Goal: Find specific page/section: Find specific page/section

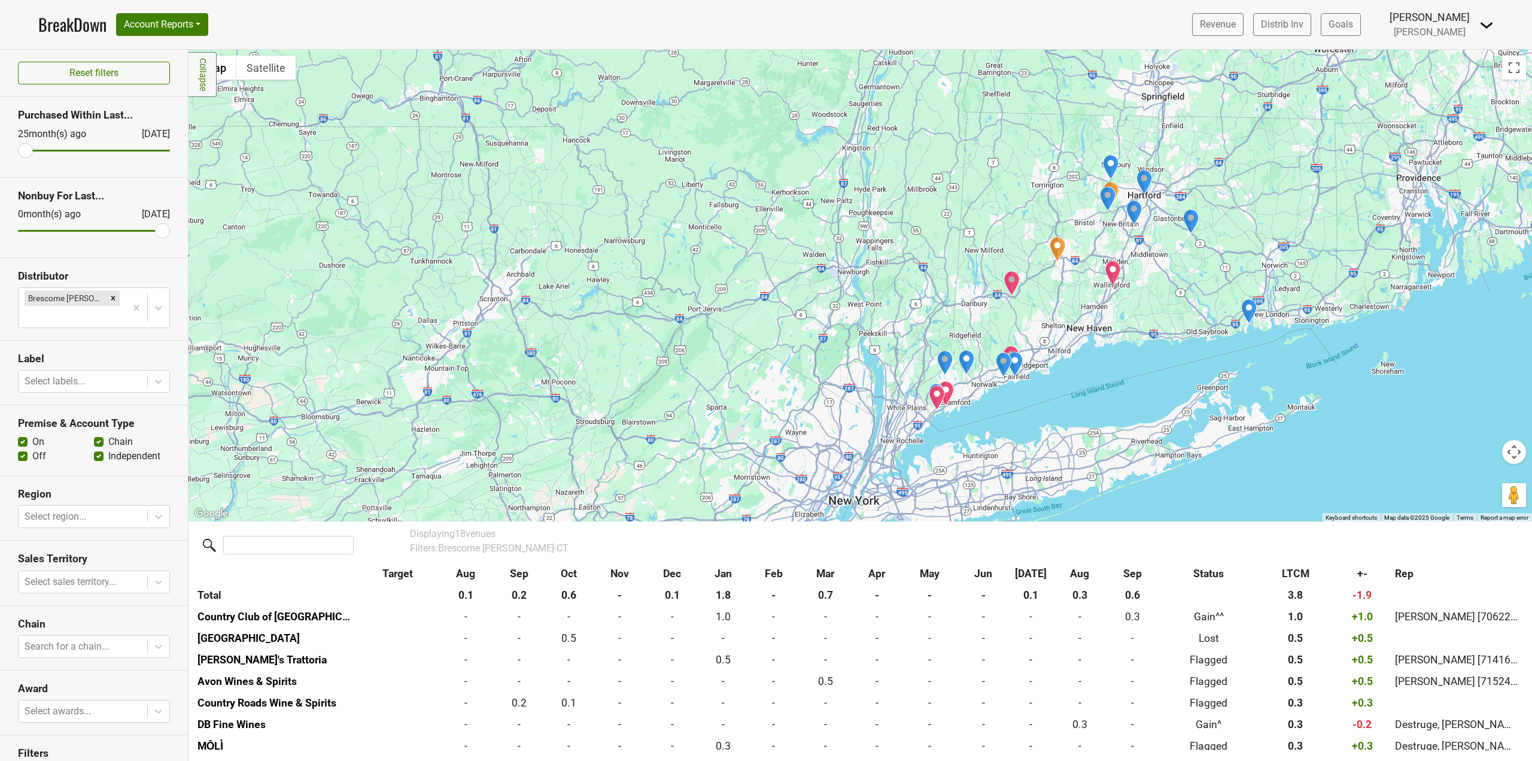
scroll to position [262, 0]
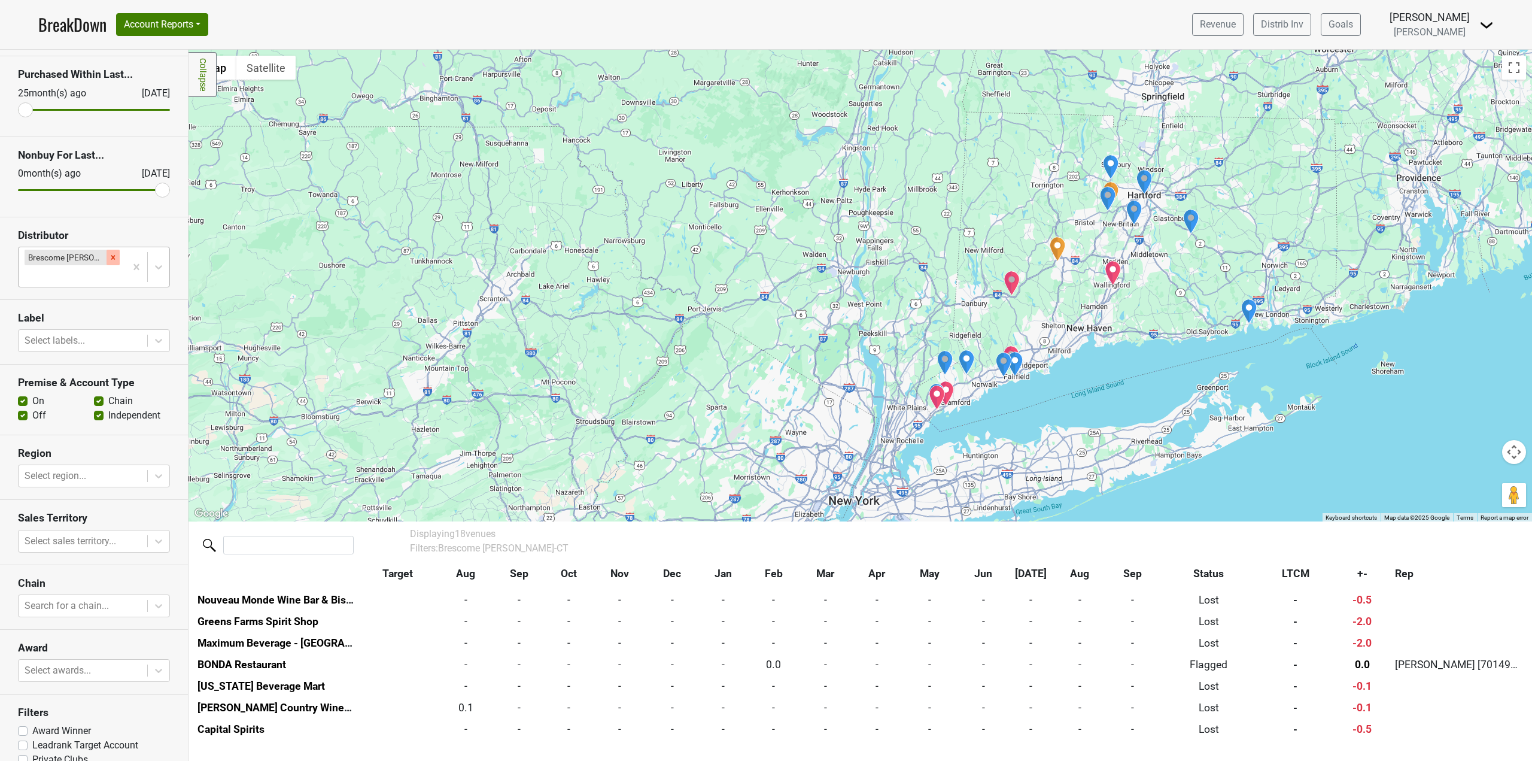
click at [109, 257] on icon "Remove Brescome Barton-CT" at bounding box center [113, 257] width 8 height 8
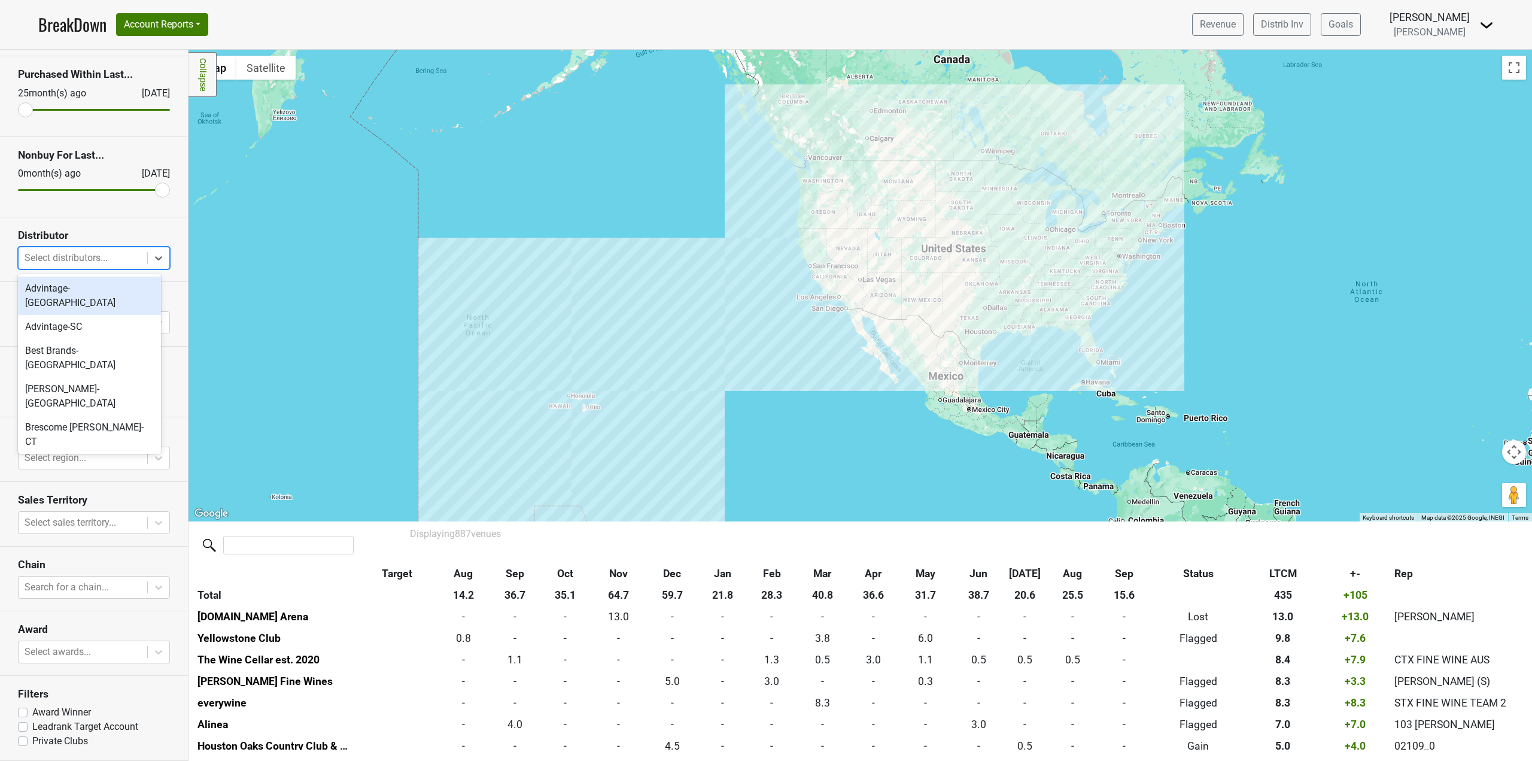
click at [82, 257] on div at bounding box center [83, 258] width 117 height 17
click at [90, 384] on div "Vinifera-CA" at bounding box center [89, 396] width 143 height 24
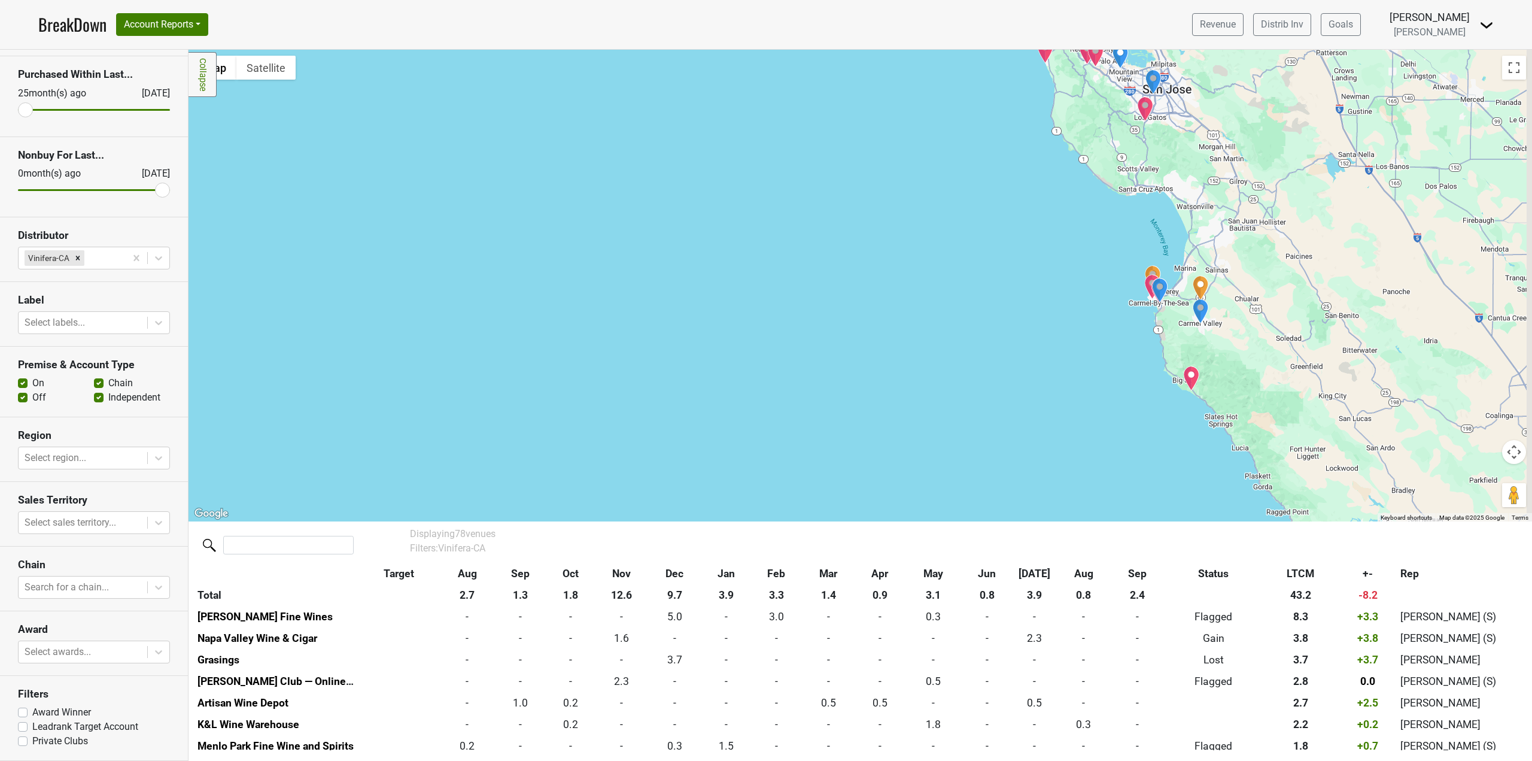
drag, startPoint x: 959, startPoint y: 250, endPoint x: 750, endPoint y: 491, distance: 319.1
click at [767, 488] on div at bounding box center [861, 286] width 1344 height 472
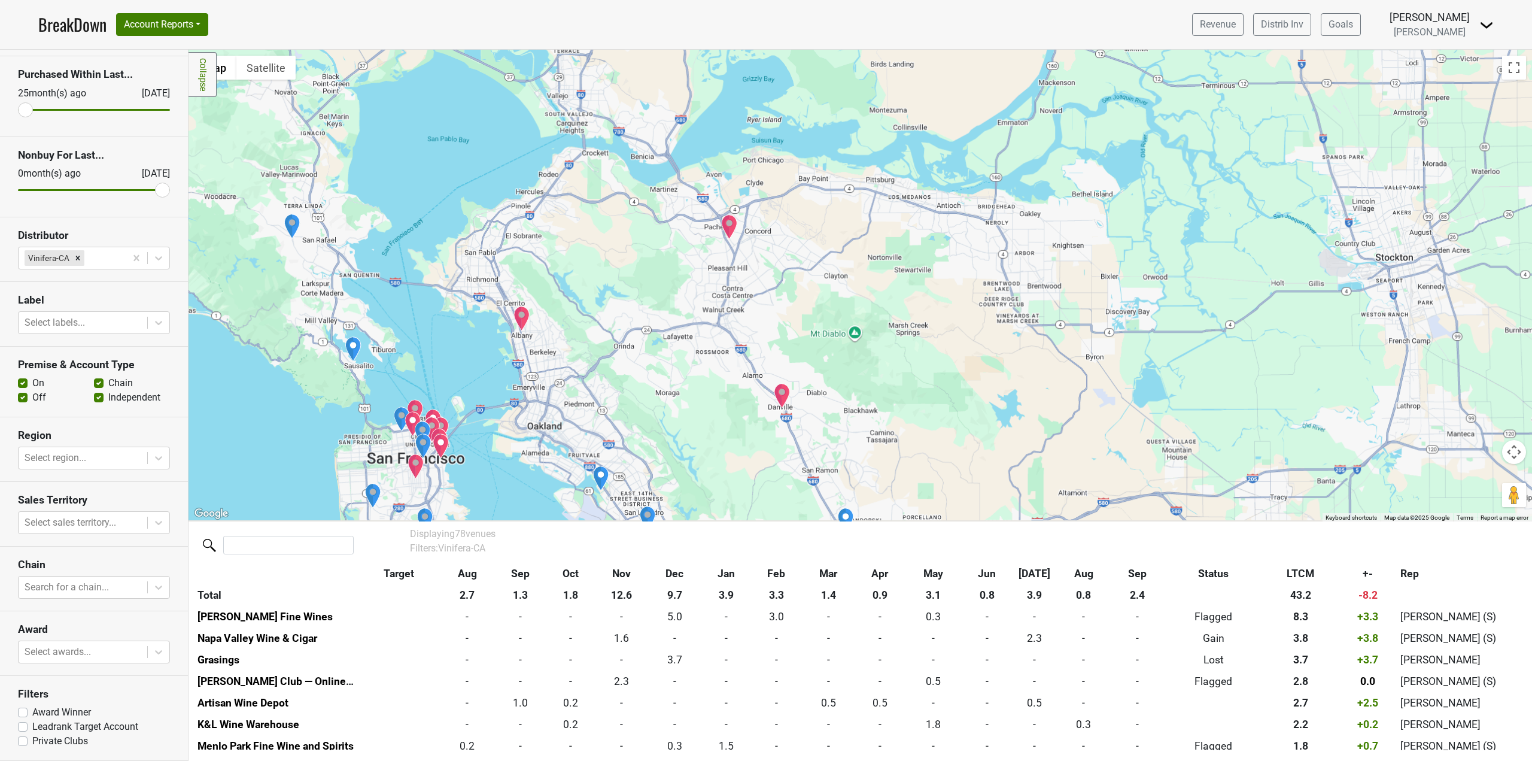
drag, startPoint x: 876, startPoint y: 357, endPoint x: 898, endPoint y: 245, distance: 114.2
click at [897, 246] on div at bounding box center [861, 286] width 1344 height 472
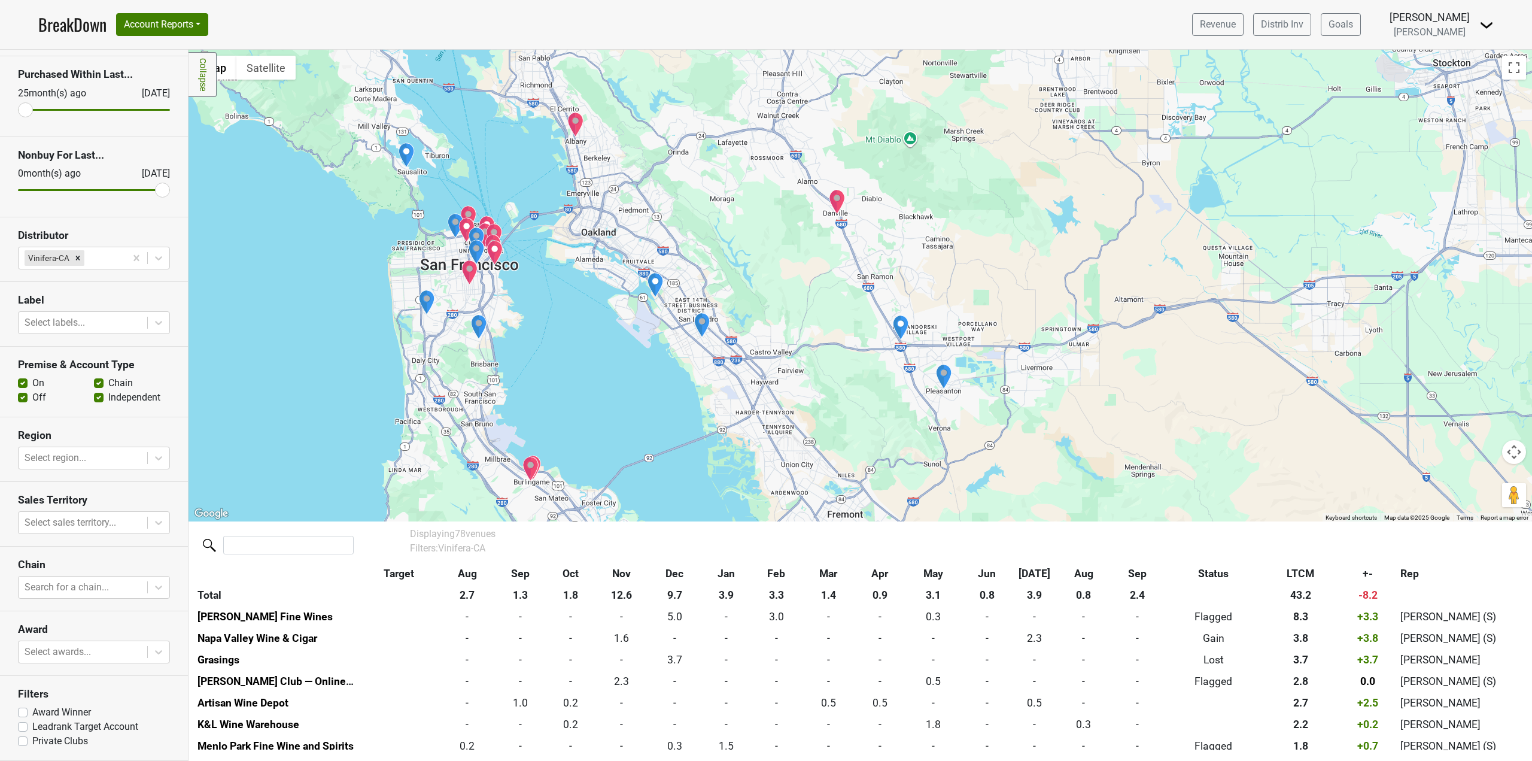
drag, startPoint x: 662, startPoint y: 397, endPoint x: 688, endPoint y: 302, distance: 98.6
click at [680, 318] on div at bounding box center [861, 286] width 1344 height 472
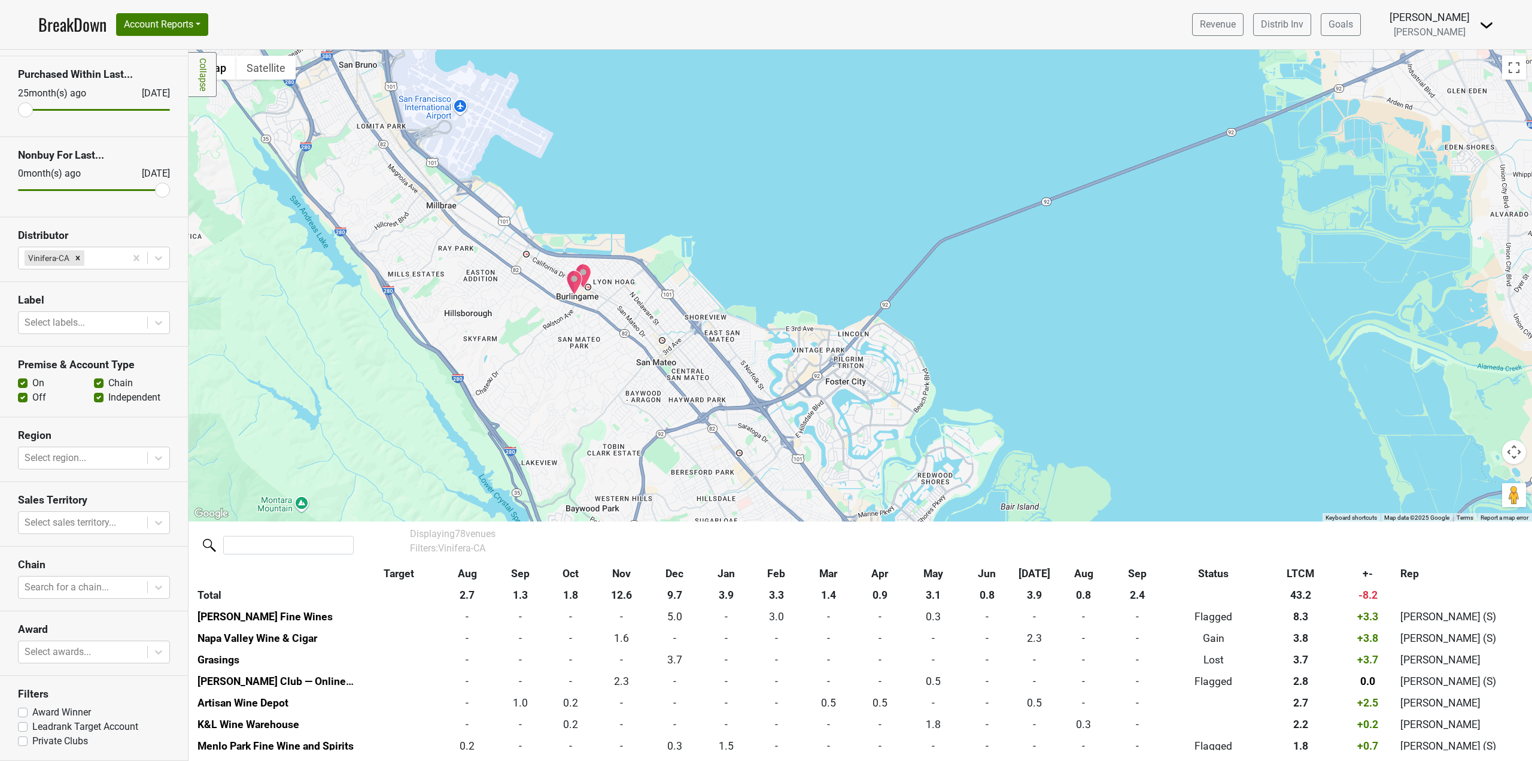
drag, startPoint x: 588, startPoint y: 306, endPoint x: 991, endPoint y: 424, distance: 419.7
click at [991, 424] on div at bounding box center [861, 286] width 1344 height 472
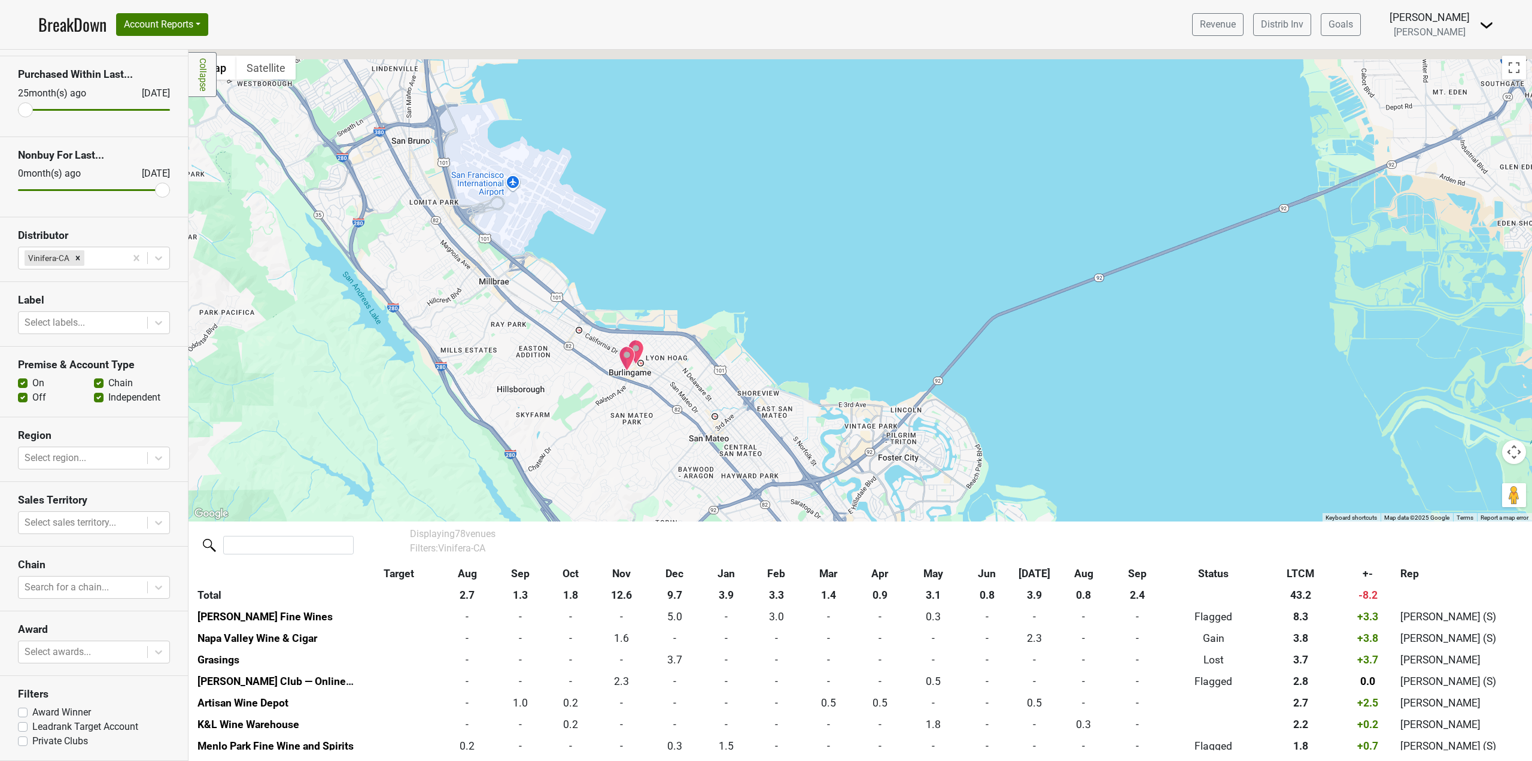
drag, startPoint x: 694, startPoint y: 293, endPoint x: 758, endPoint y: 383, distance: 110.3
click at [758, 383] on div at bounding box center [861, 286] width 1344 height 472
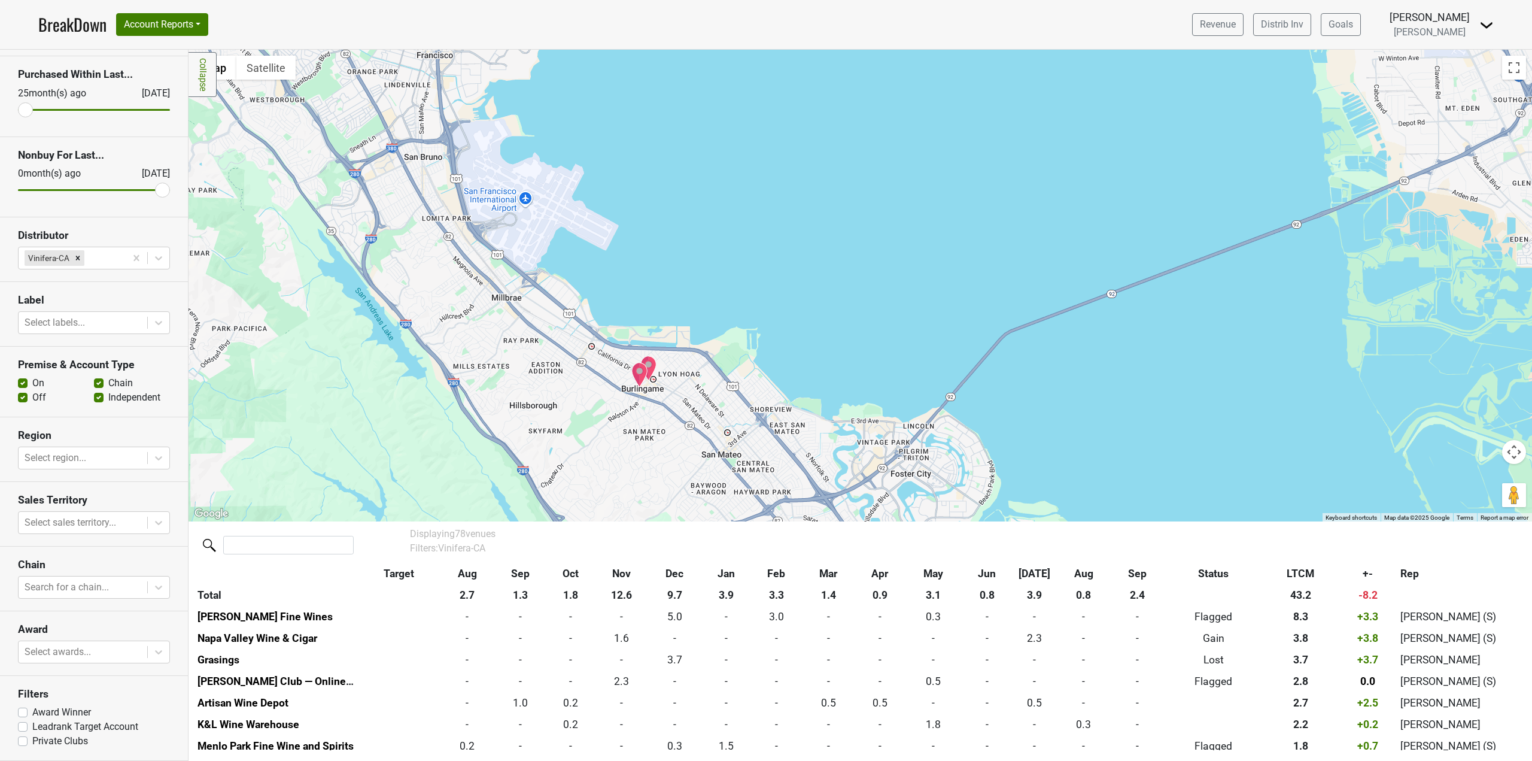
click at [651, 365] on img "Velvet 48" at bounding box center [648, 368] width 17 height 25
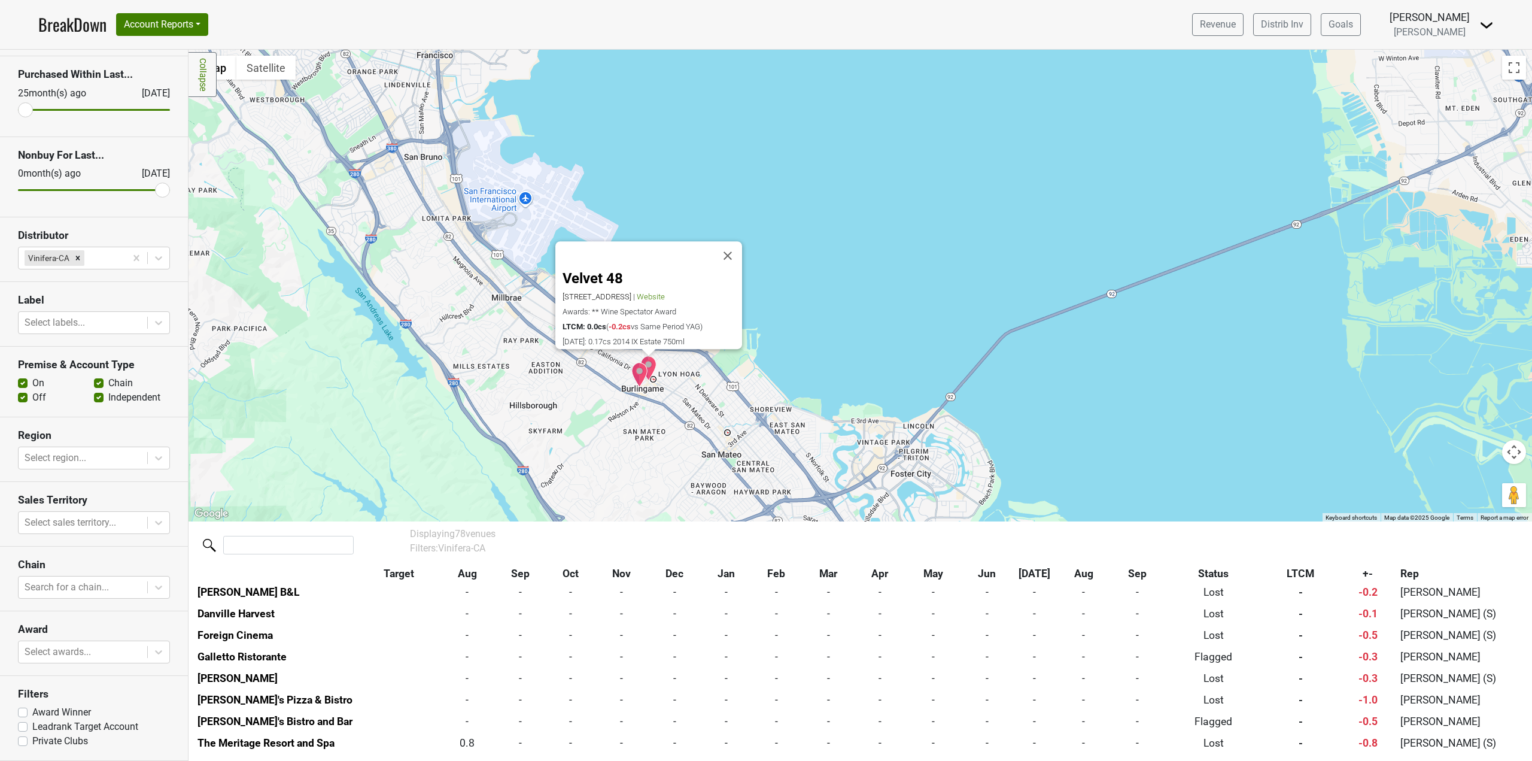
click at [639, 377] on img "ACAN" at bounding box center [639, 374] width 17 height 25
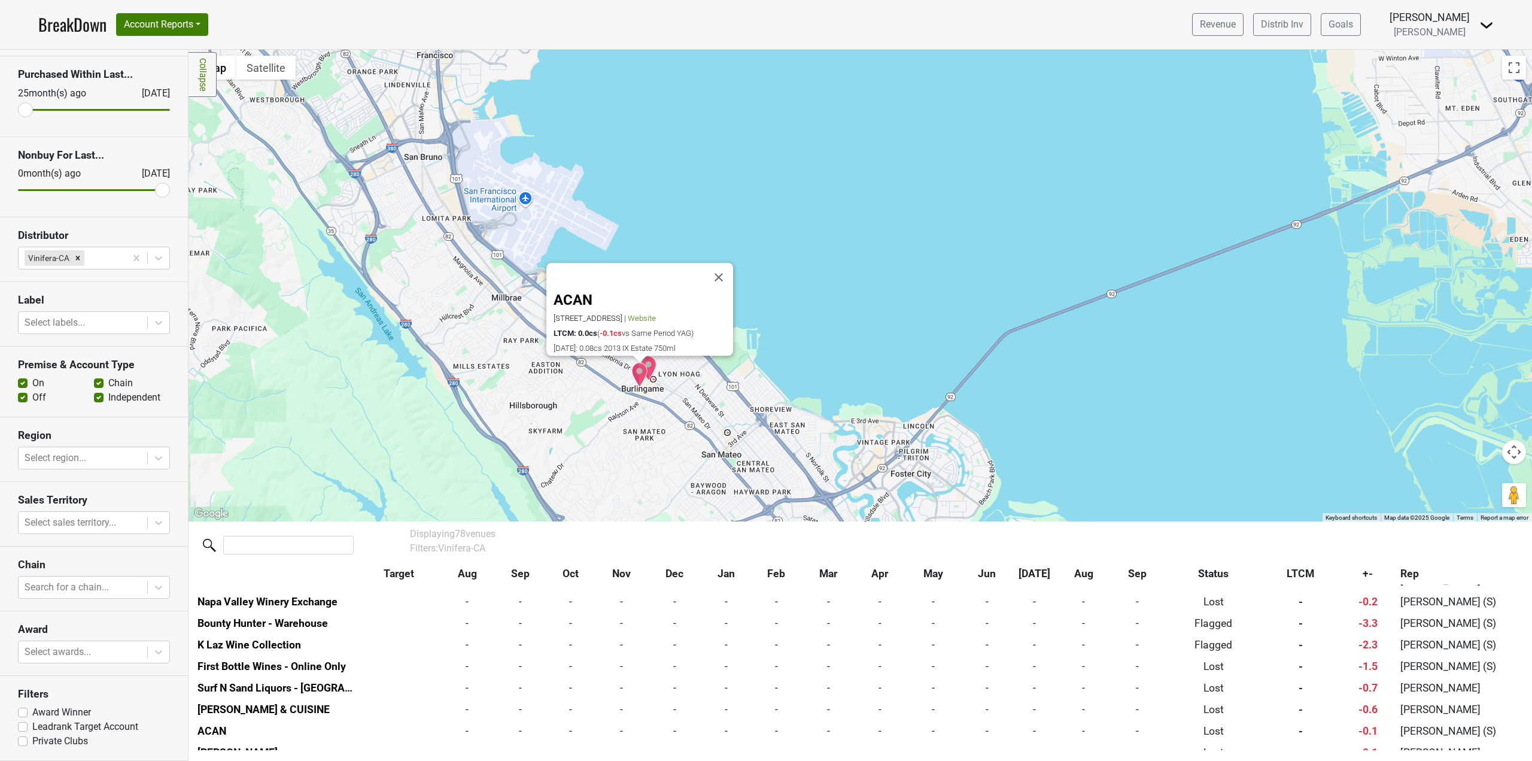
scroll to position [1554, 0]
click at [656, 314] on span "Website" at bounding box center [642, 318] width 28 height 9
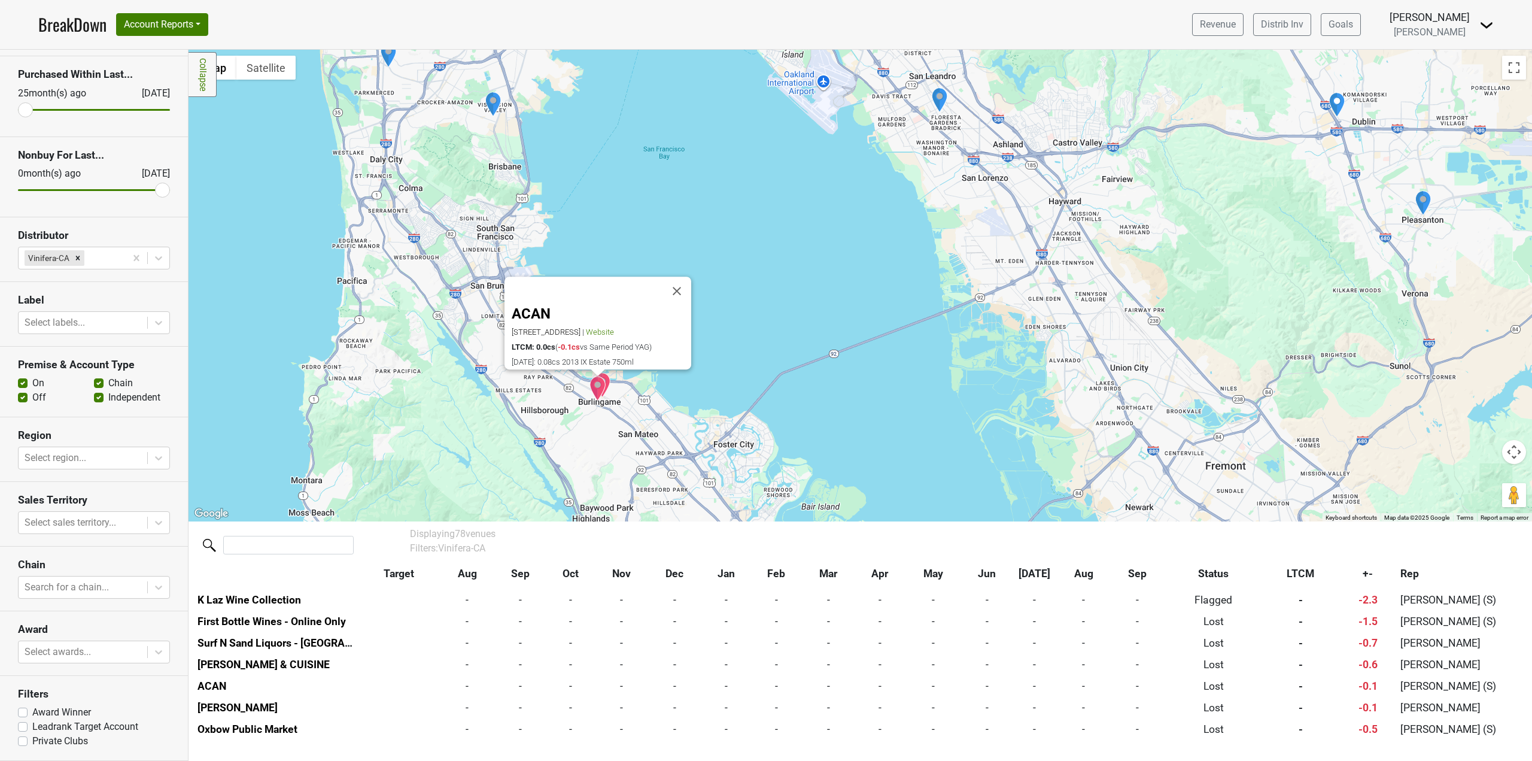
drag, startPoint x: 655, startPoint y: 457, endPoint x: 646, endPoint y: 438, distance: 22.0
click at [646, 438] on div "ACAN [STREET_ADDRESS] | Website LTCM: 0.0cs ( -0.1cs vs Same Period YAG) [DATE]…" at bounding box center [861, 286] width 1344 height 472
drag, startPoint x: 664, startPoint y: 458, endPoint x: 643, endPoint y: 403, distance: 59.7
click at [642, 405] on div "ACAN [STREET_ADDRESS] | Website LTCM: 0.0cs ( -0.1cs vs Same Period YAG) [DATE]…" at bounding box center [861, 286] width 1344 height 472
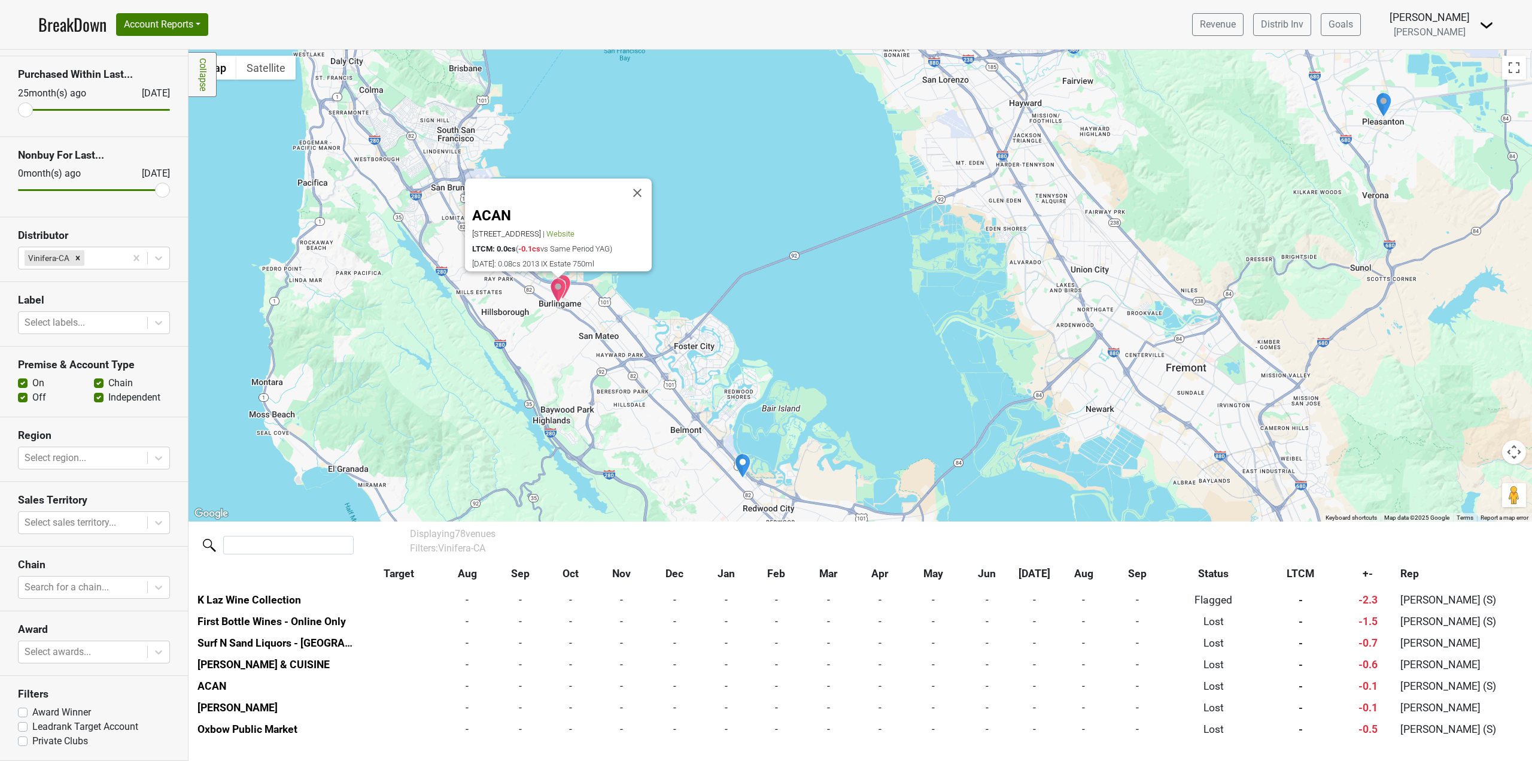
drag, startPoint x: 672, startPoint y: 436, endPoint x: 653, endPoint y: 391, distance: 48.6
click at [653, 391] on div "ACAN [STREET_ADDRESS] | Website LTCM: 0.0cs ( -0.1cs vs Same Period YAG) [DATE]…" at bounding box center [861, 286] width 1344 height 472
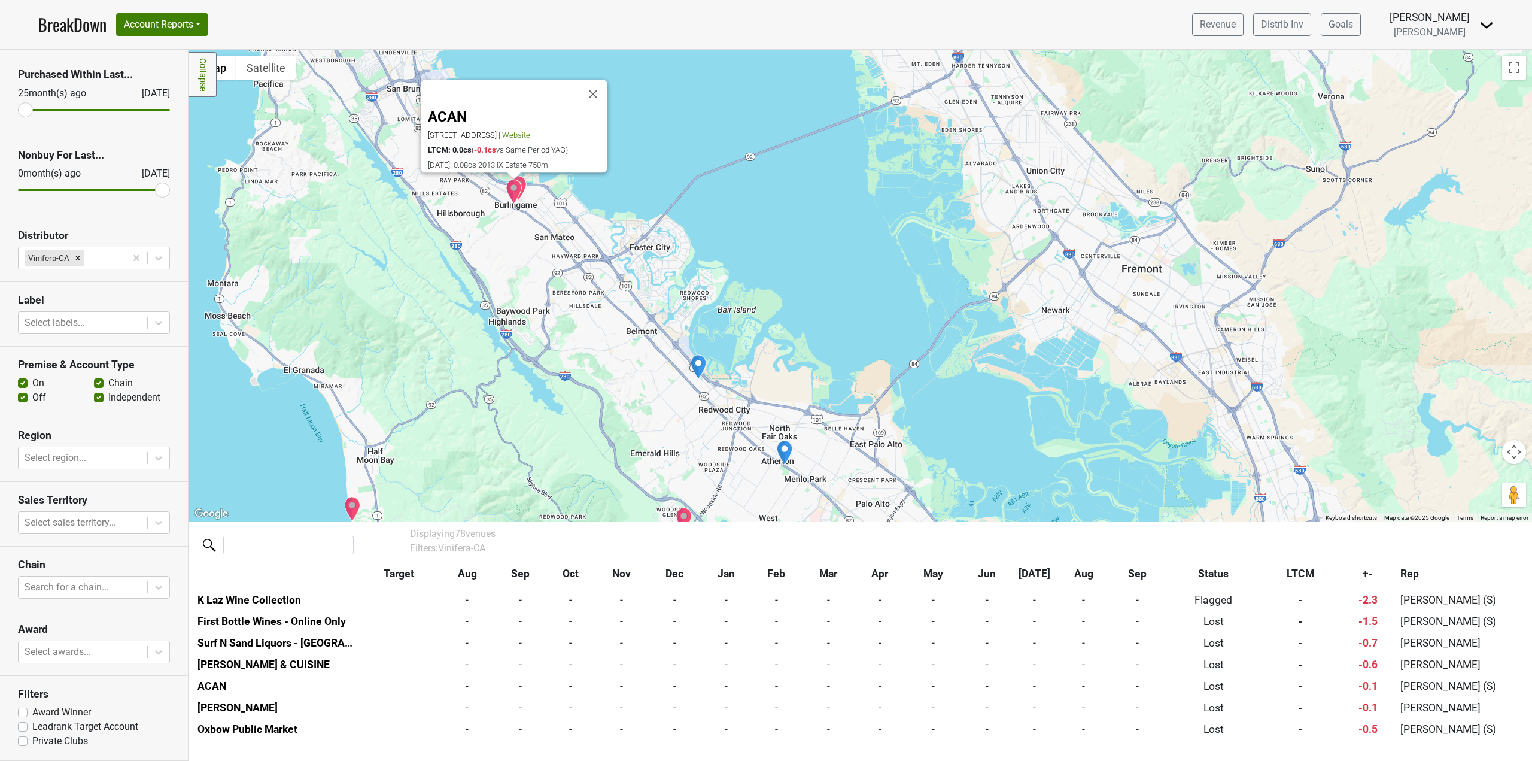
click at [698, 367] on img "K&L Wine Warehouse" at bounding box center [698, 366] width 17 height 25
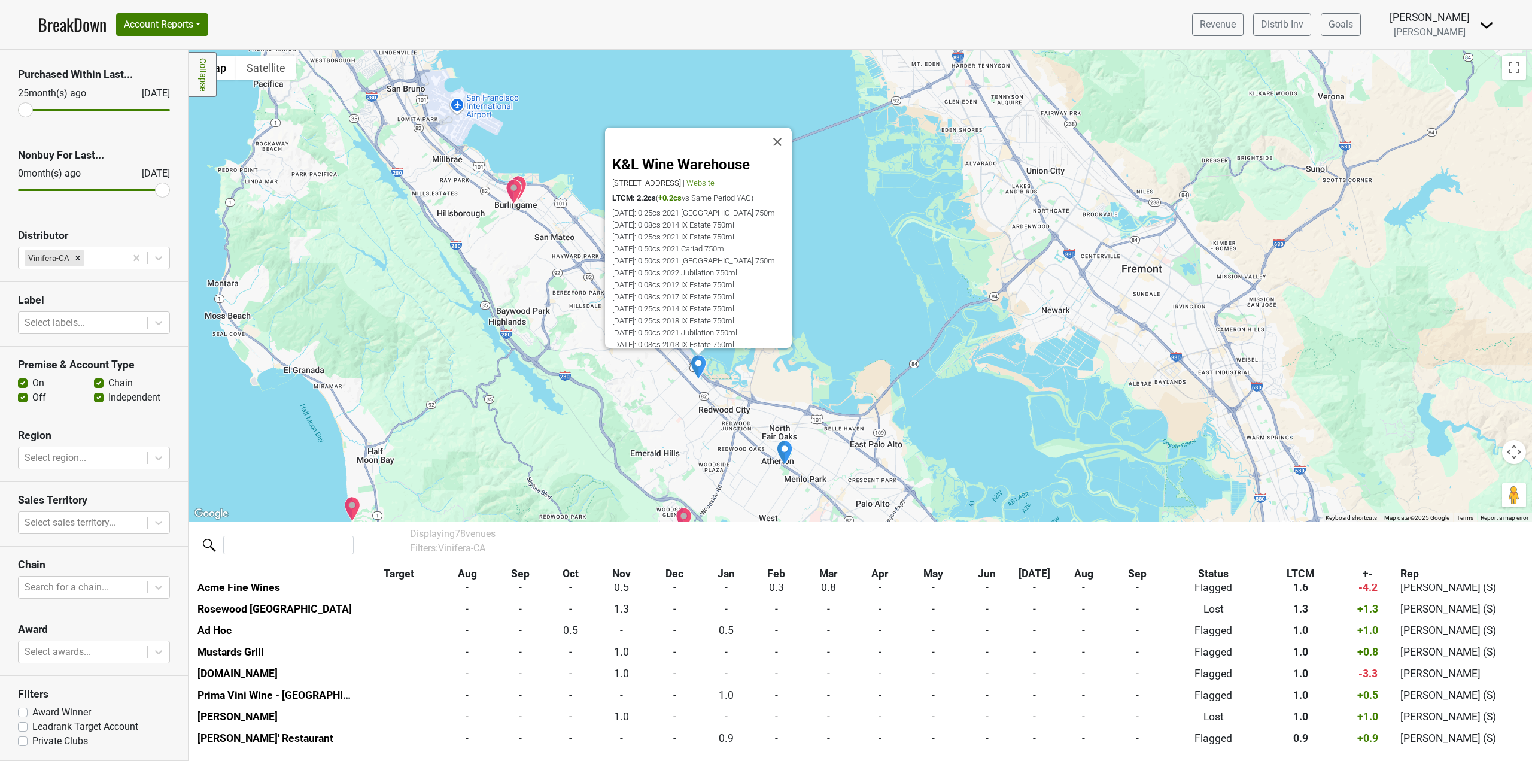
scroll to position [175, 0]
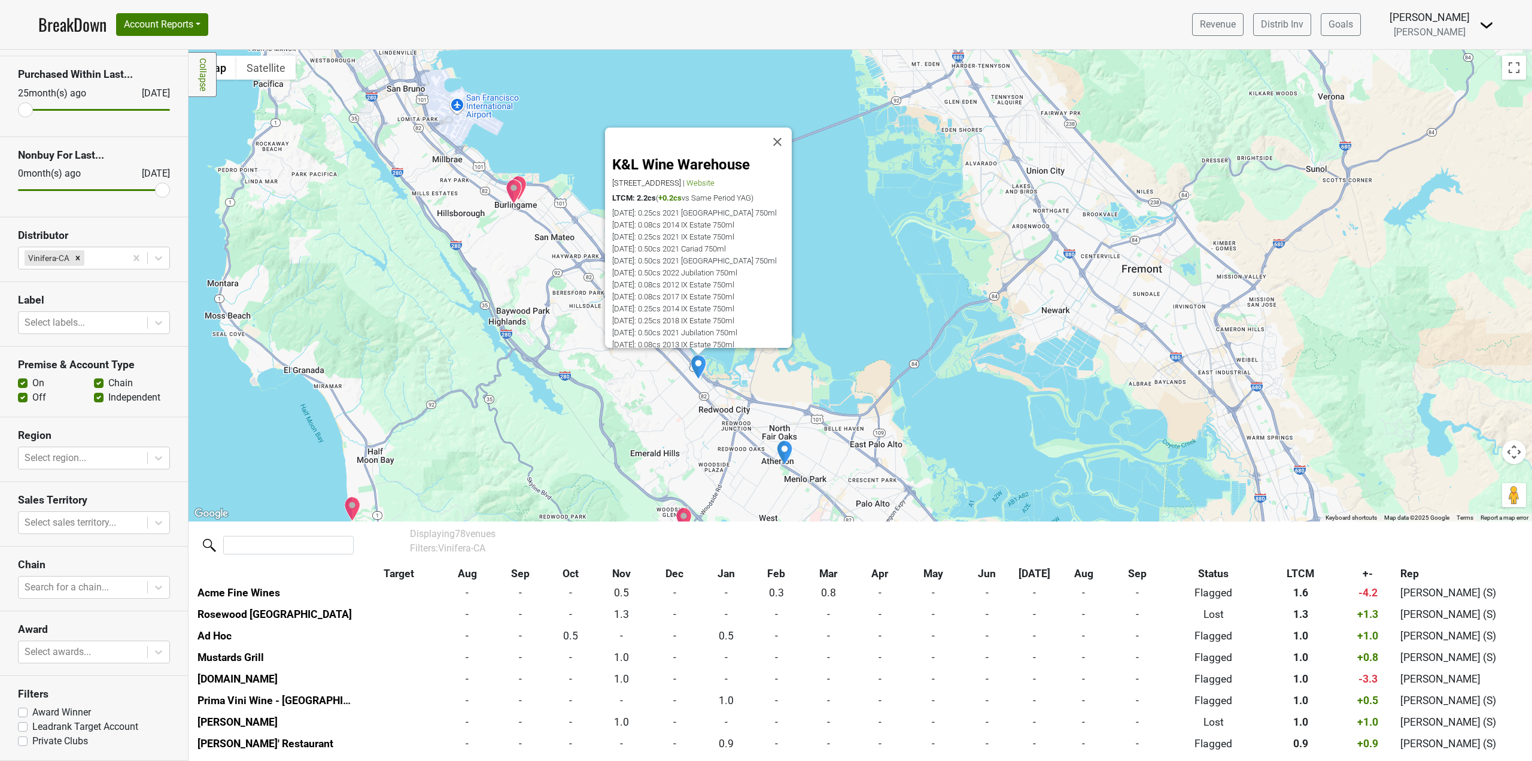
click at [720, 425] on div "K&L Wine Warehouse [STREET_ADDRESS] | Website LTCM: 2.2cs ( +0.2cs vs Same Peri…" at bounding box center [861, 286] width 1344 height 472
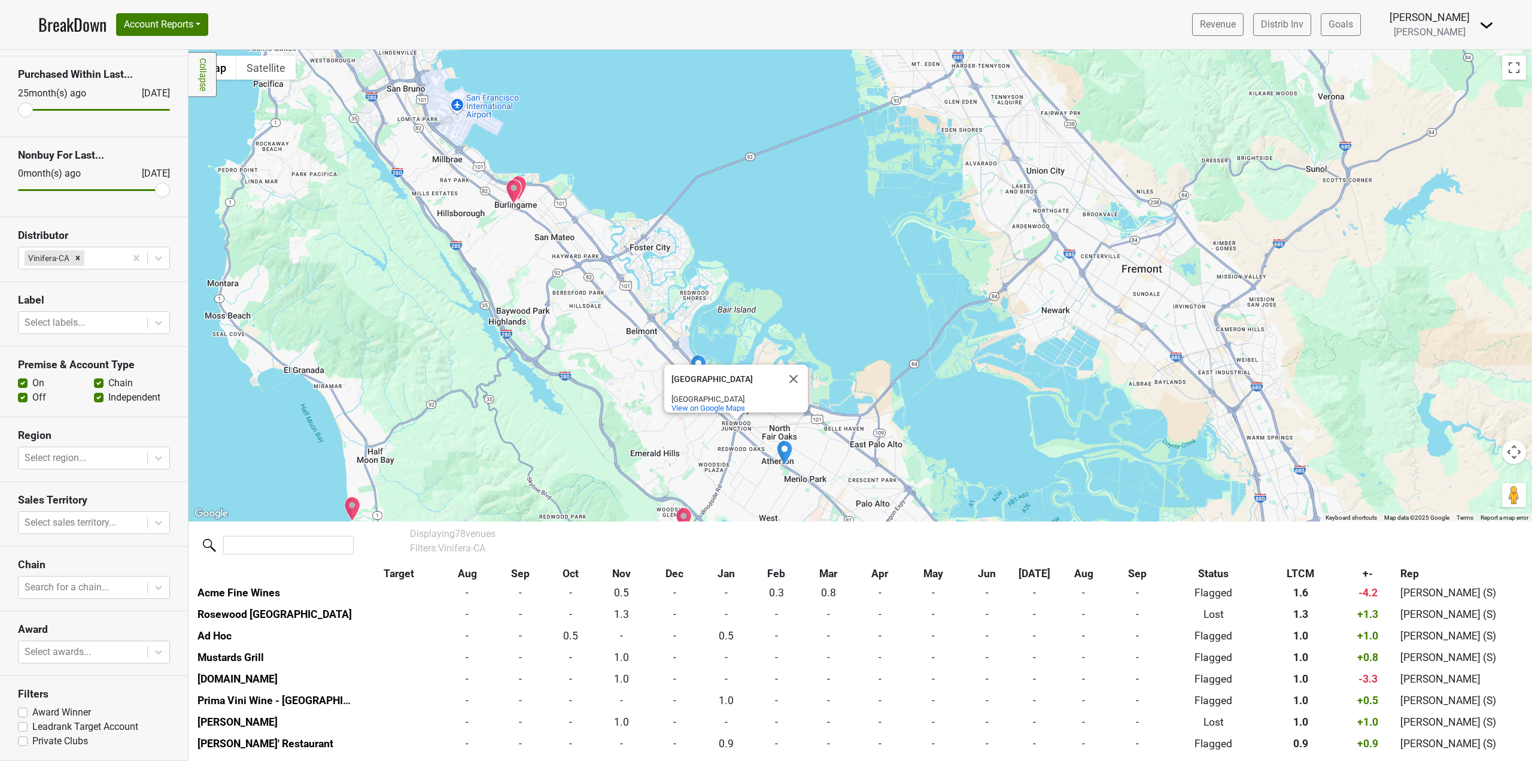
click at [788, 451] on img "Menlo Park Fine Wine and Spirits" at bounding box center [784, 452] width 17 height 25
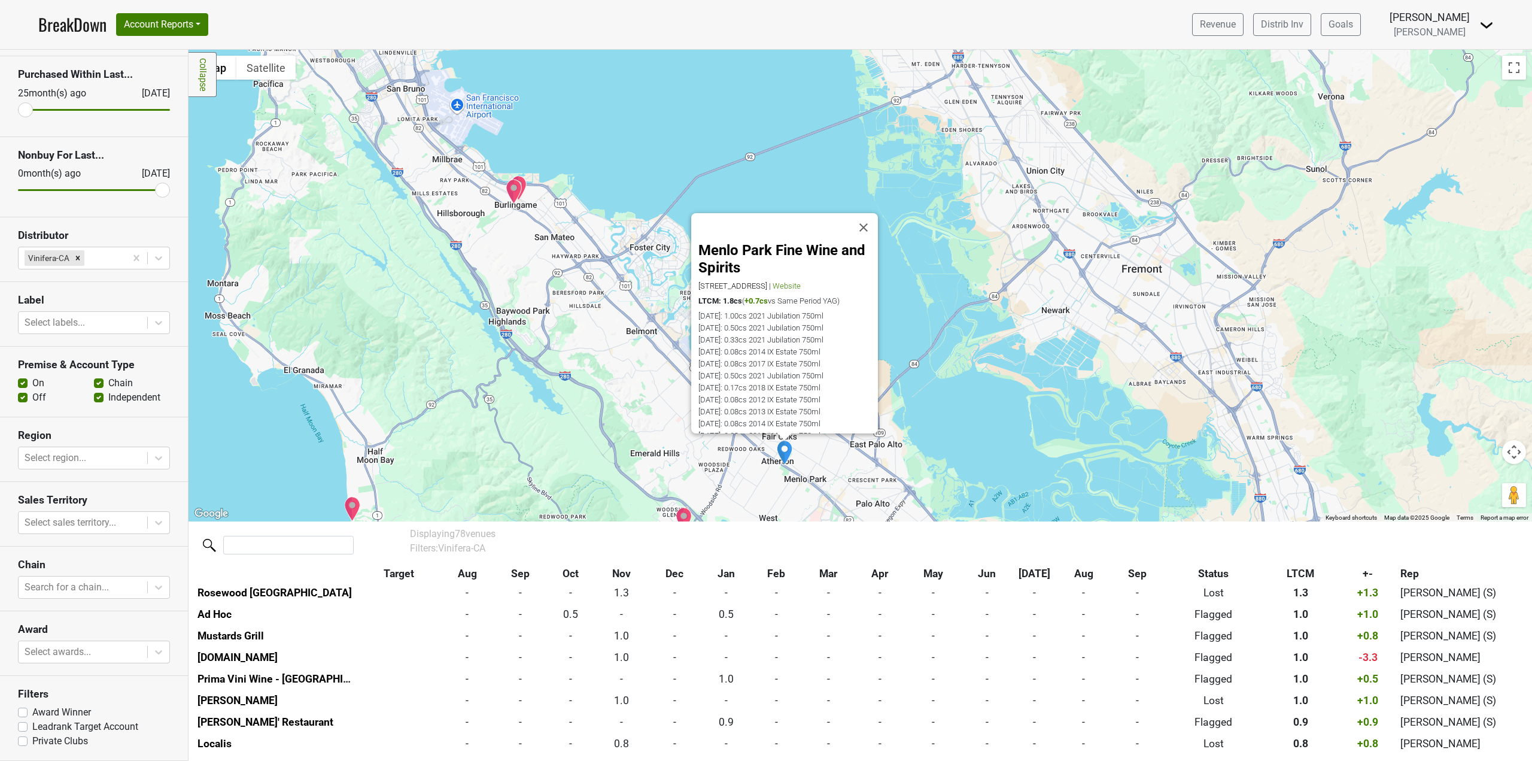
click at [679, 447] on div "Menlo Park Fine Wine and Spirits [STREET_ADDRESS] | Website LTCM: 1.8cs ( +0.7c…" at bounding box center [861, 286] width 1344 height 472
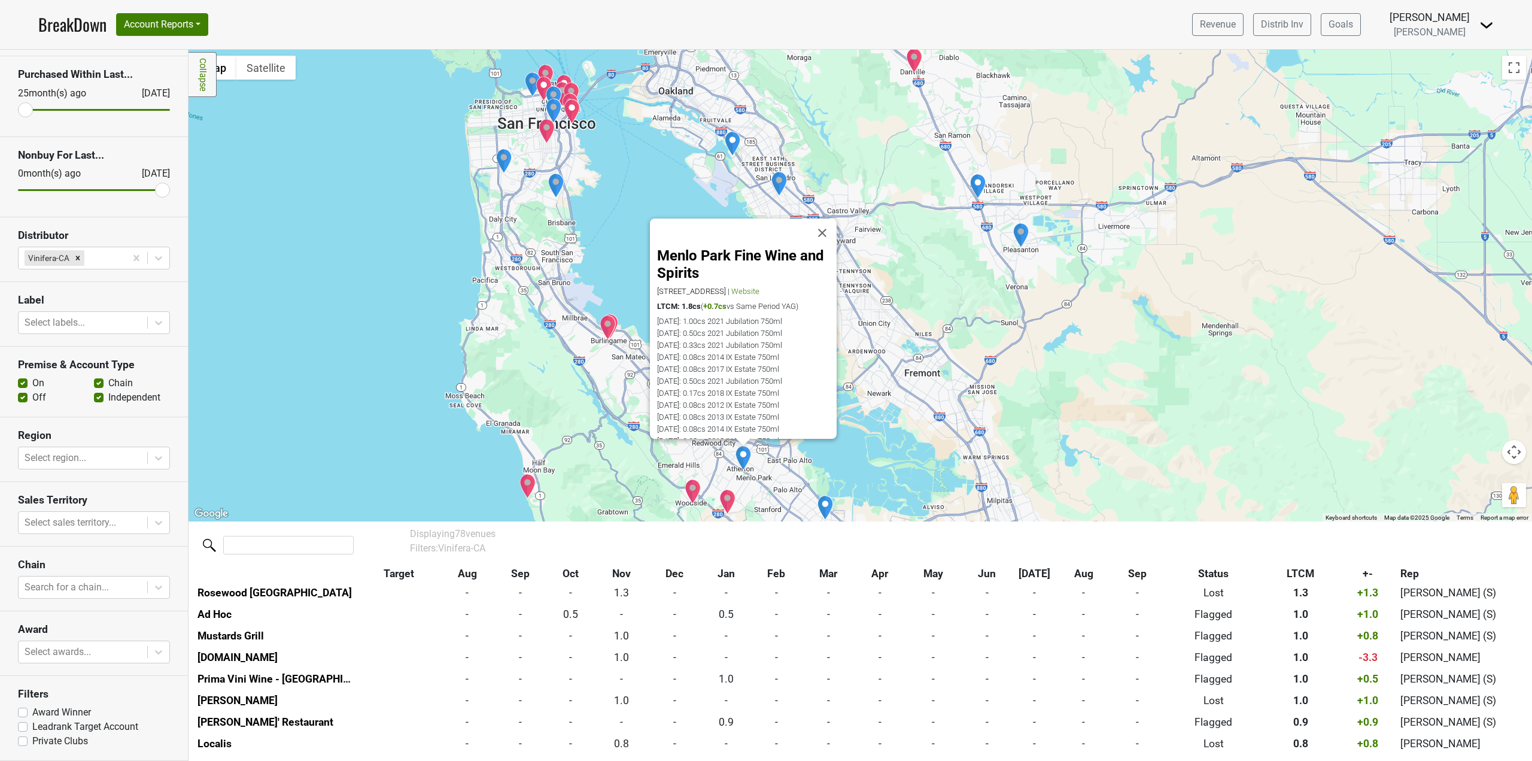
click at [698, 494] on img "The Village Pub" at bounding box center [693, 491] width 17 height 25
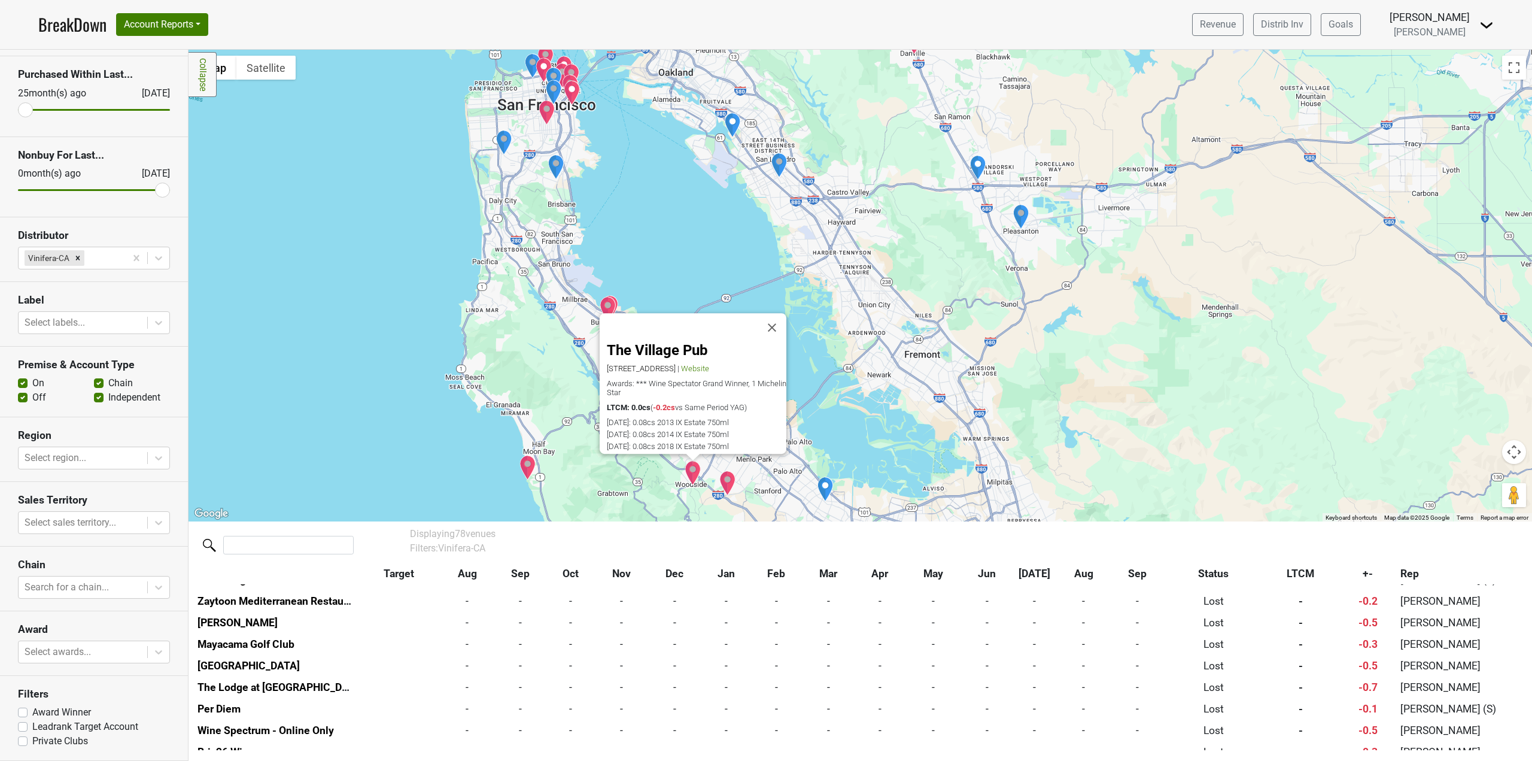
scroll to position [1359, 0]
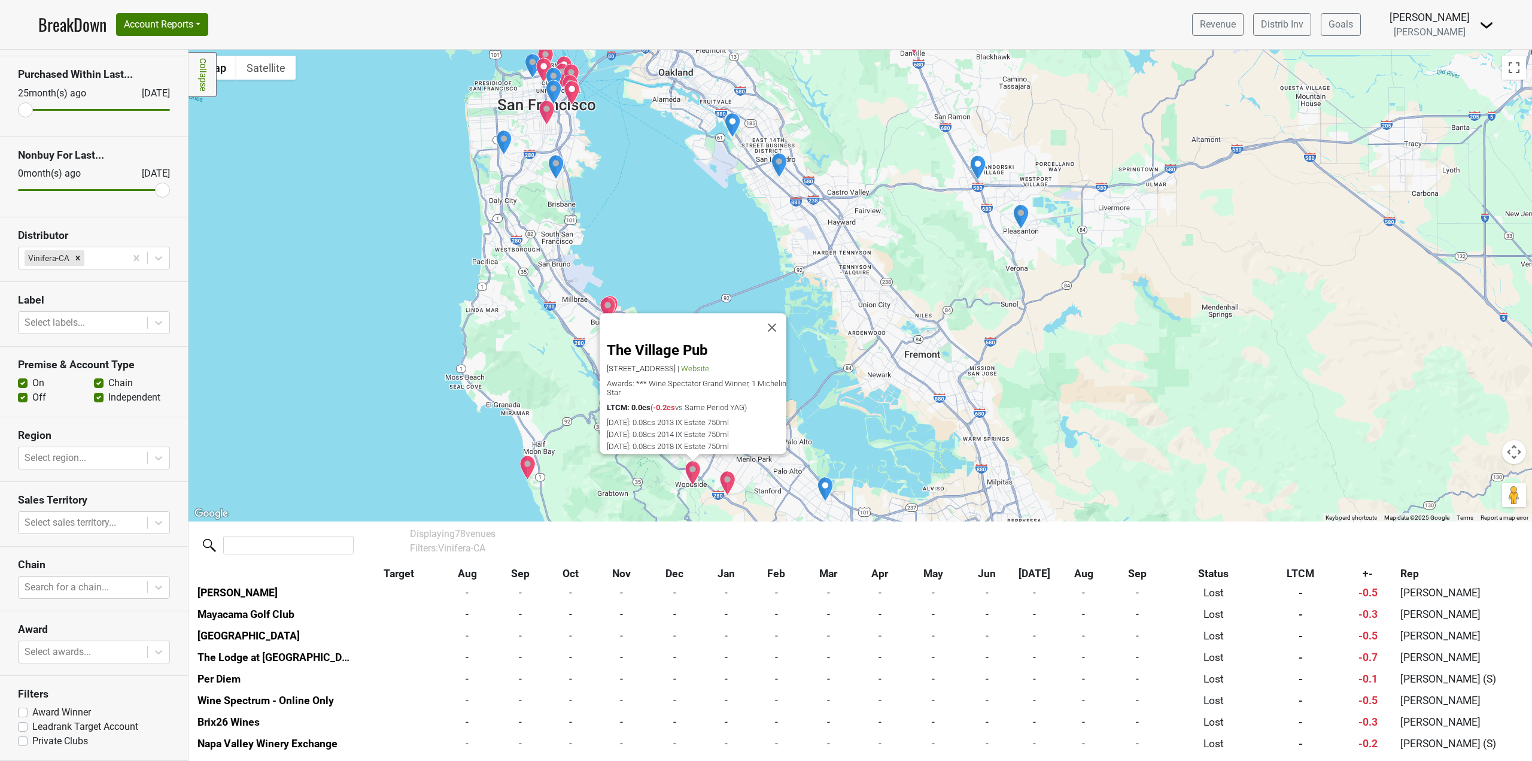
click at [730, 487] on img "Rosewood Sand Hill" at bounding box center [727, 482] width 17 height 25
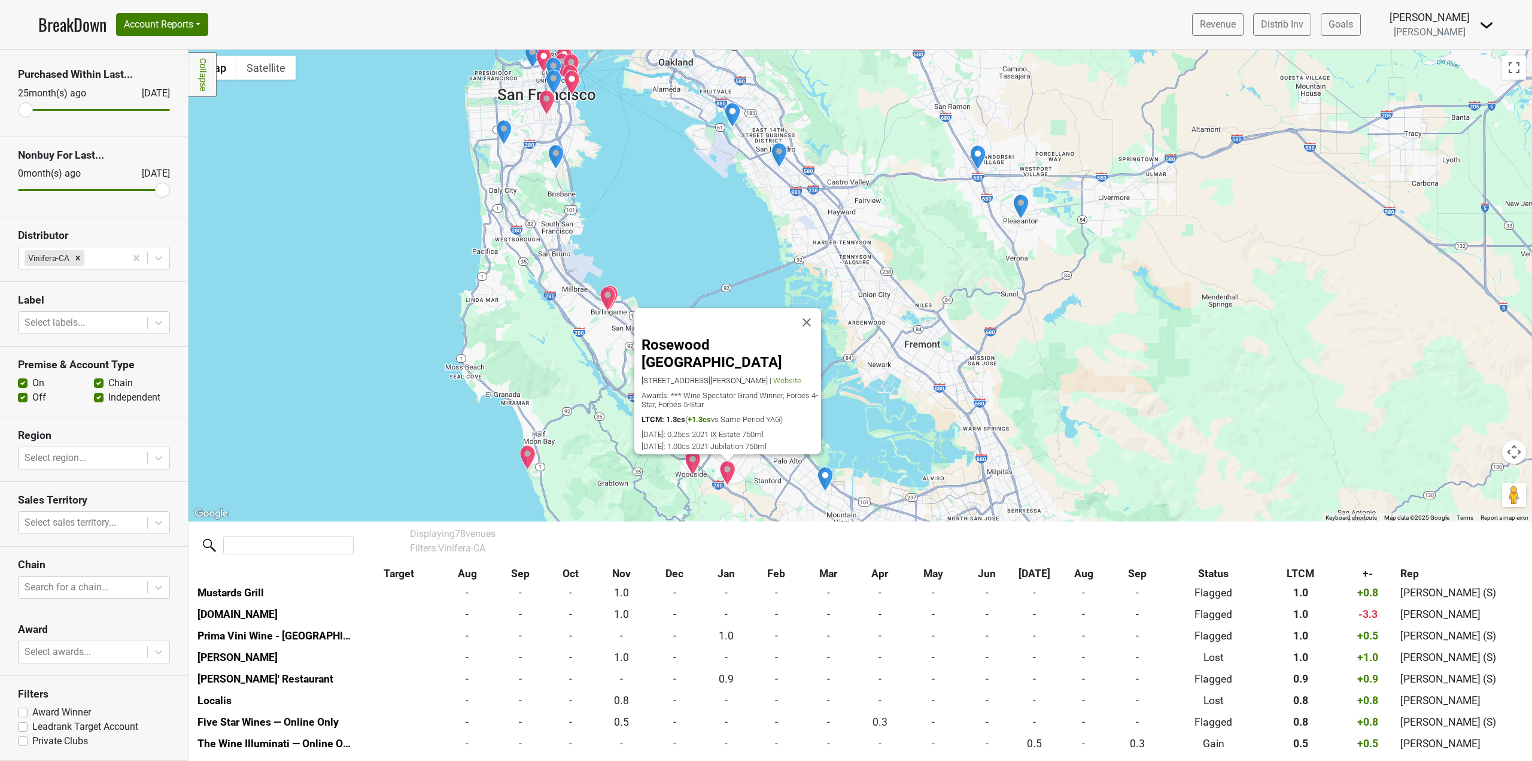
click at [827, 482] on img "Artisan Wine Depot" at bounding box center [825, 478] width 17 height 25
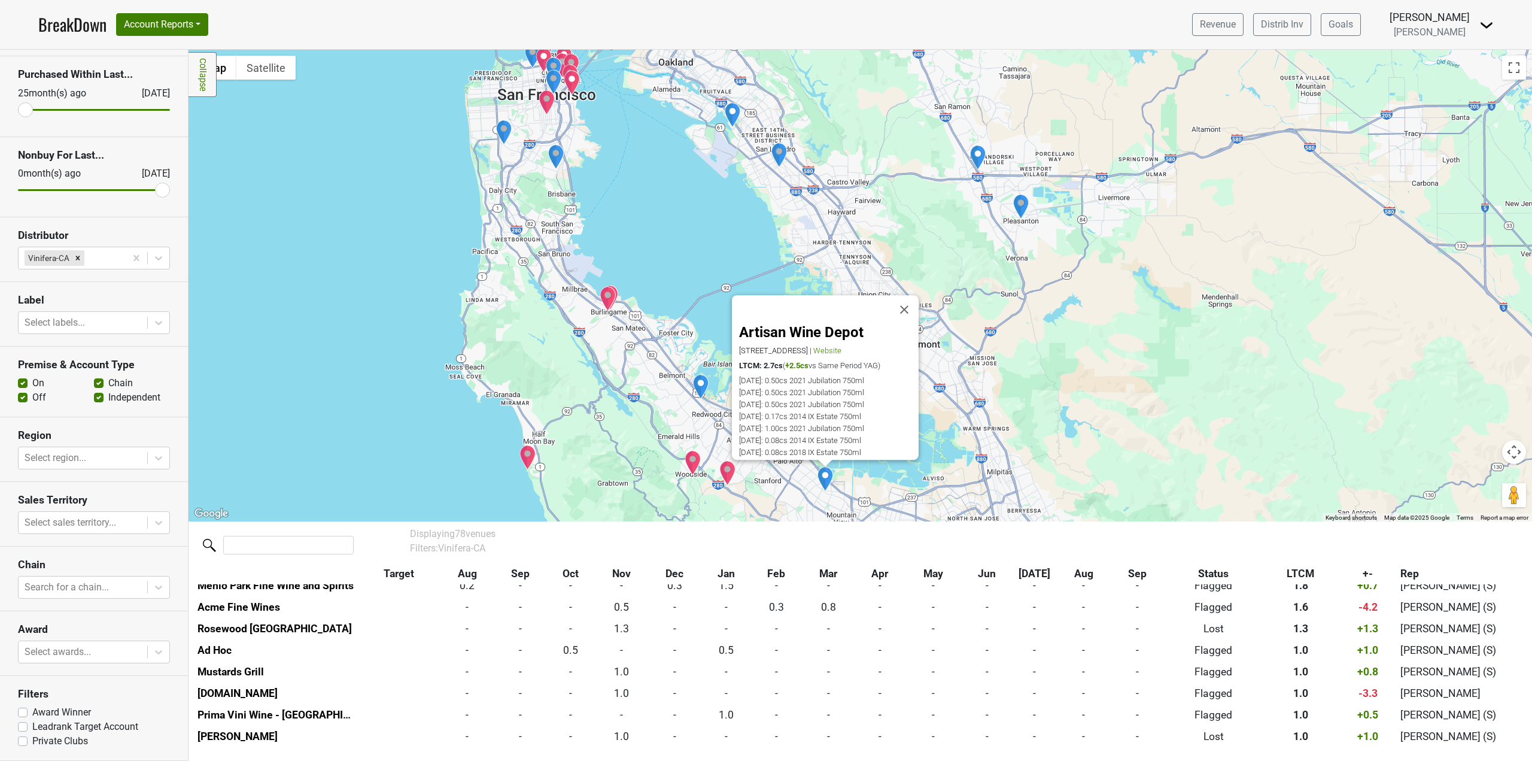
scroll to position [153, 0]
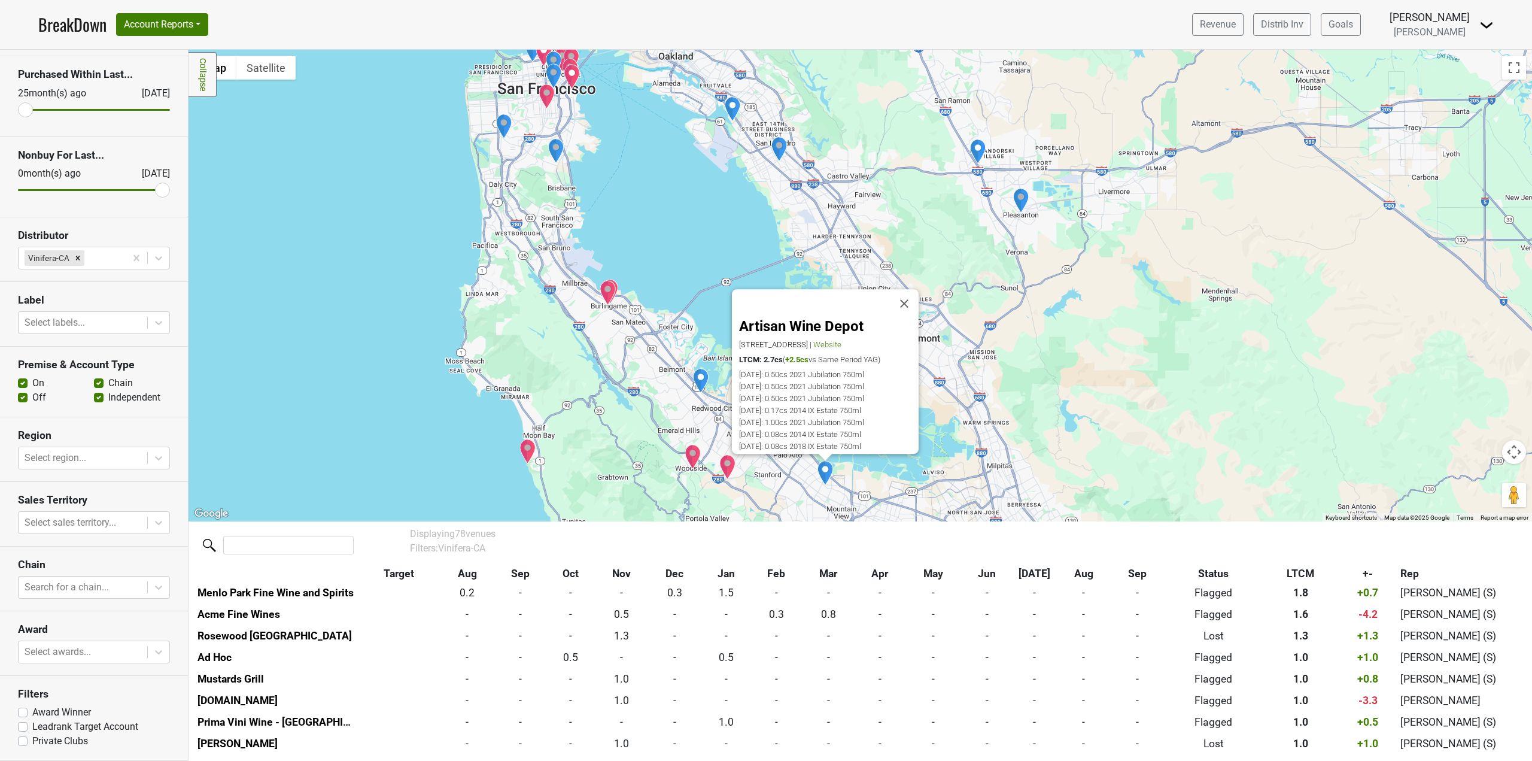
click at [528, 450] on img "The Ritz-Carlton, Half Moon Bay" at bounding box center [528, 451] width 17 height 25
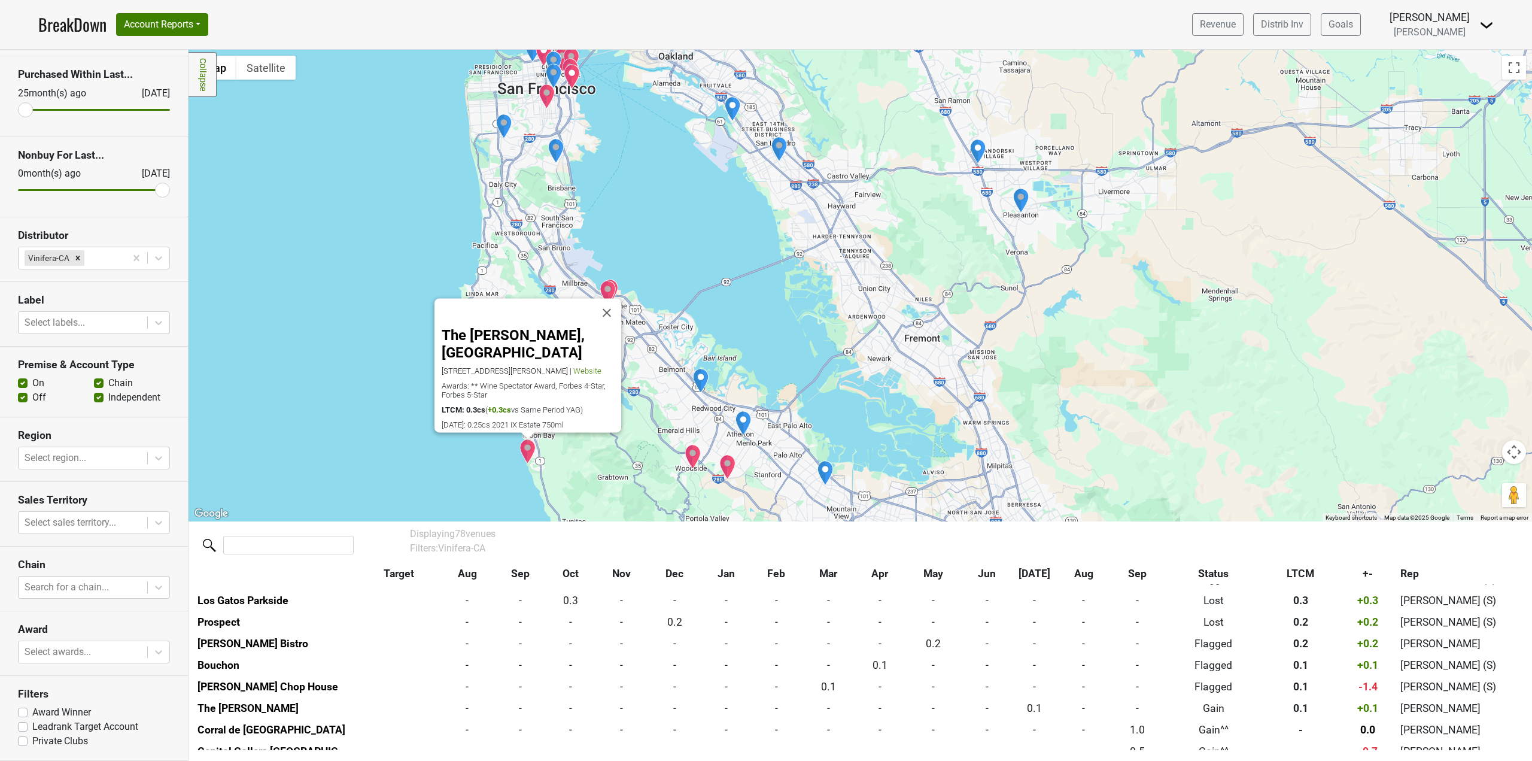
scroll to position [757, 0]
click at [700, 400] on div "The [PERSON_NAME], [GEOGRAPHIC_DATA] [STREET_ADDRESS][PERSON_NAME] | Website Aw…" at bounding box center [861, 286] width 1344 height 472
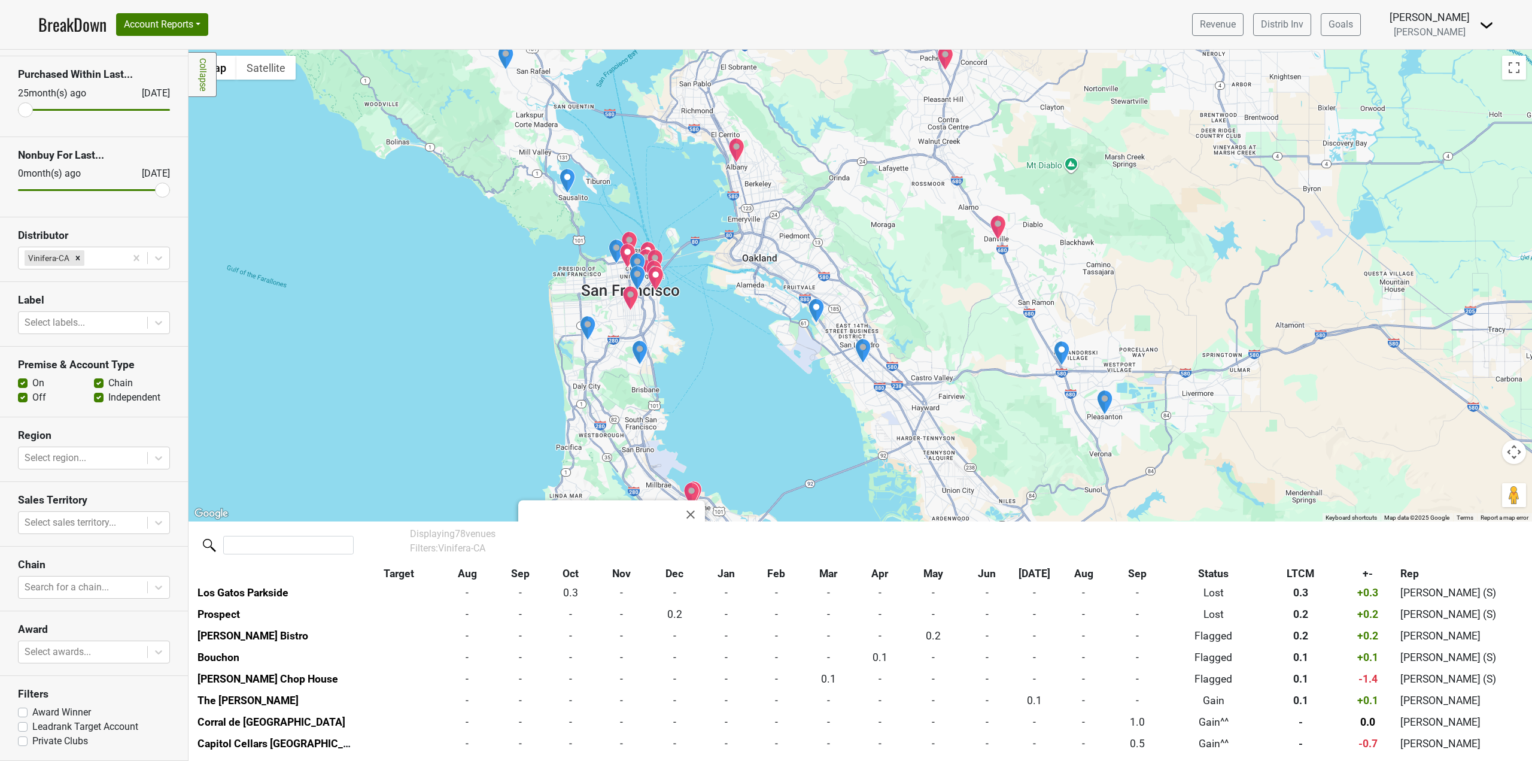
drag, startPoint x: 688, startPoint y: 266, endPoint x: 766, endPoint y: 433, distance: 184.0
click at [766, 433] on div "The [PERSON_NAME], [GEOGRAPHIC_DATA] [STREET_ADDRESS][PERSON_NAME] | Website Aw…" at bounding box center [861, 286] width 1344 height 472
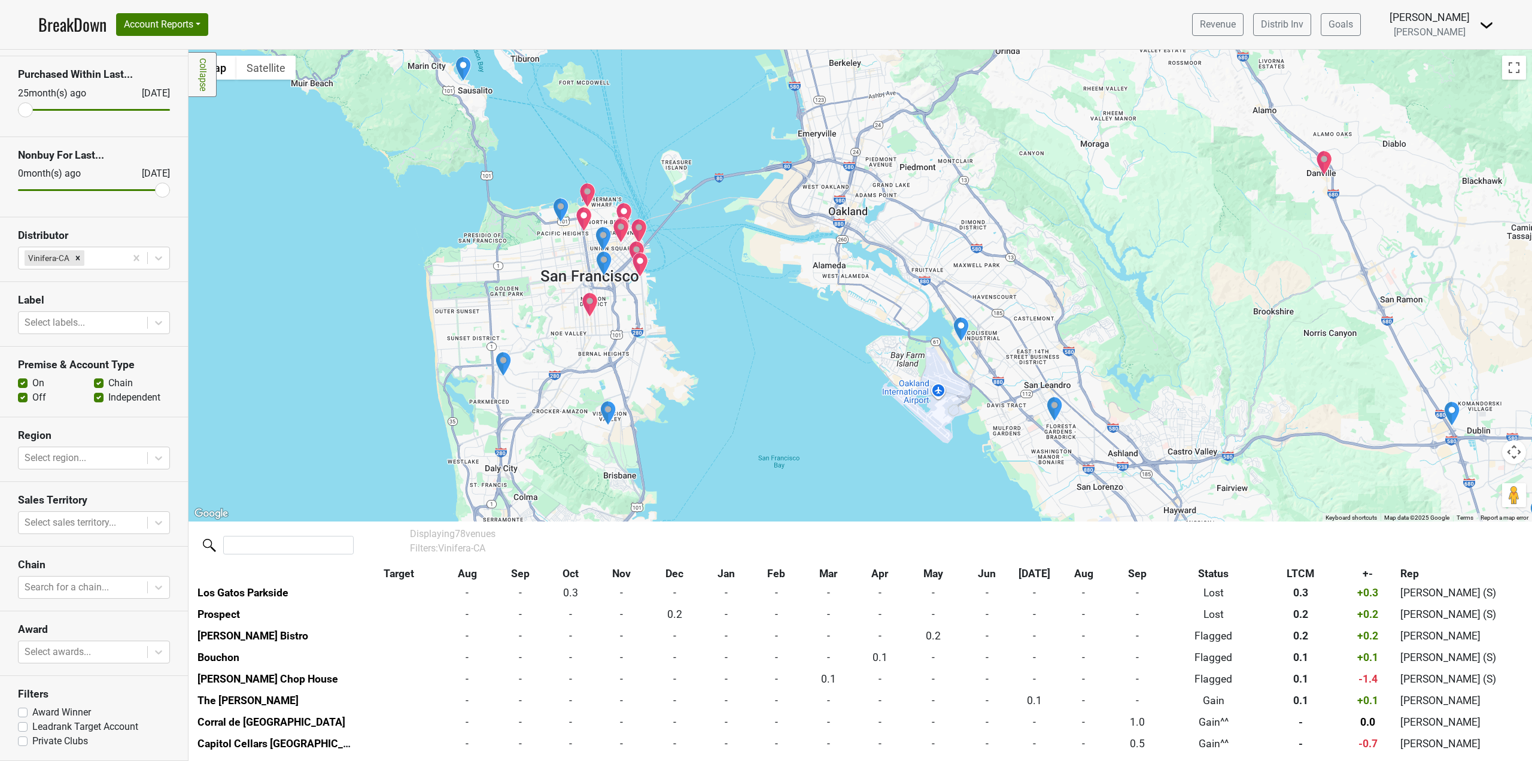
drag, startPoint x: 636, startPoint y: 262, endPoint x: 697, endPoint y: 391, distance: 142.4
click at [728, 391] on div "The [PERSON_NAME], [GEOGRAPHIC_DATA] [STREET_ADDRESS][PERSON_NAME] | Website Aw…" at bounding box center [861, 286] width 1344 height 472
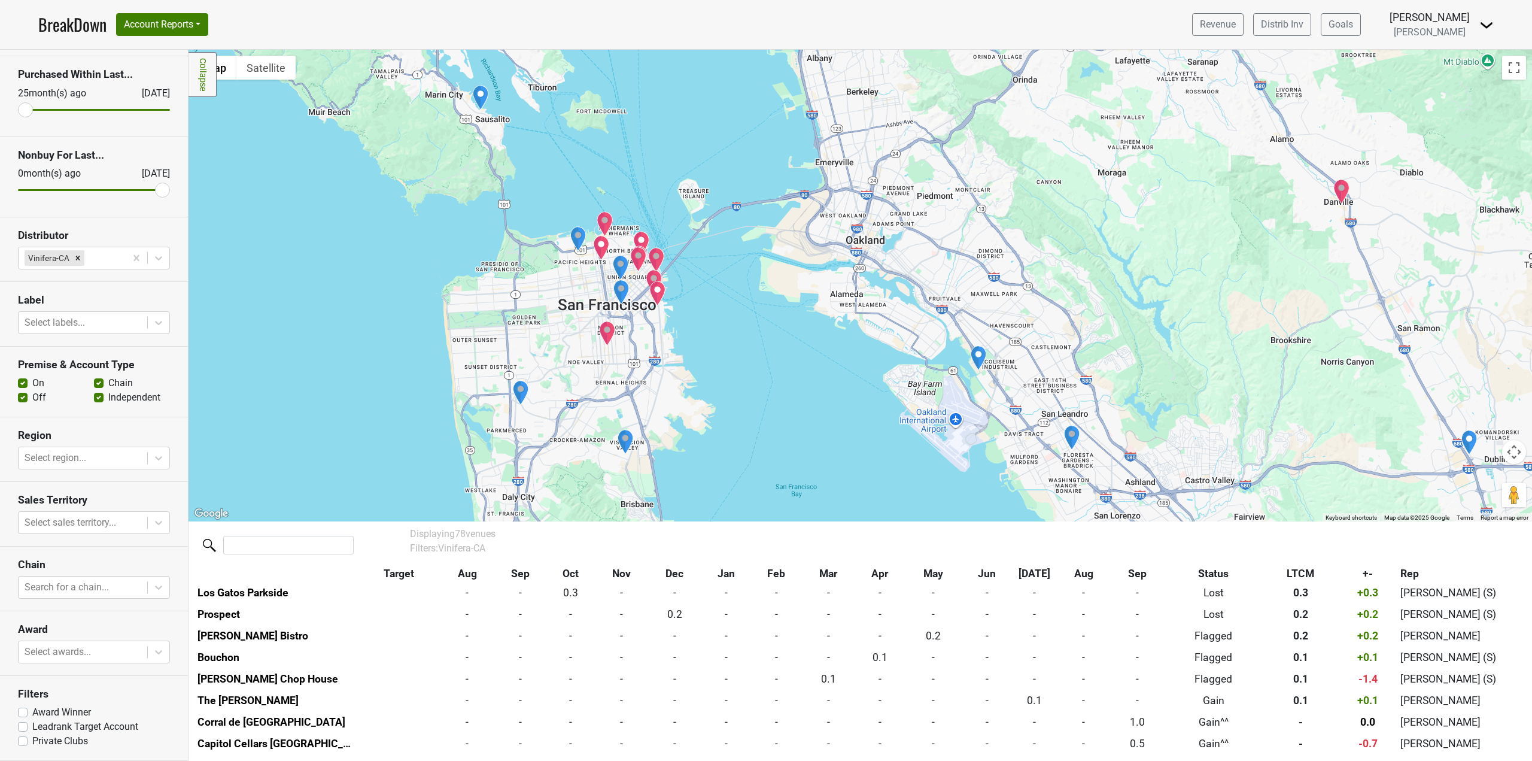
click at [628, 442] on img "Vini Vici" at bounding box center [625, 441] width 17 height 25
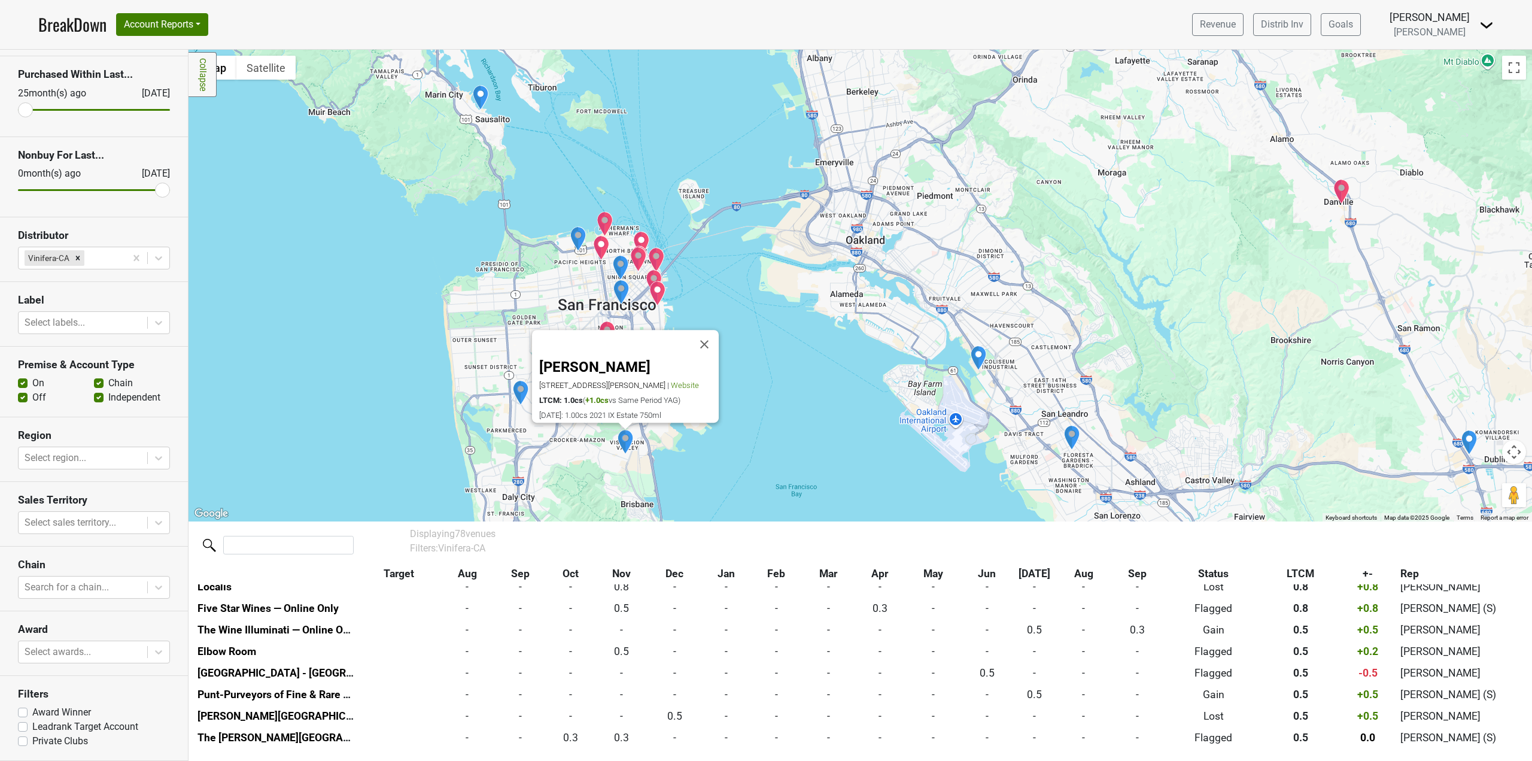
scroll to position [347, 0]
click at [522, 394] on img "Golden Gate Wine Cellars" at bounding box center [520, 392] width 17 height 25
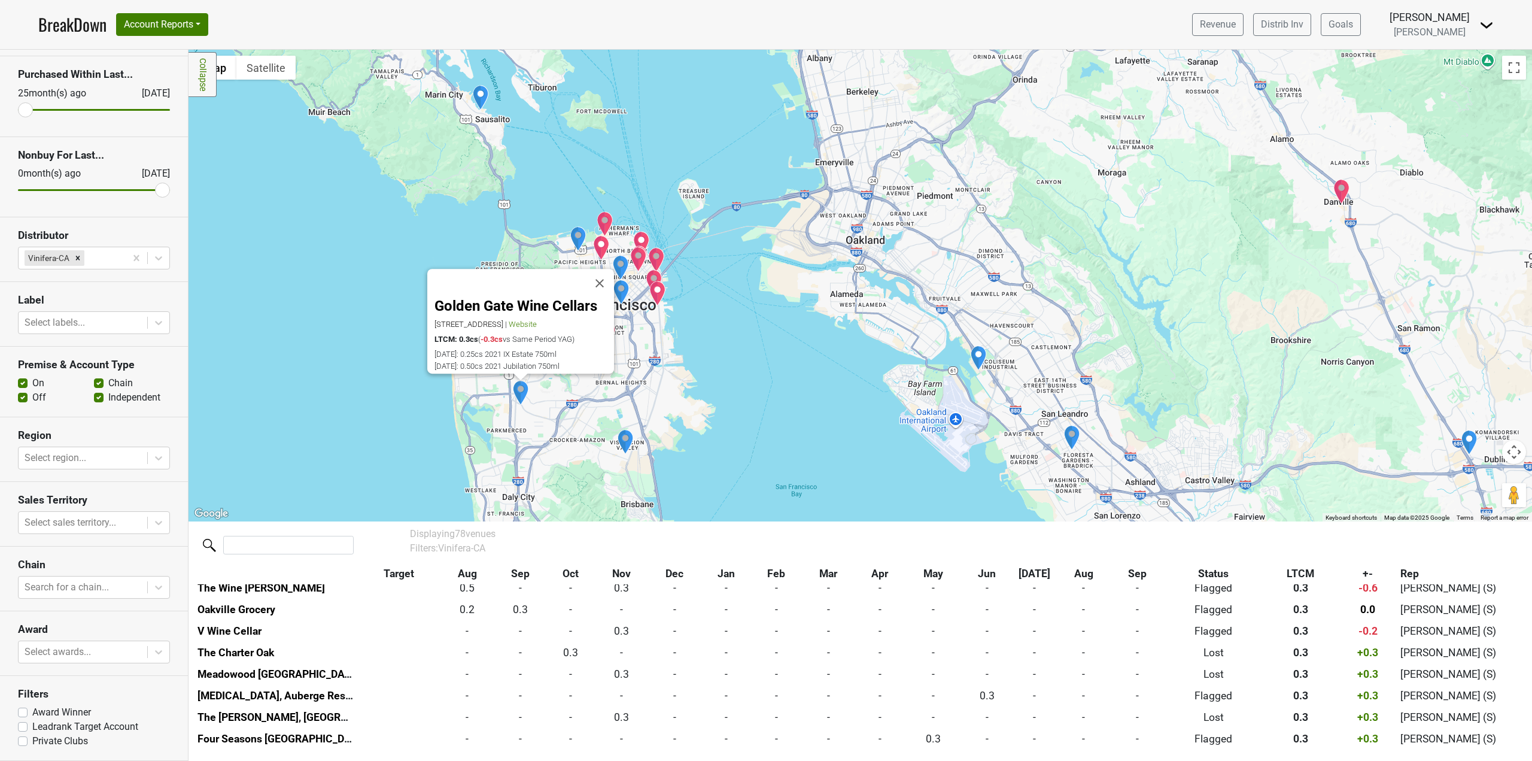
scroll to position [606, 0]
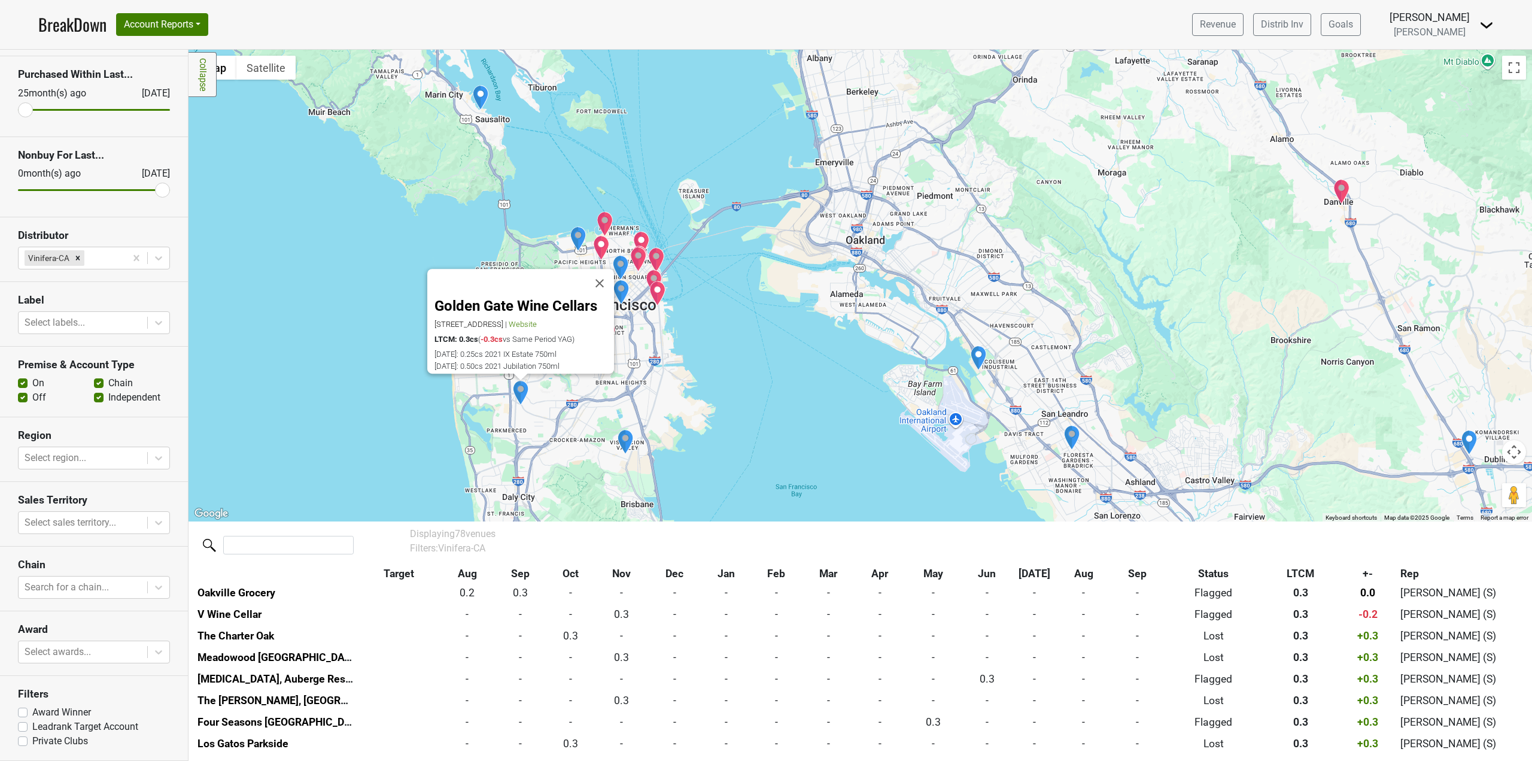
click at [659, 288] on img "Trevino Wine Bar" at bounding box center [657, 293] width 17 height 25
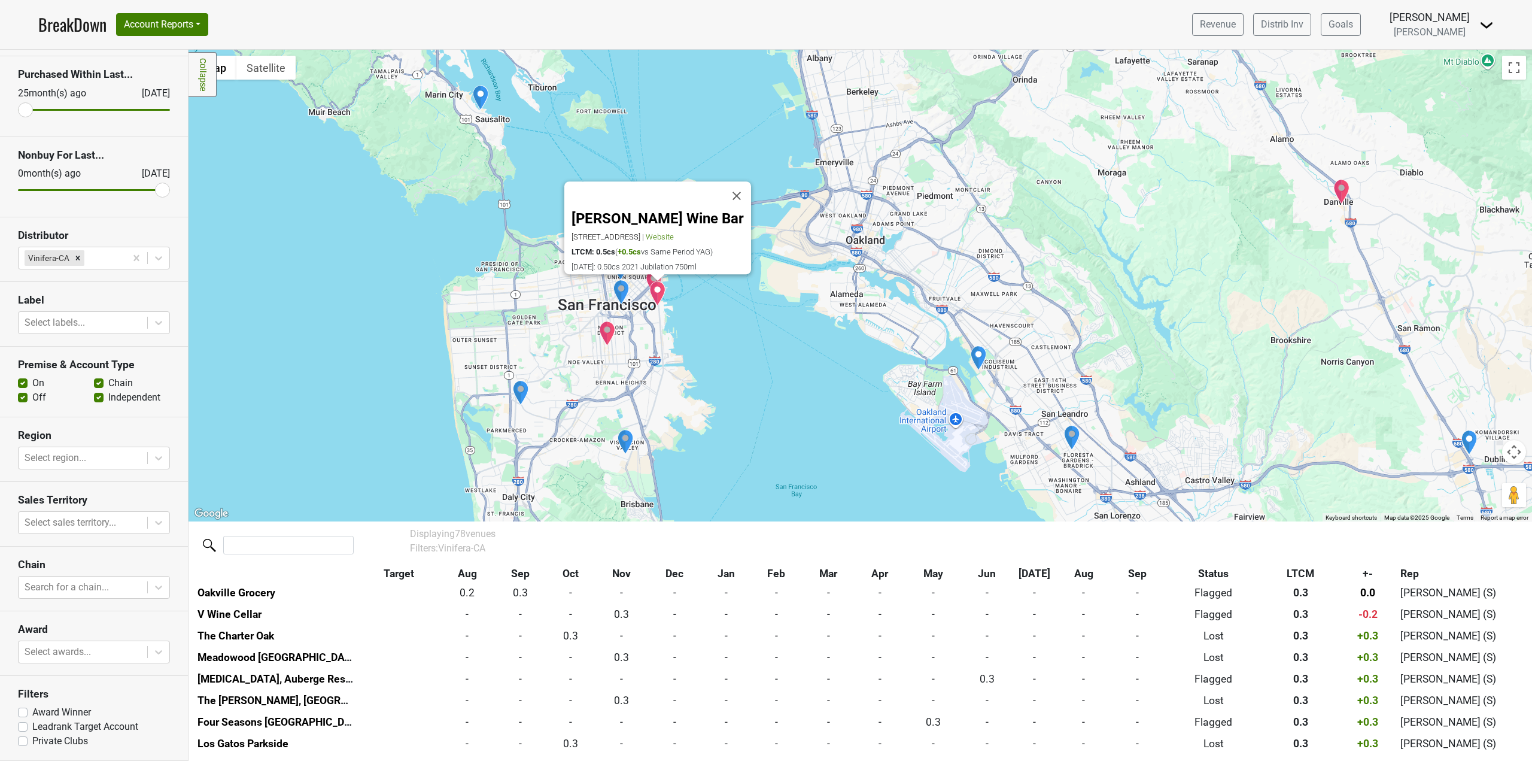
scroll to position [563, 0]
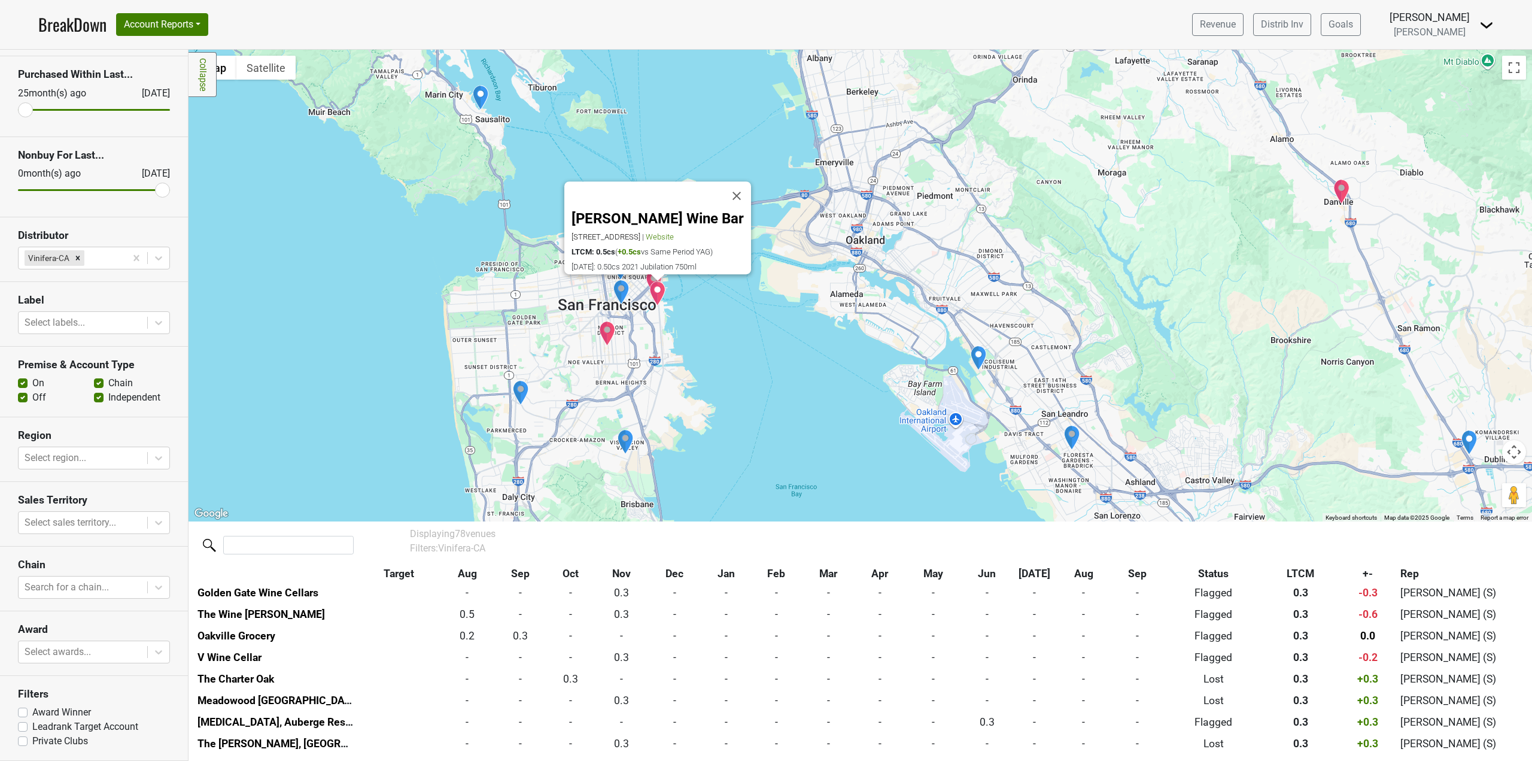
click at [609, 338] on img "Foreign Cinema" at bounding box center [607, 333] width 17 height 25
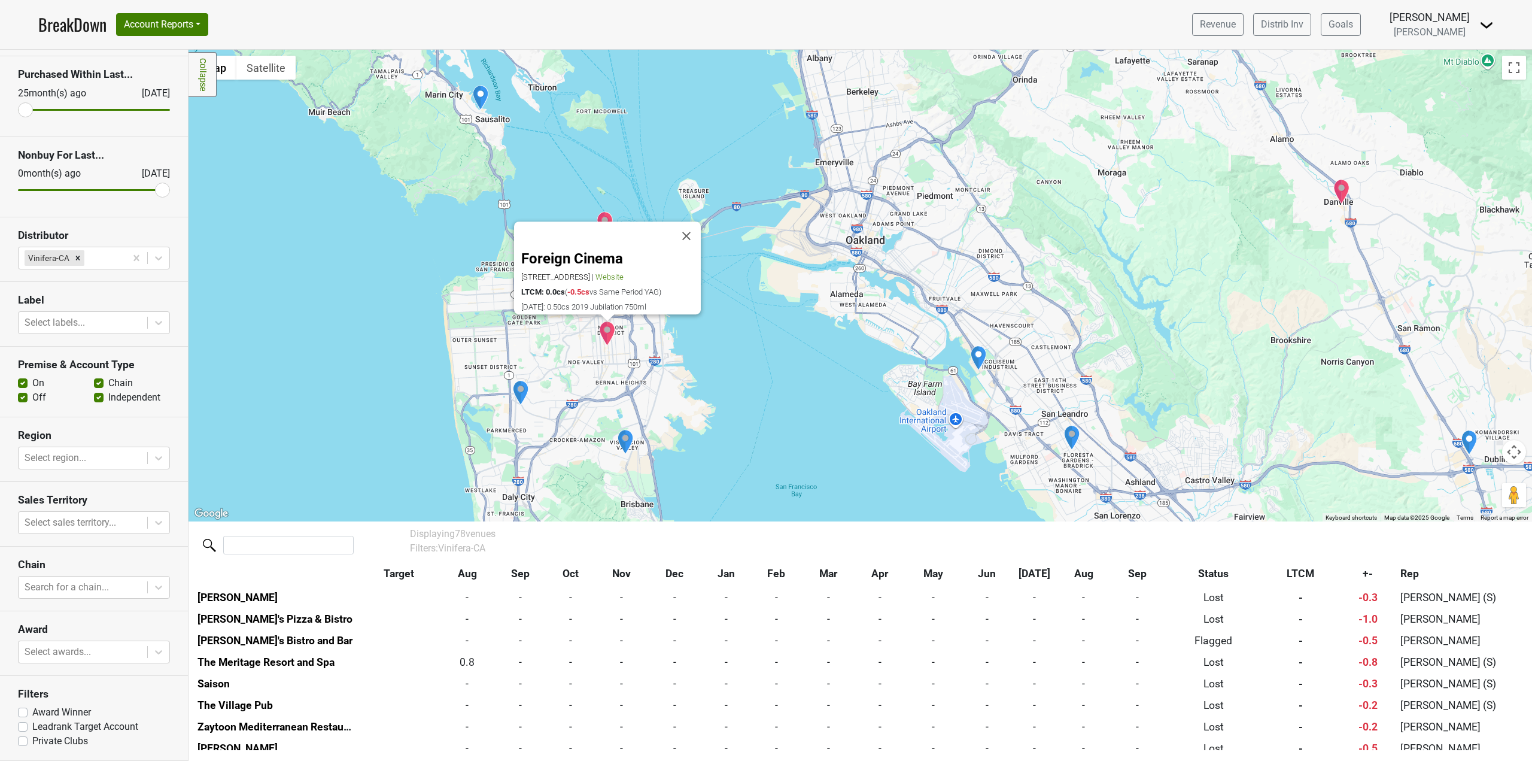
scroll to position [1209, 0]
click at [715, 376] on div "Foreign Cinema [STREET_ADDRESS] | Website LTCM: 0.0cs ( -0.5cs vs Same Period Y…" at bounding box center [861, 286] width 1344 height 472
click at [689, 225] on button "Close" at bounding box center [686, 236] width 29 height 29
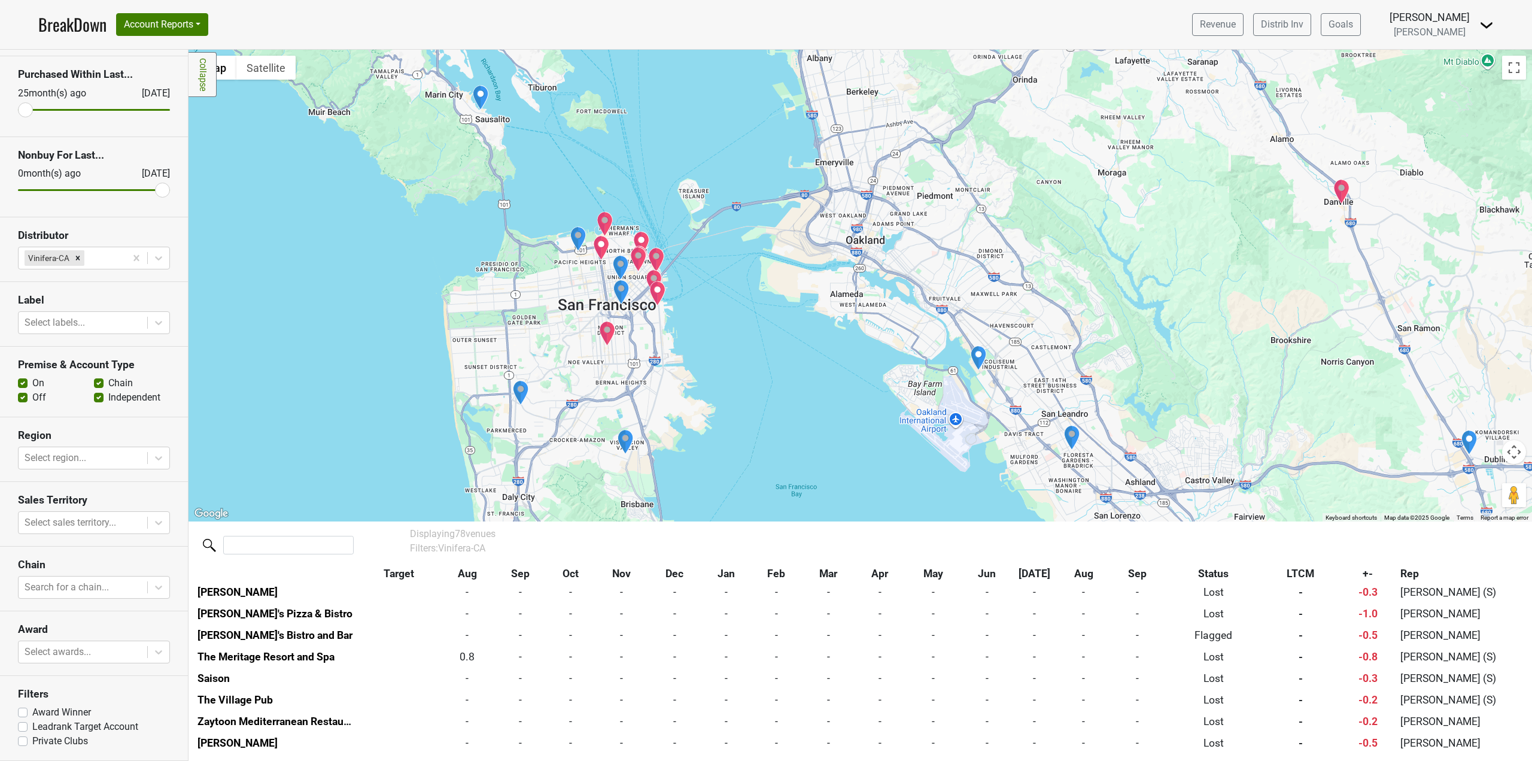
click at [625, 290] on img "Brix26 Wines" at bounding box center [621, 292] width 17 height 25
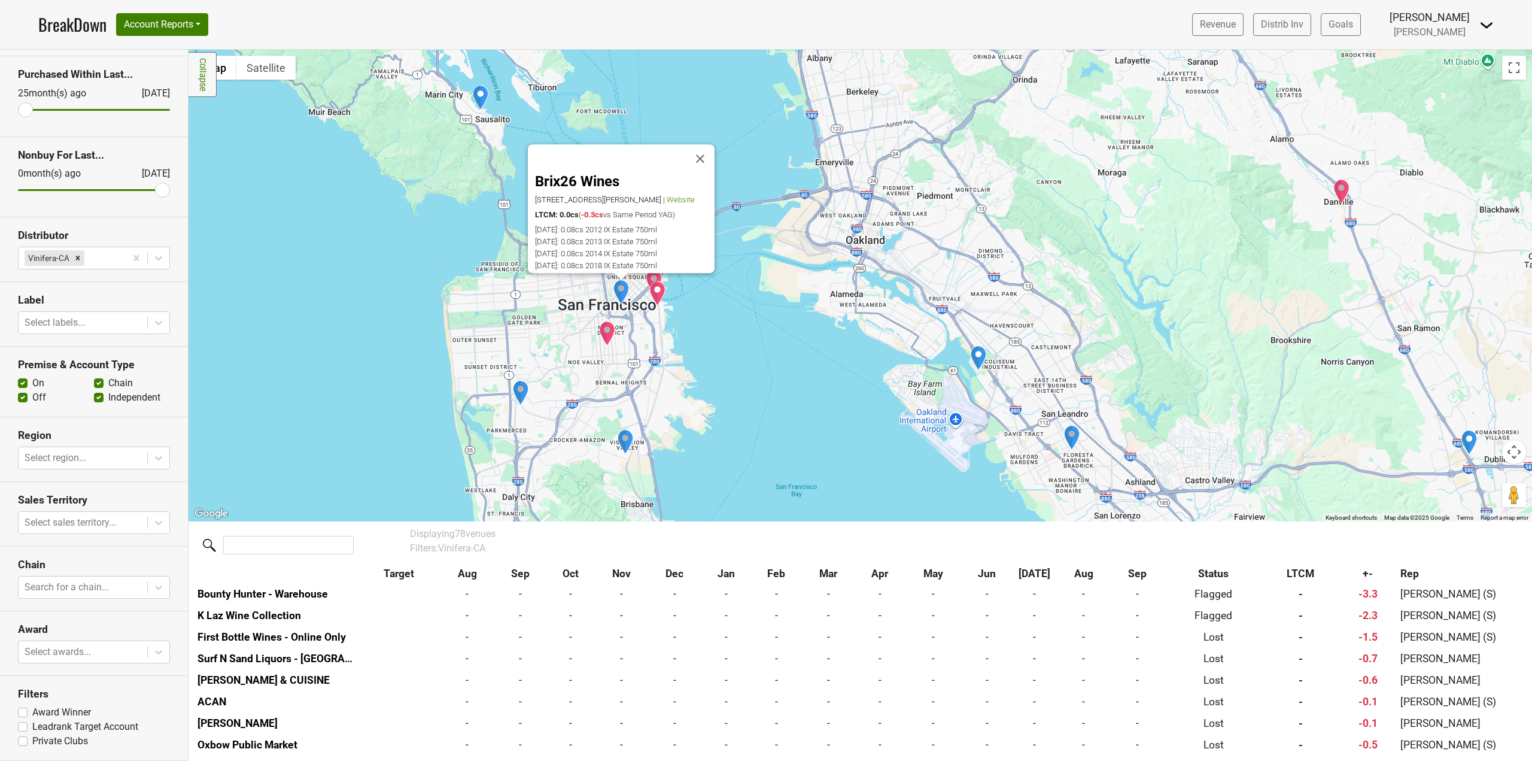
scroll to position [1532, 0]
click at [714, 145] on button "Close" at bounding box center [700, 159] width 29 height 29
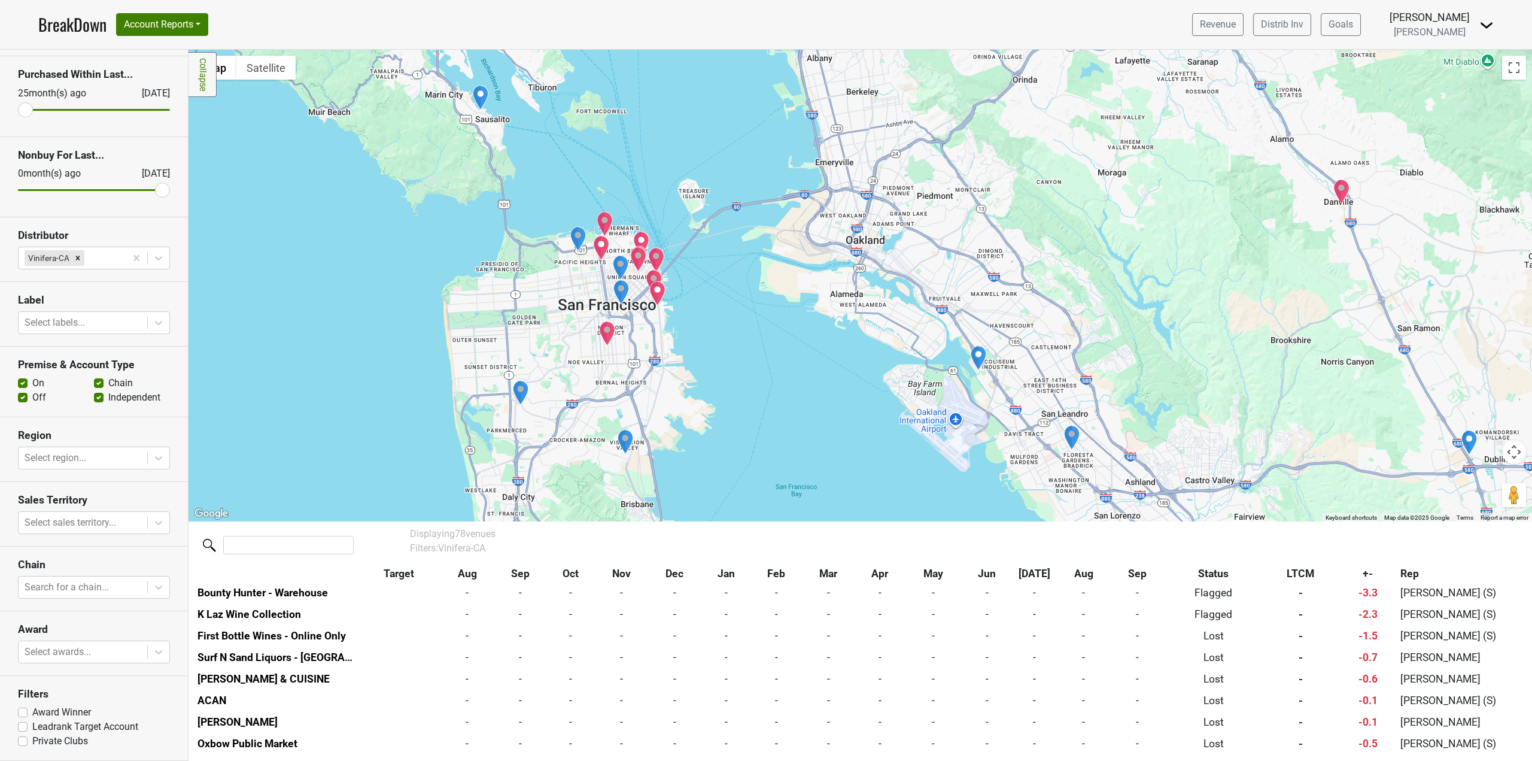
click at [655, 271] on img "Saison" at bounding box center [654, 281] width 17 height 25
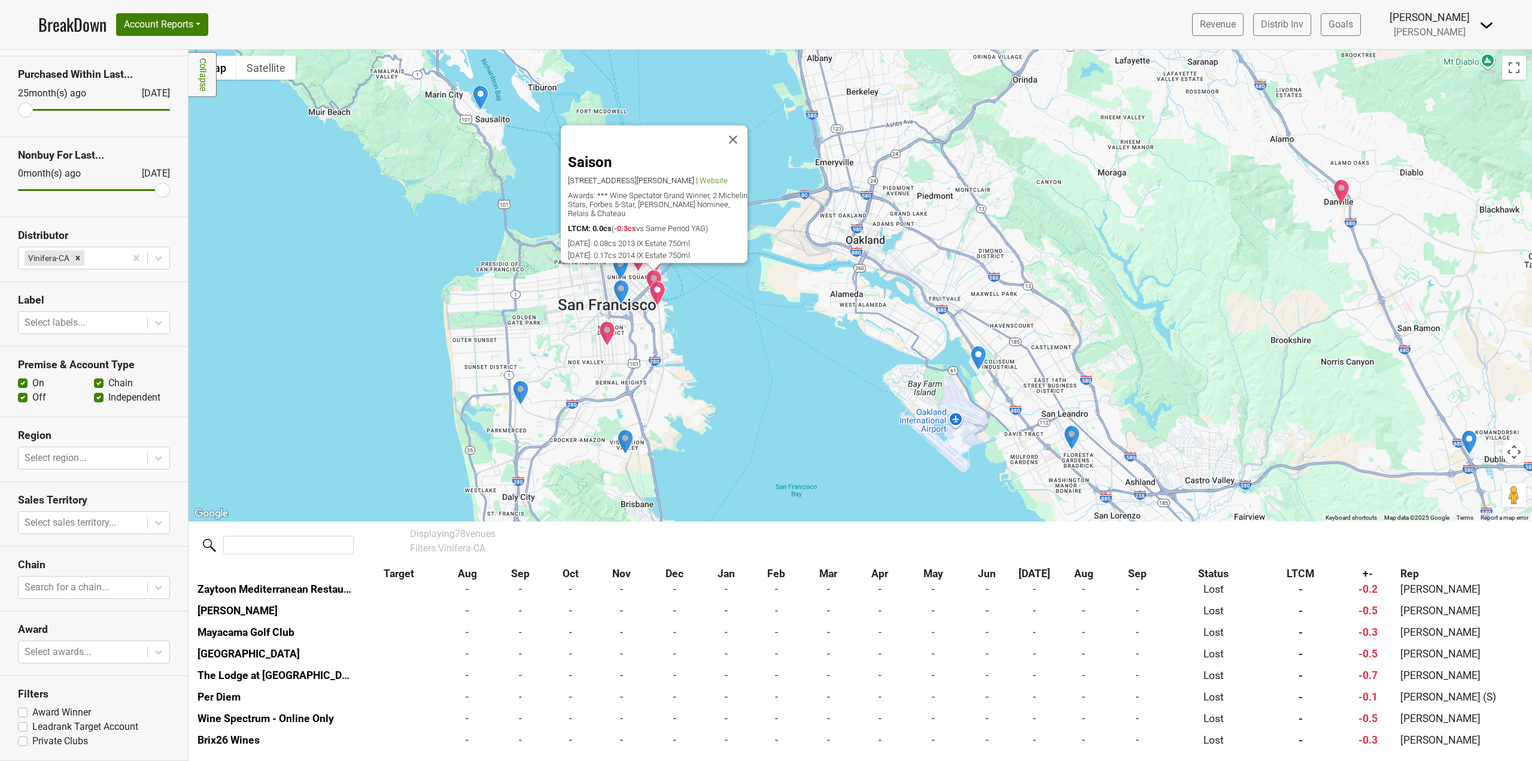
scroll to position [1338, 0]
drag, startPoint x: 743, startPoint y: 122, endPoint x: 655, endPoint y: 231, distance: 140.4
click at [742, 126] on button "Close" at bounding box center [733, 140] width 29 height 29
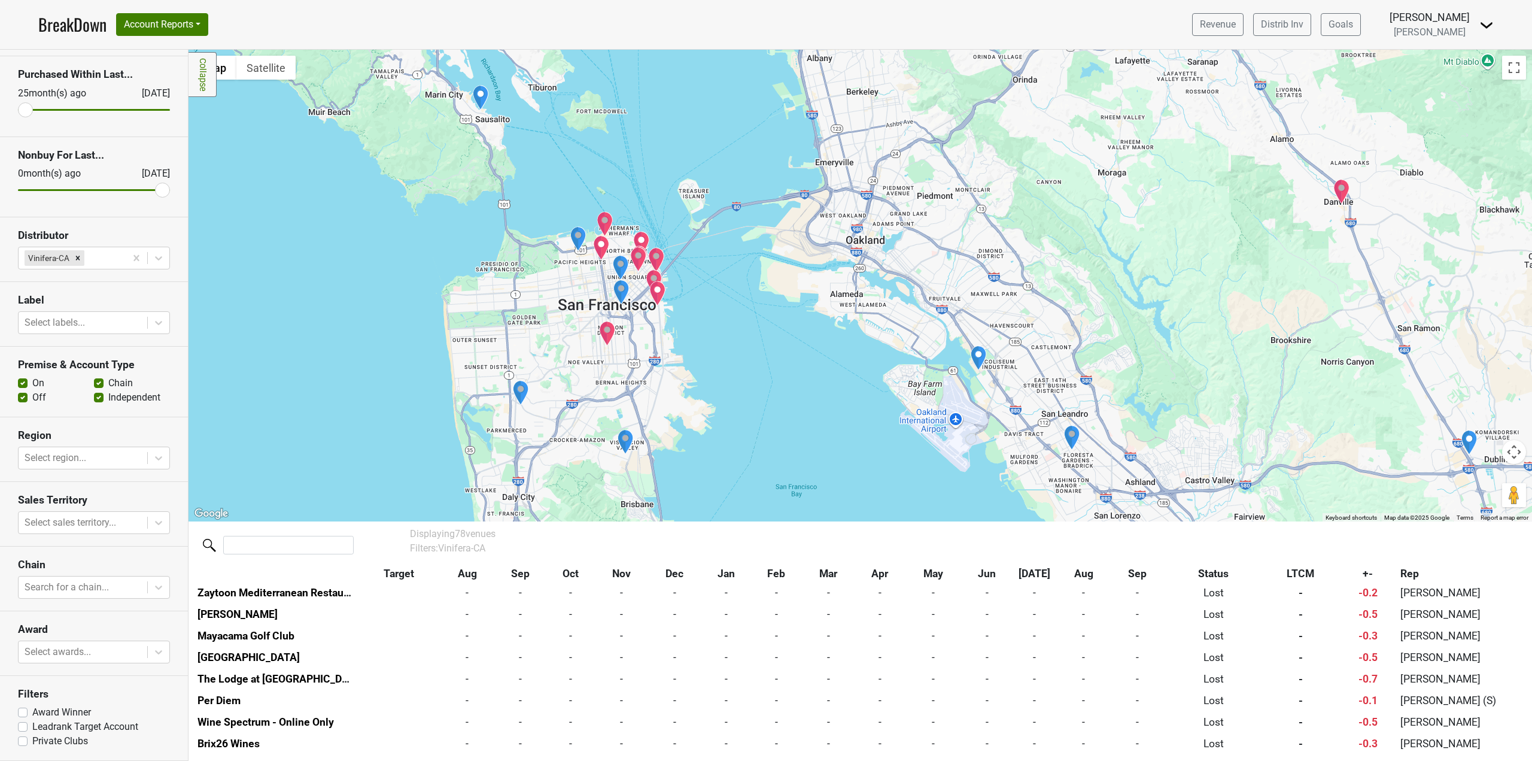
click at [658, 260] on img "Prospect" at bounding box center [656, 259] width 17 height 25
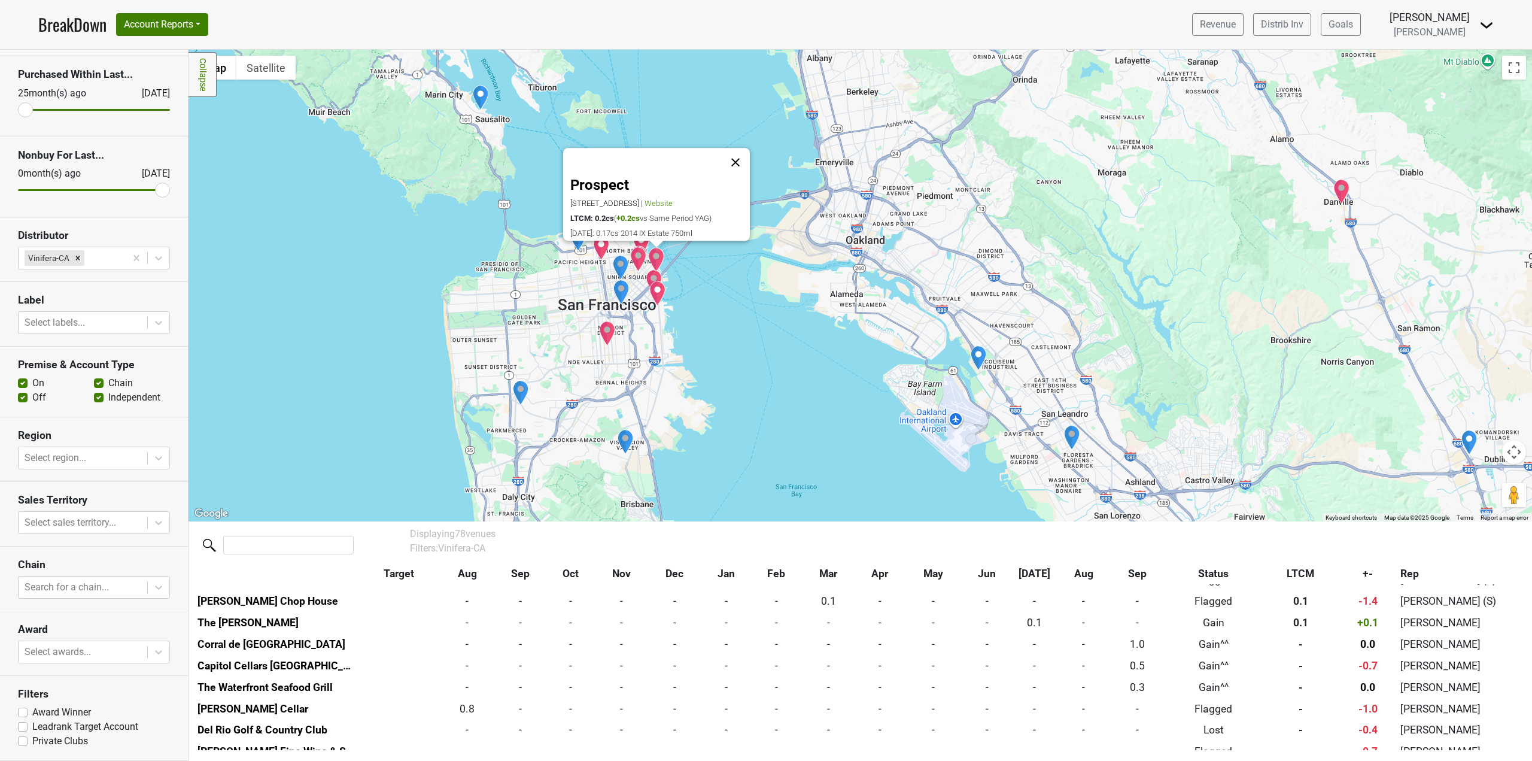
scroll to position [821, 0]
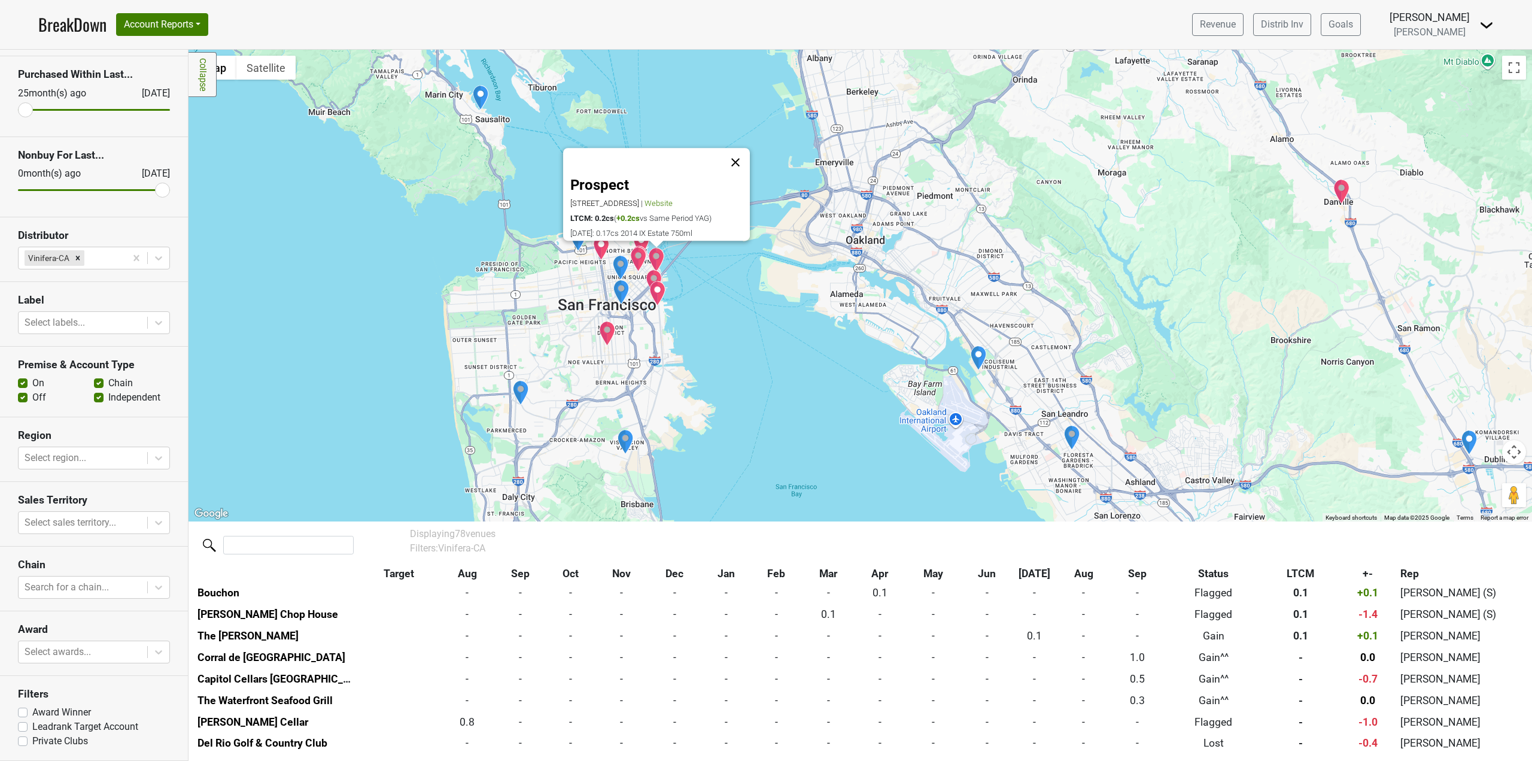
click at [747, 148] on button "Close" at bounding box center [735, 162] width 29 height 29
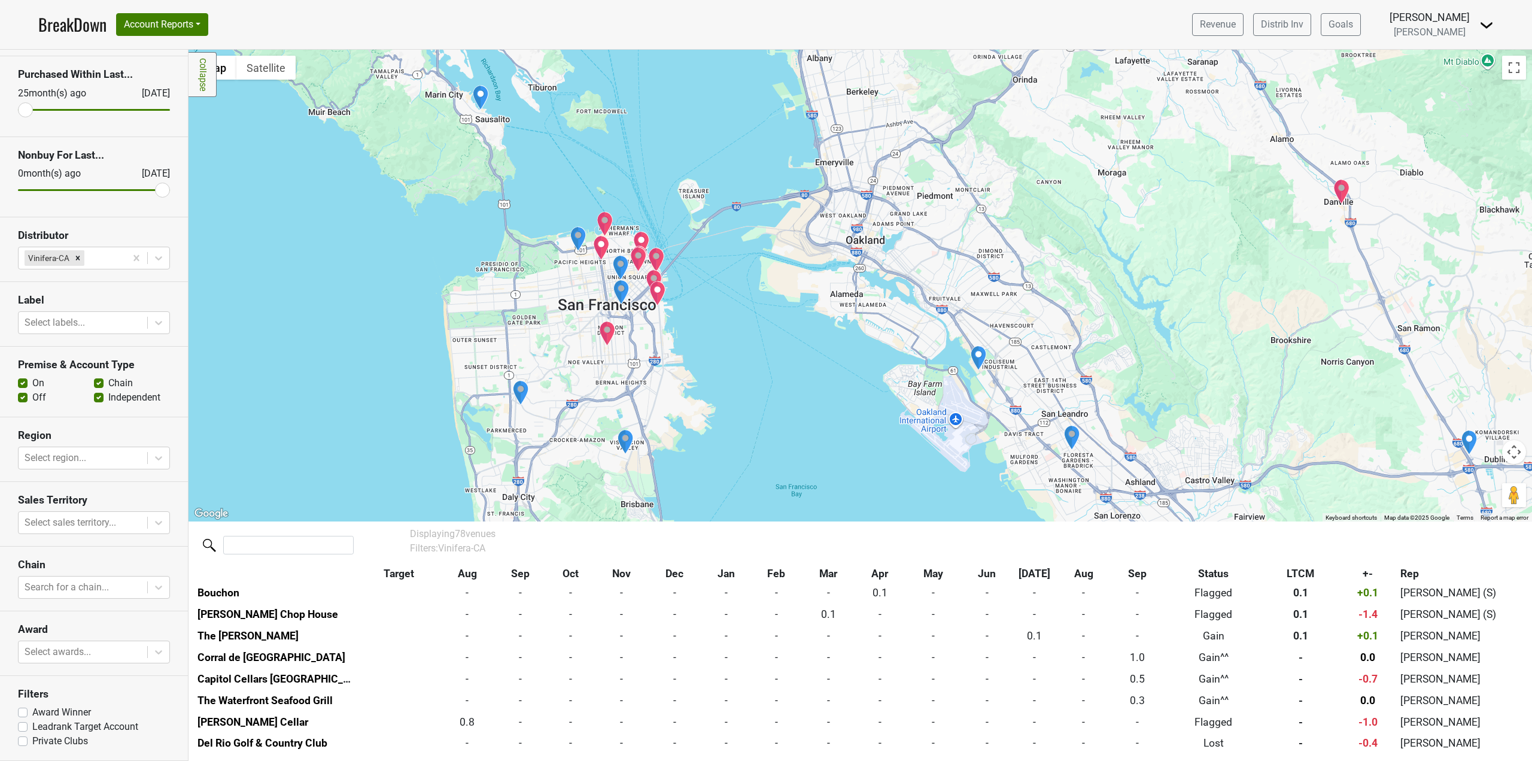
click at [619, 266] on img "Napa Valley Winery Exchange" at bounding box center [620, 267] width 17 height 25
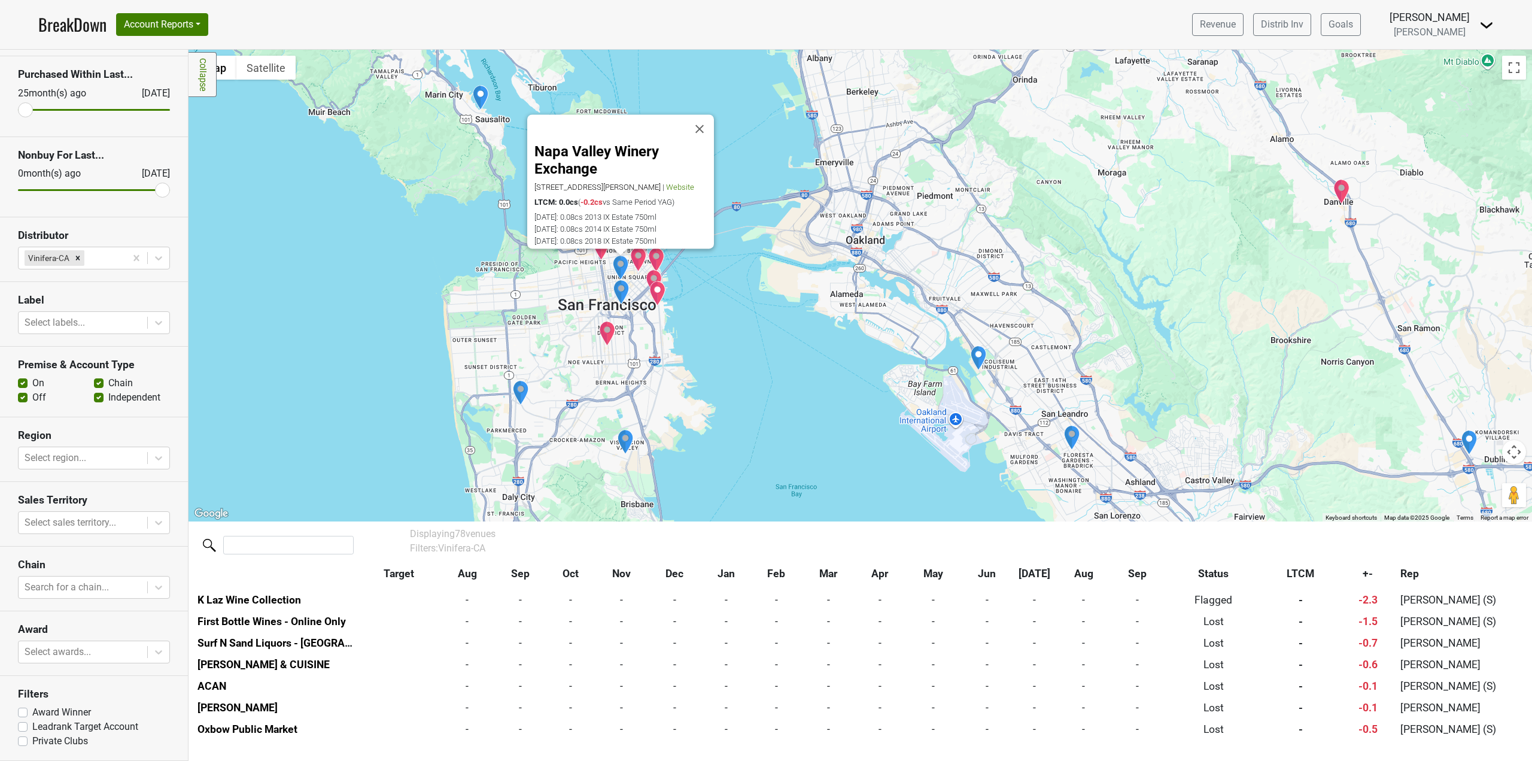
scroll to position [1553, 0]
click at [714, 115] on button "Close" at bounding box center [699, 129] width 29 height 29
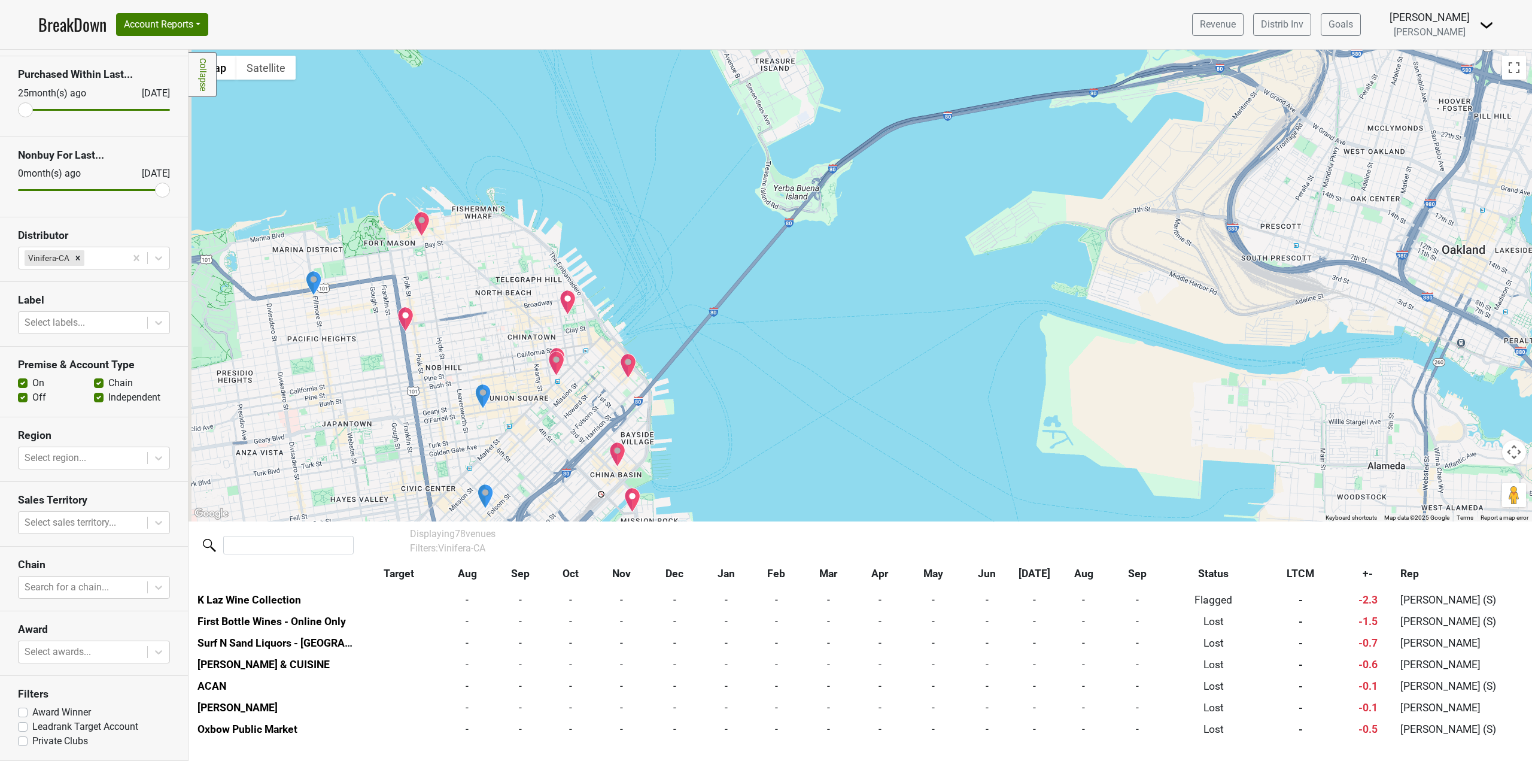
drag, startPoint x: 619, startPoint y: 323, endPoint x: 646, endPoint y: 304, distance: 33.5
click at [646, 304] on div "To navigate, press the arrow keys." at bounding box center [861, 286] width 1344 height 472
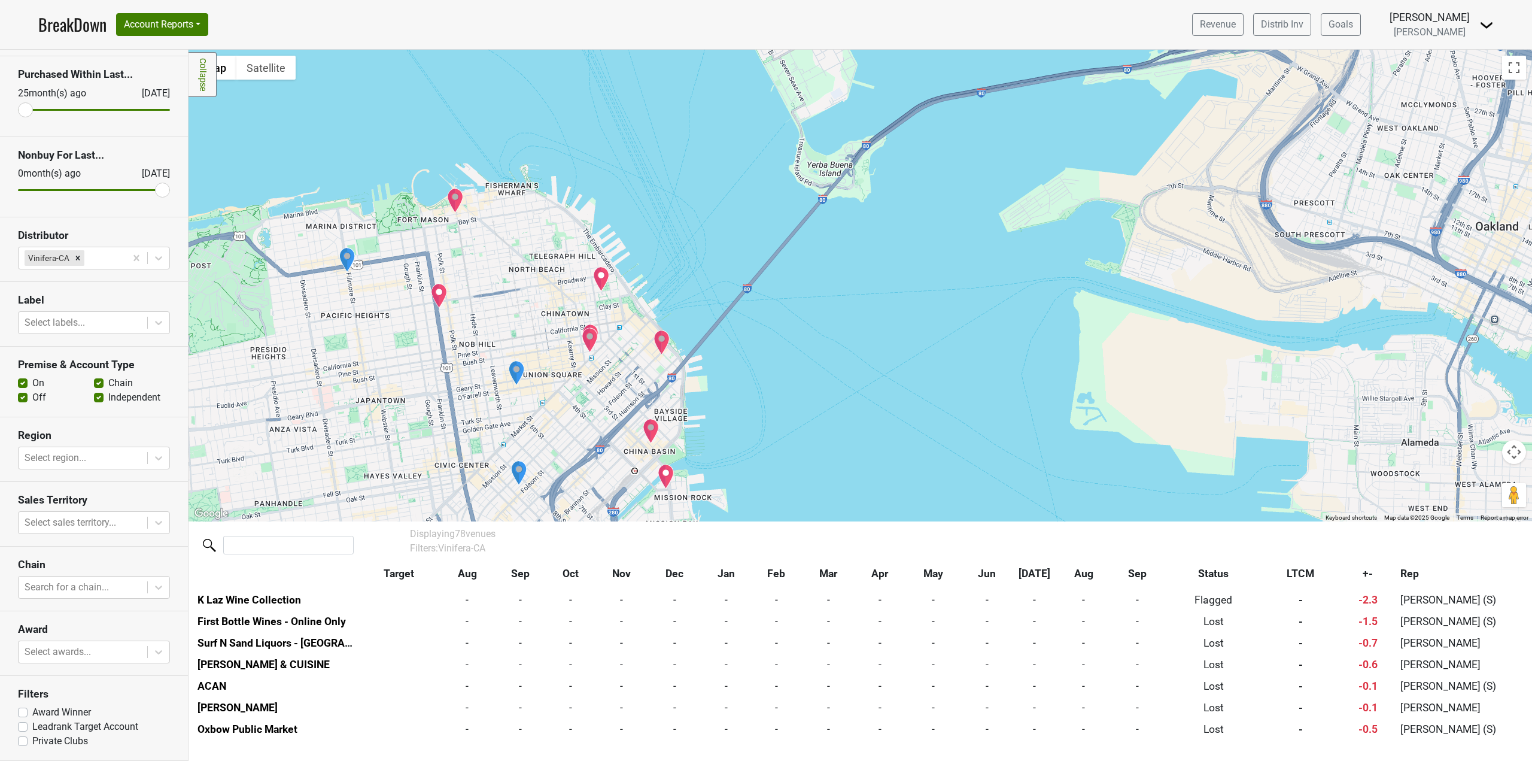
click at [590, 341] on img "Per Diem" at bounding box center [590, 339] width 17 height 25
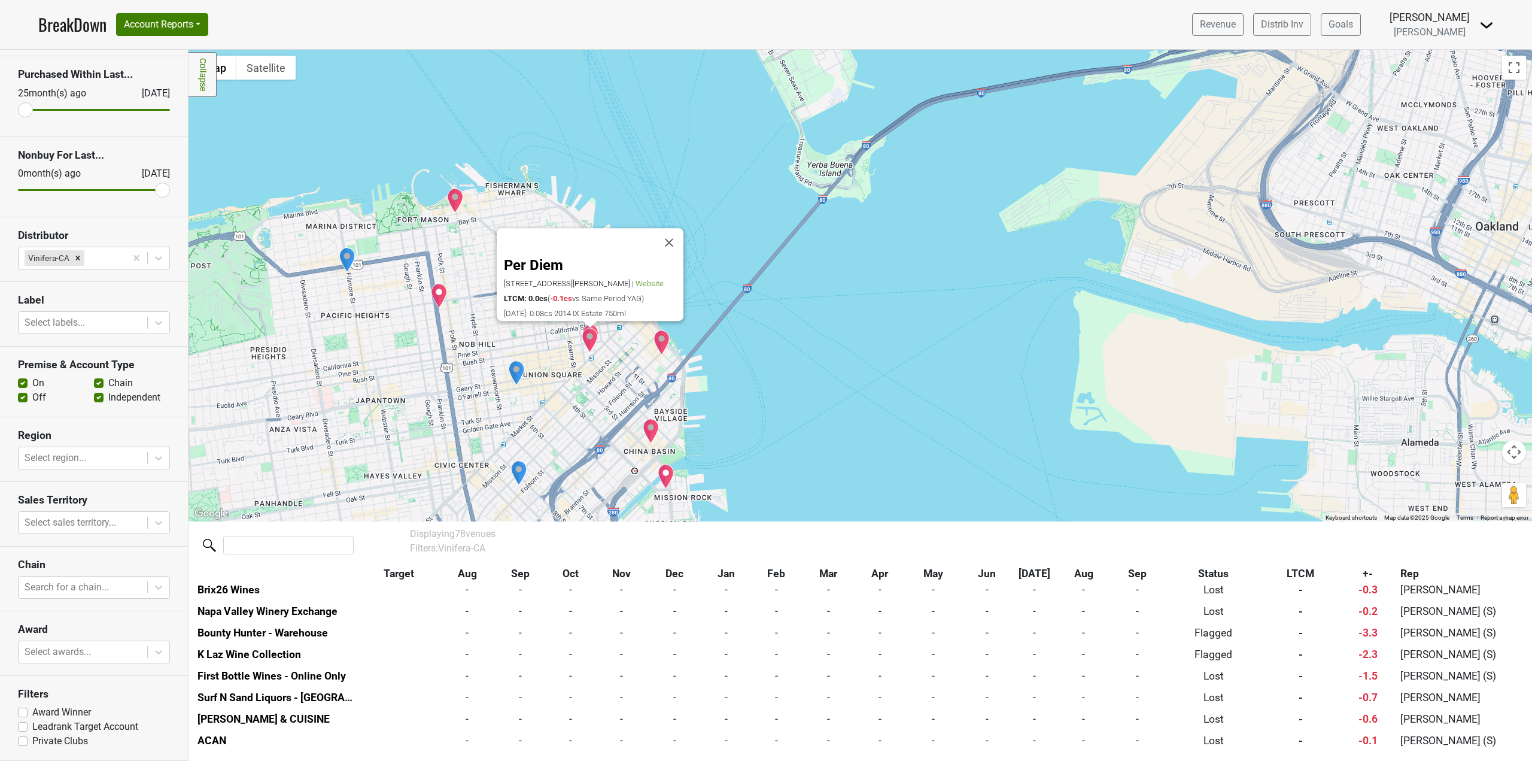
scroll to position [1489, 0]
click at [679, 232] on button "Close" at bounding box center [669, 243] width 29 height 29
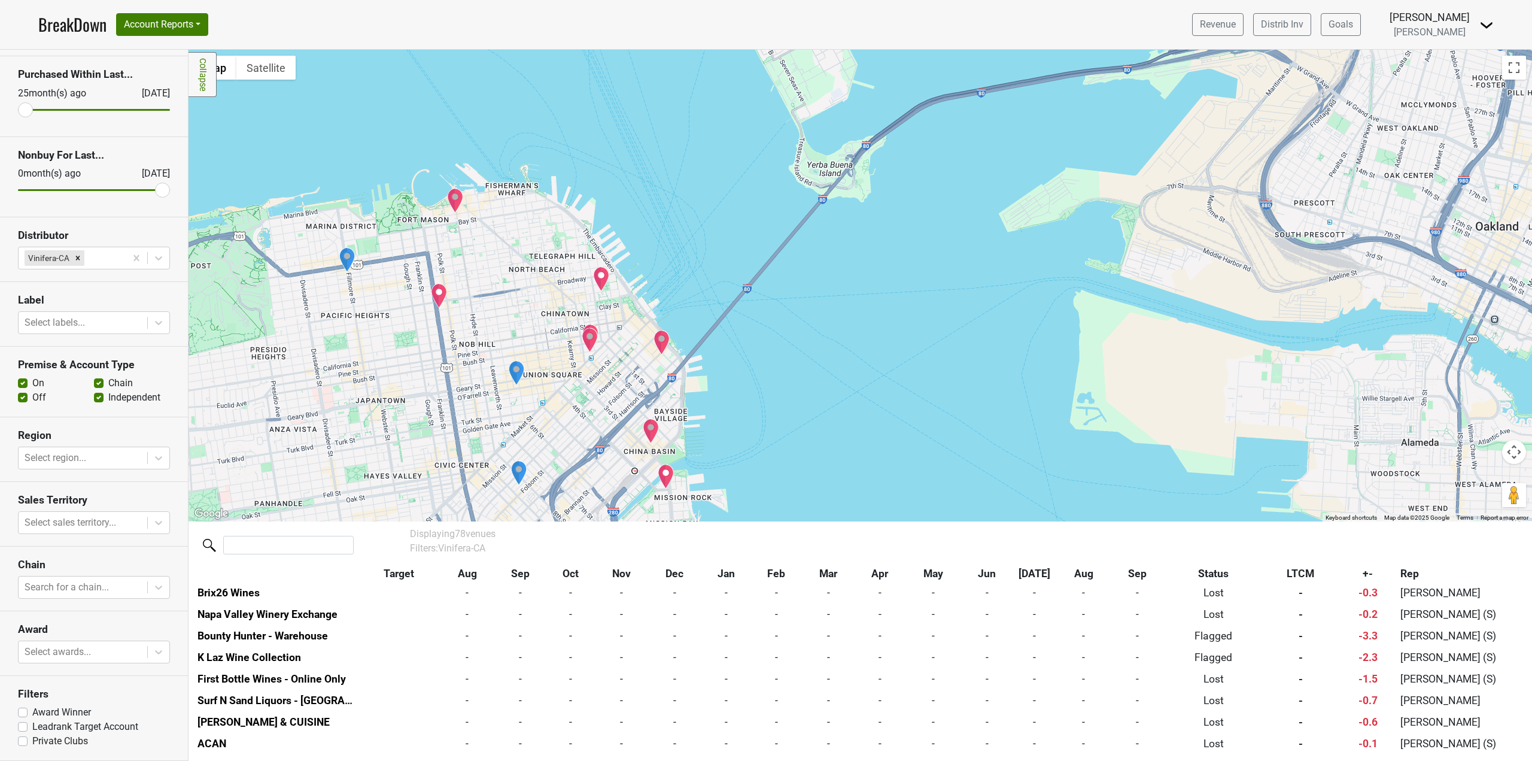
click at [591, 324] on img "The Holbrook House" at bounding box center [590, 336] width 17 height 25
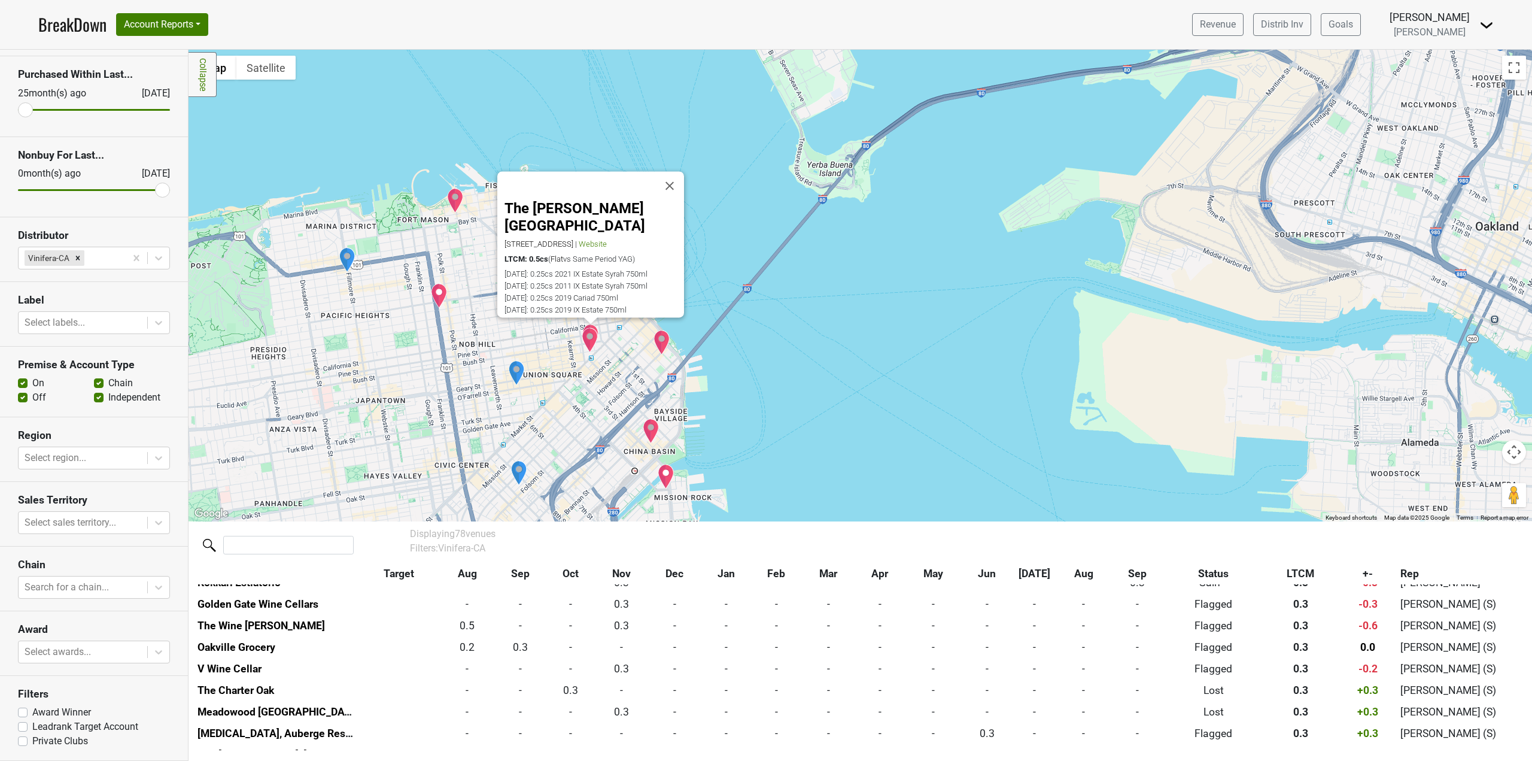
scroll to position [541, 0]
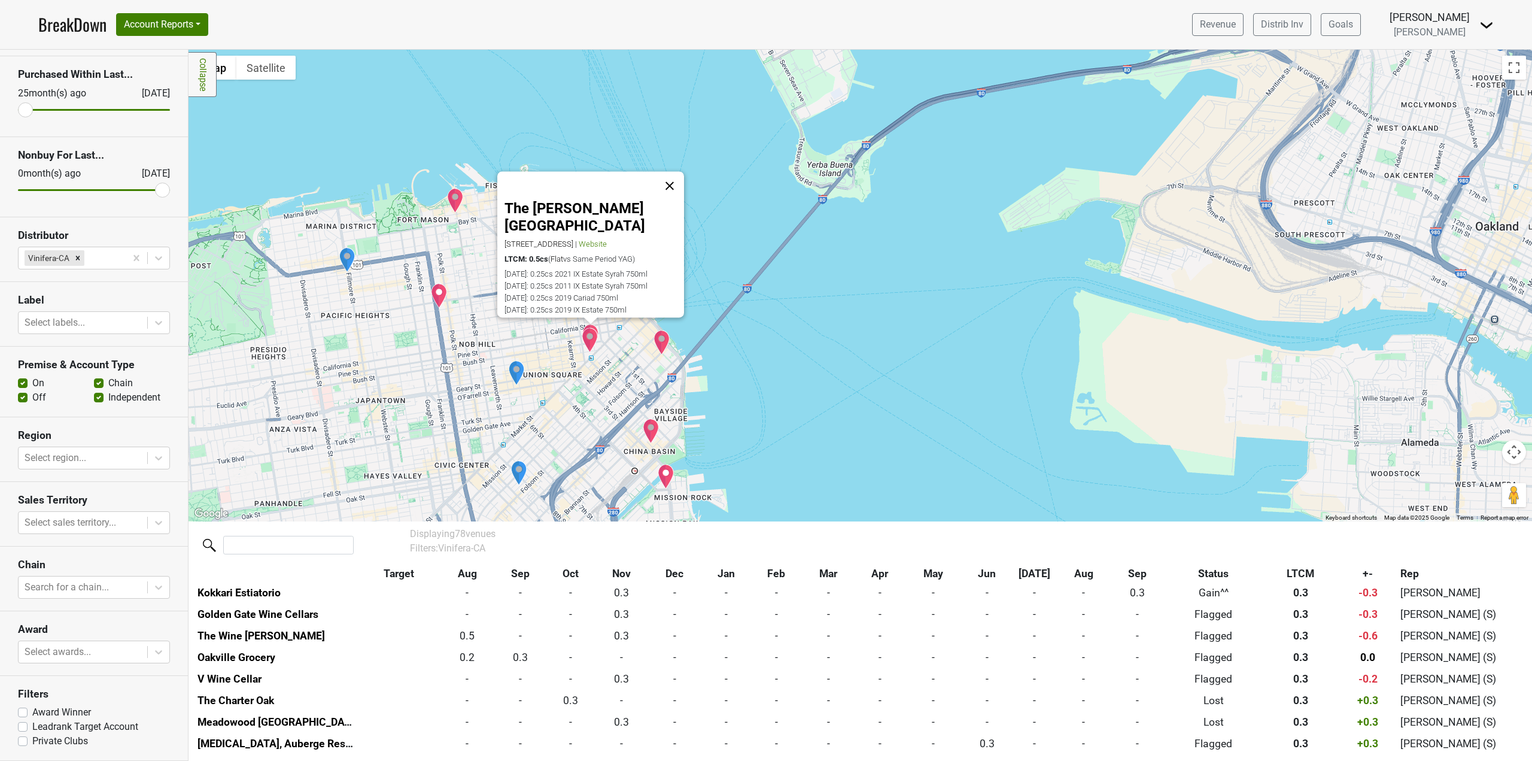
click at [678, 188] on button "Close" at bounding box center [669, 186] width 29 height 29
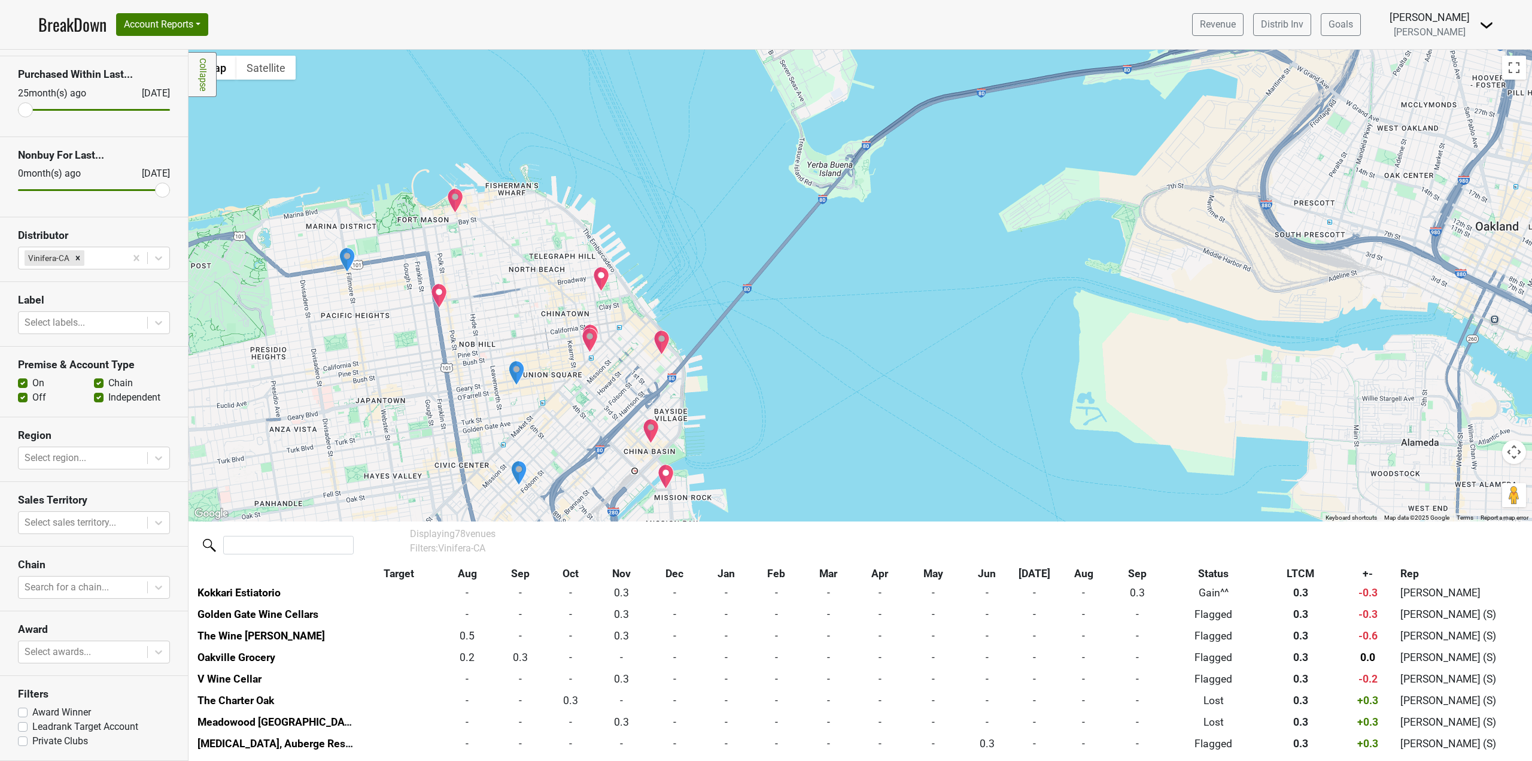
click at [606, 273] on img "Kokkari Estiatorio" at bounding box center [601, 278] width 17 height 25
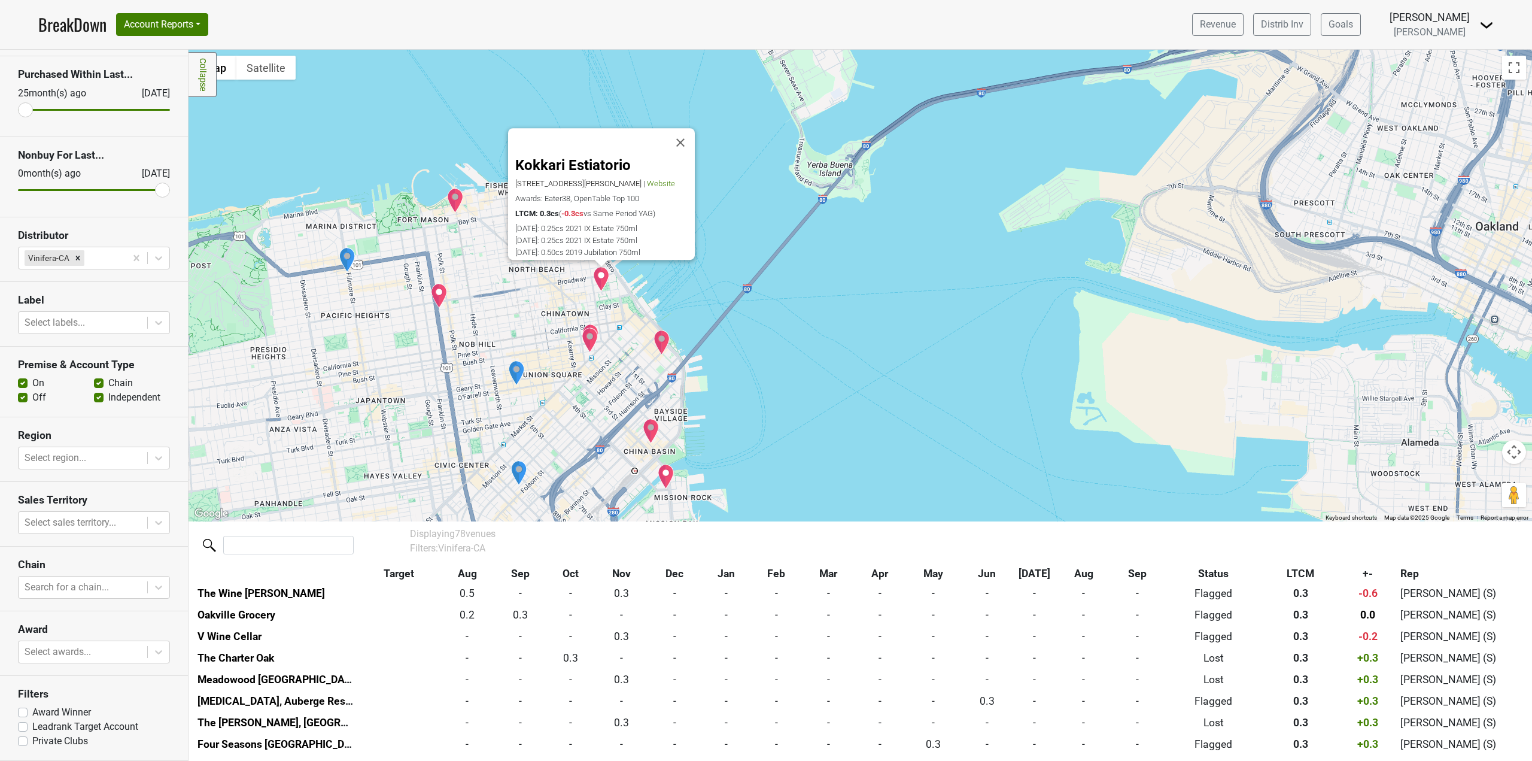
scroll to position [584, 0]
click at [687, 129] on button "Close" at bounding box center [680, 143] width 29 height 29
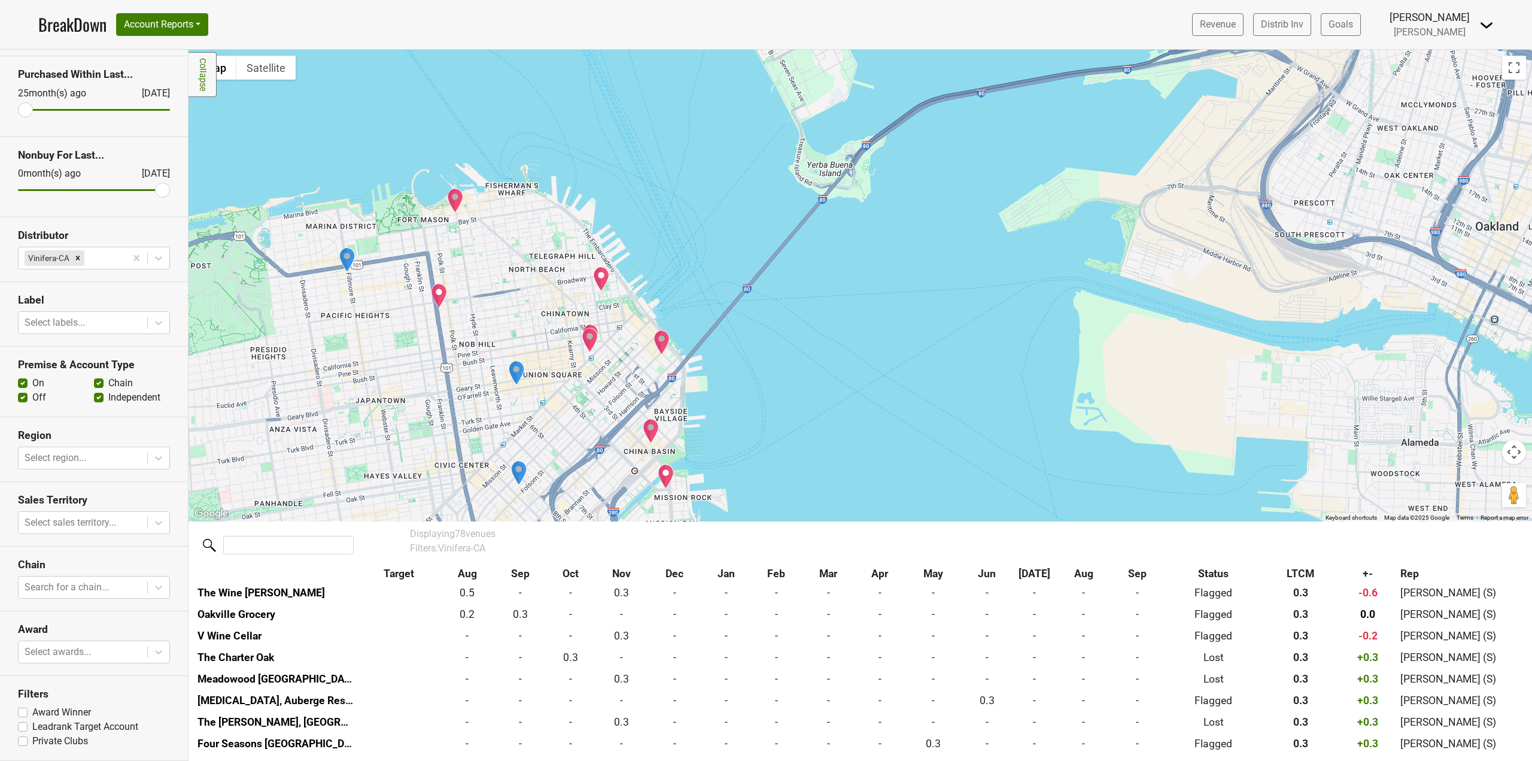
click at [451, 201] on img "Gary Danko" at bounding box center [455, 200] width 17 height 25
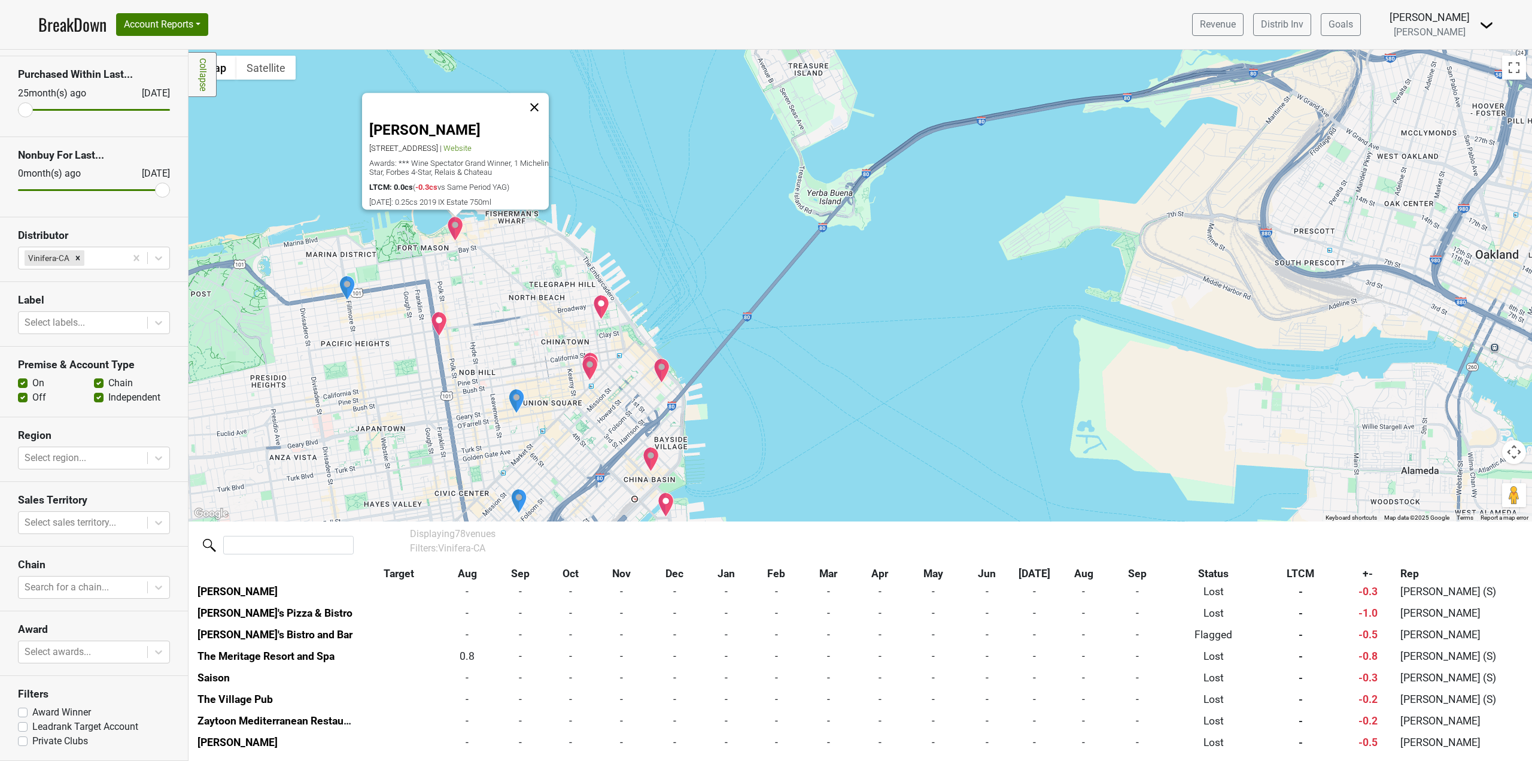
scroll to position [1252, 0]
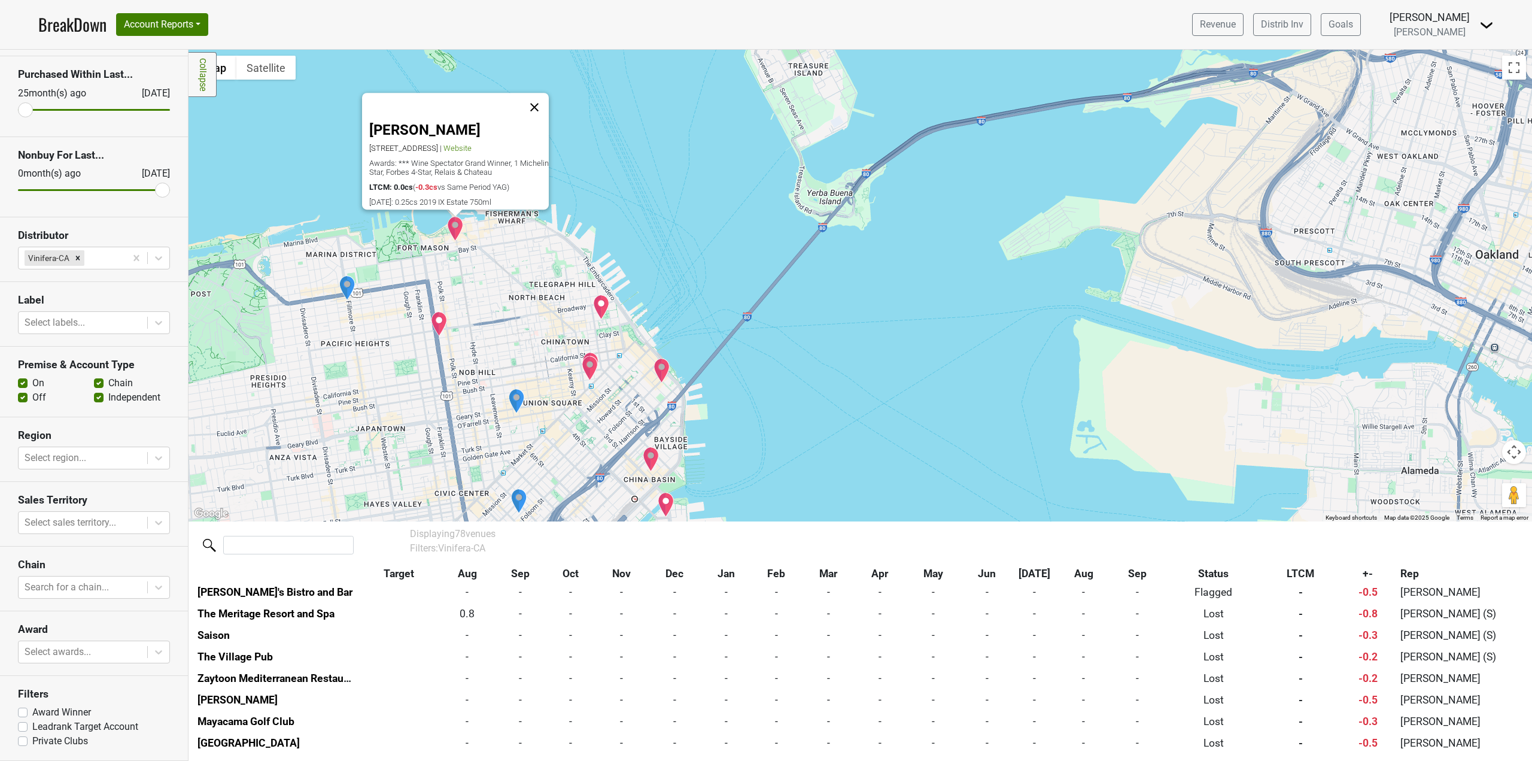
click at [546, 101] on button "Close" at bounding box center [534, 107] width 29 height 29
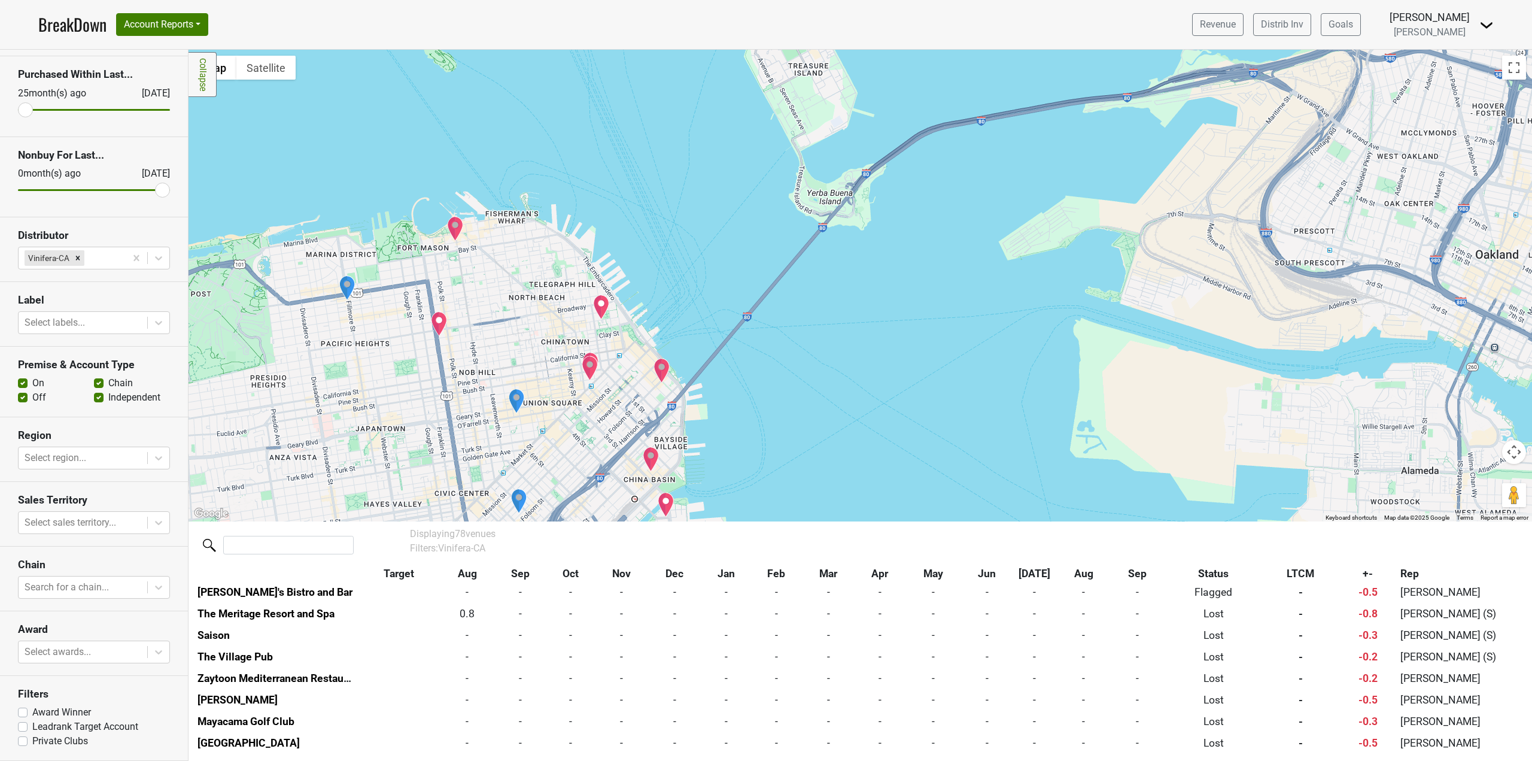
click at [348, 287] on img "PlumpJack Wine & Spirits" at bounding box center [347, 287] width 17 height 25
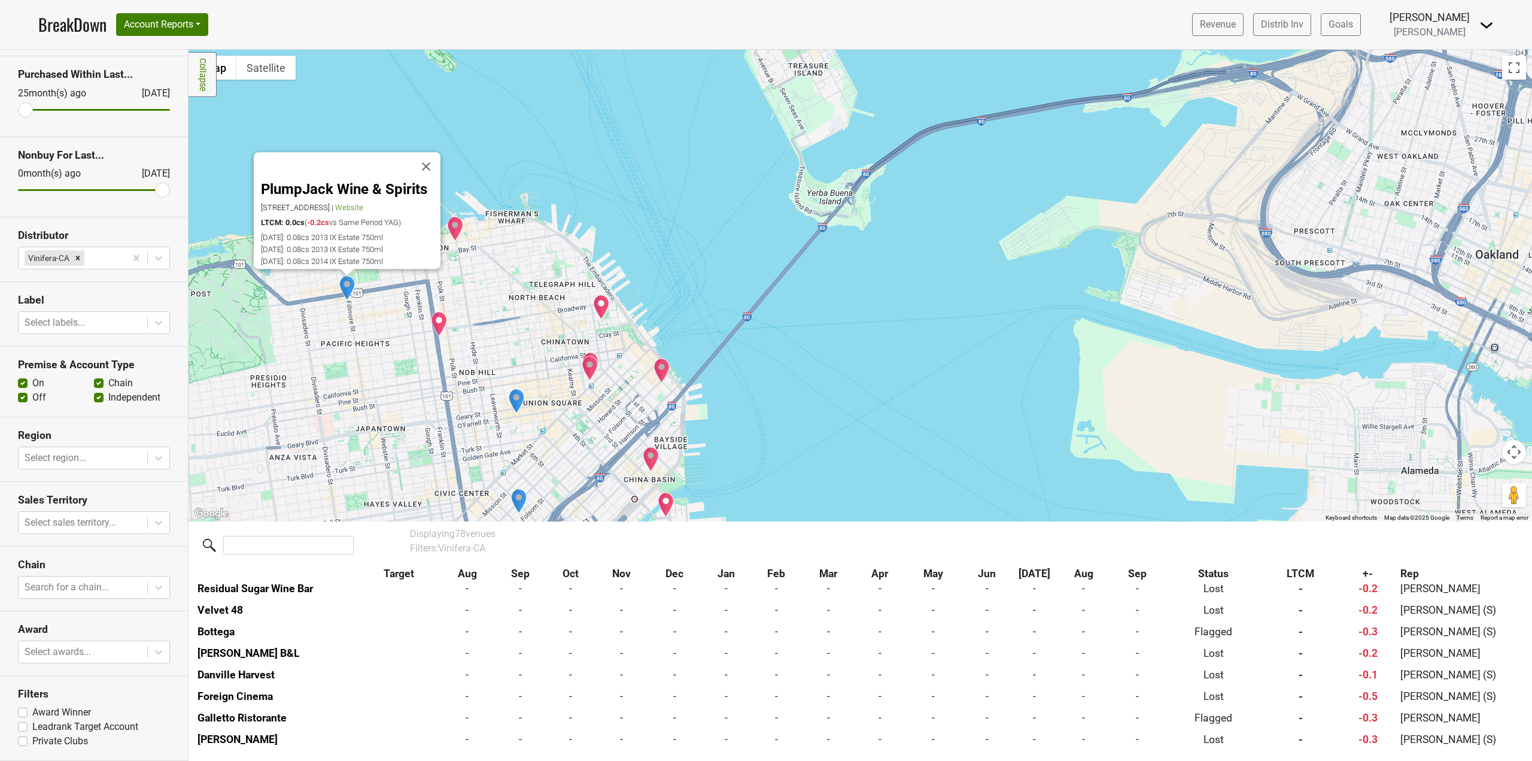
scroll to position [1058, 0]
click at [435, 153] on button "Close" at bounding box center [426, 167] width 29 height 29
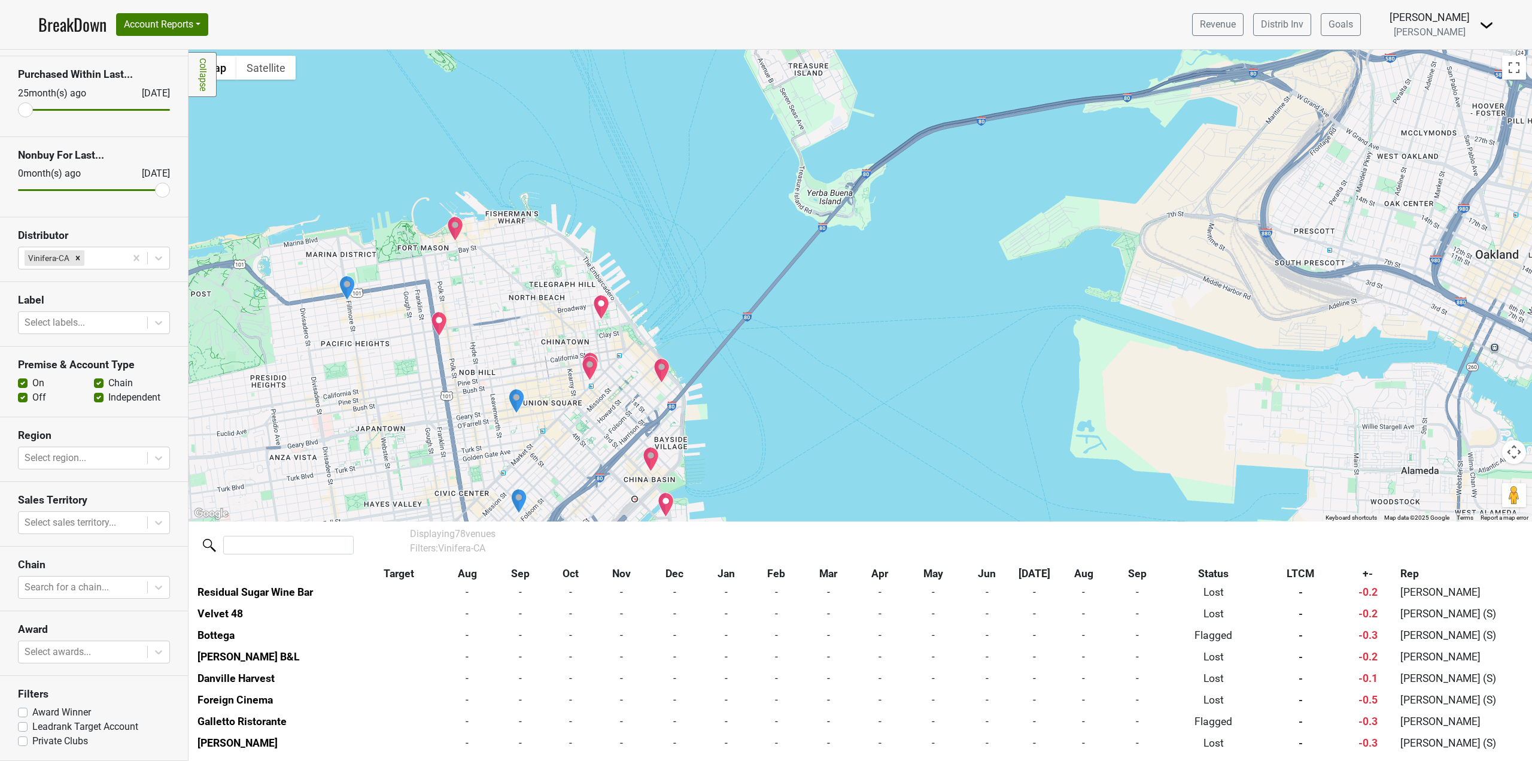
click at [430, 325] on div "To navigate, press the arrow keys." at bounding box center [861, 286] width 1344 height 472
click at [442, 325] on img "Harris' Restaurant" at bounding box center [439, 323] width 17 height 25
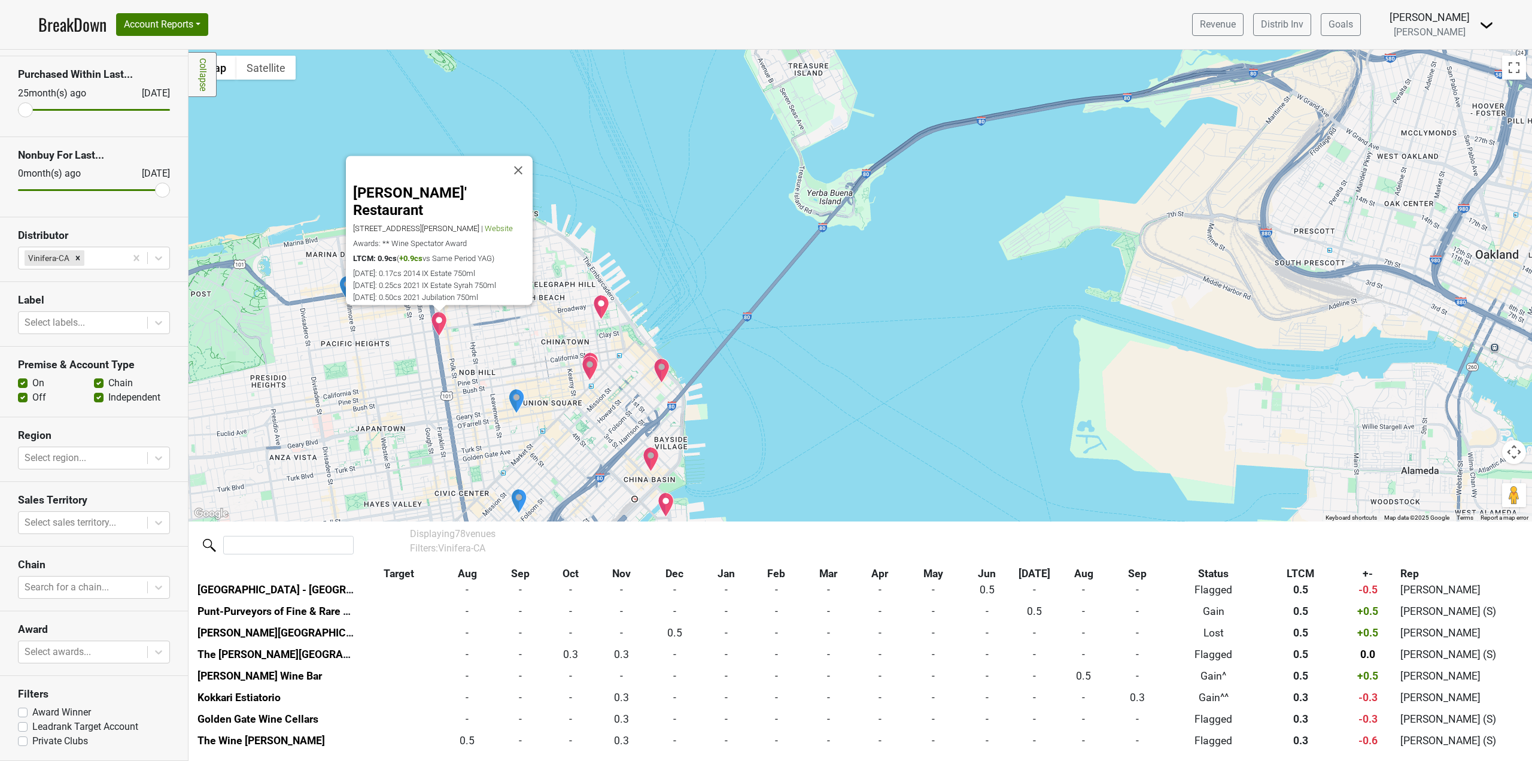
scroll to position [369, 0]
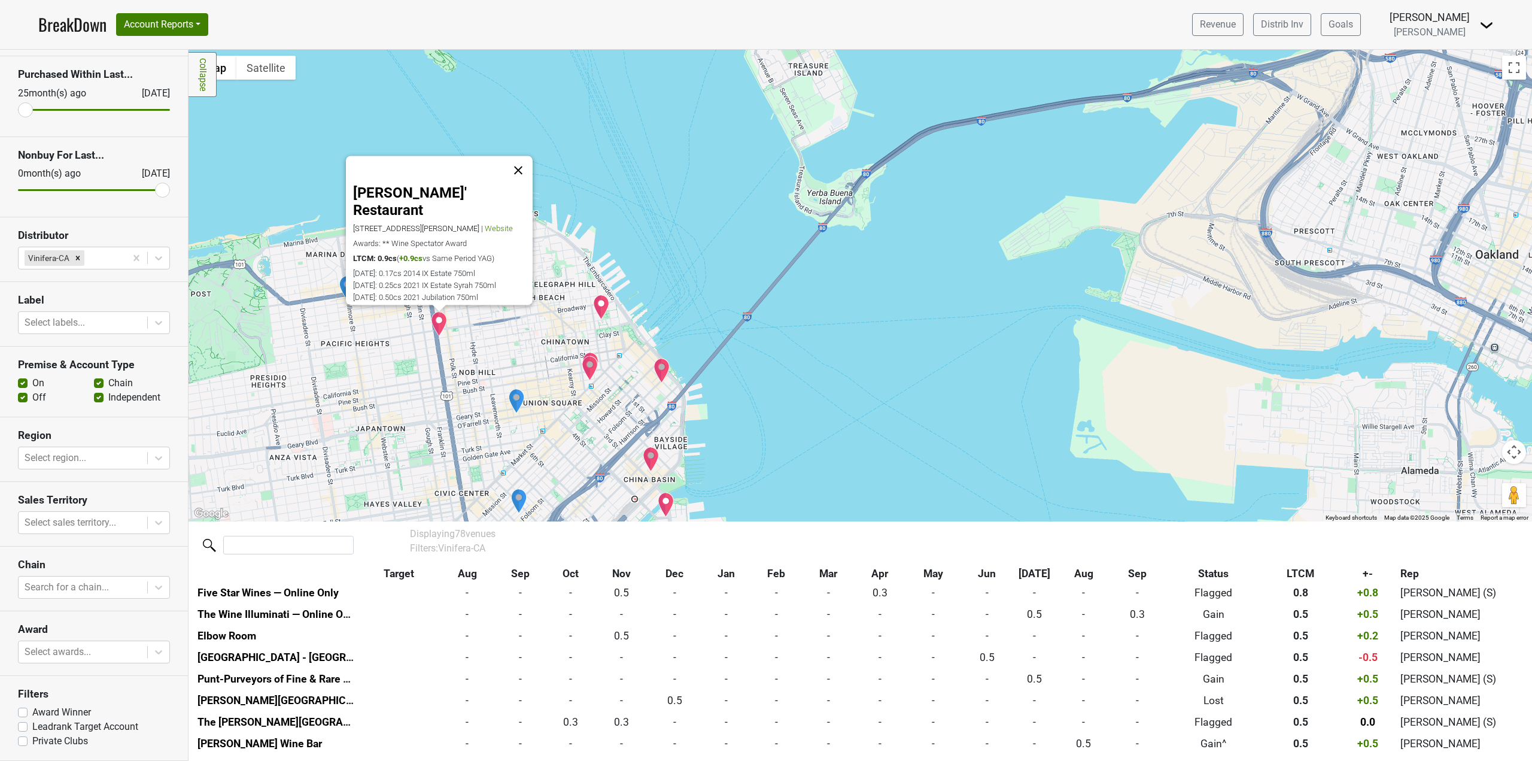
click at [520, 166] on button "Close" at bounding box center [518, 170] width 29 height 29
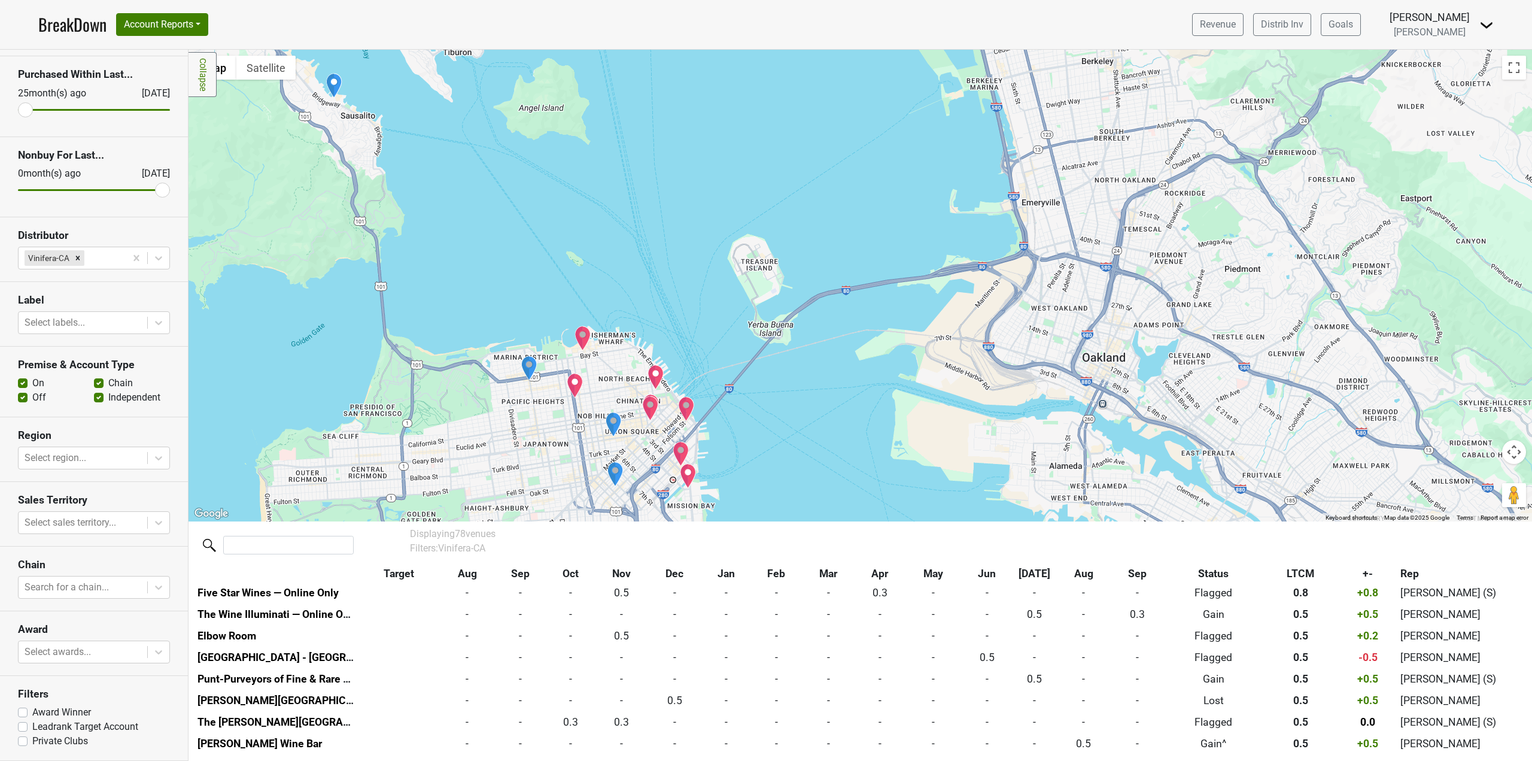
drag, startPoint x: 710, startPoint y: 464, endPoint x: 675, endPoint y: 198, distance: 268.7
click at [675, 199] on div "To navigate, press the arrow keys." at bounding box center [861, 286] width 1344 height 472
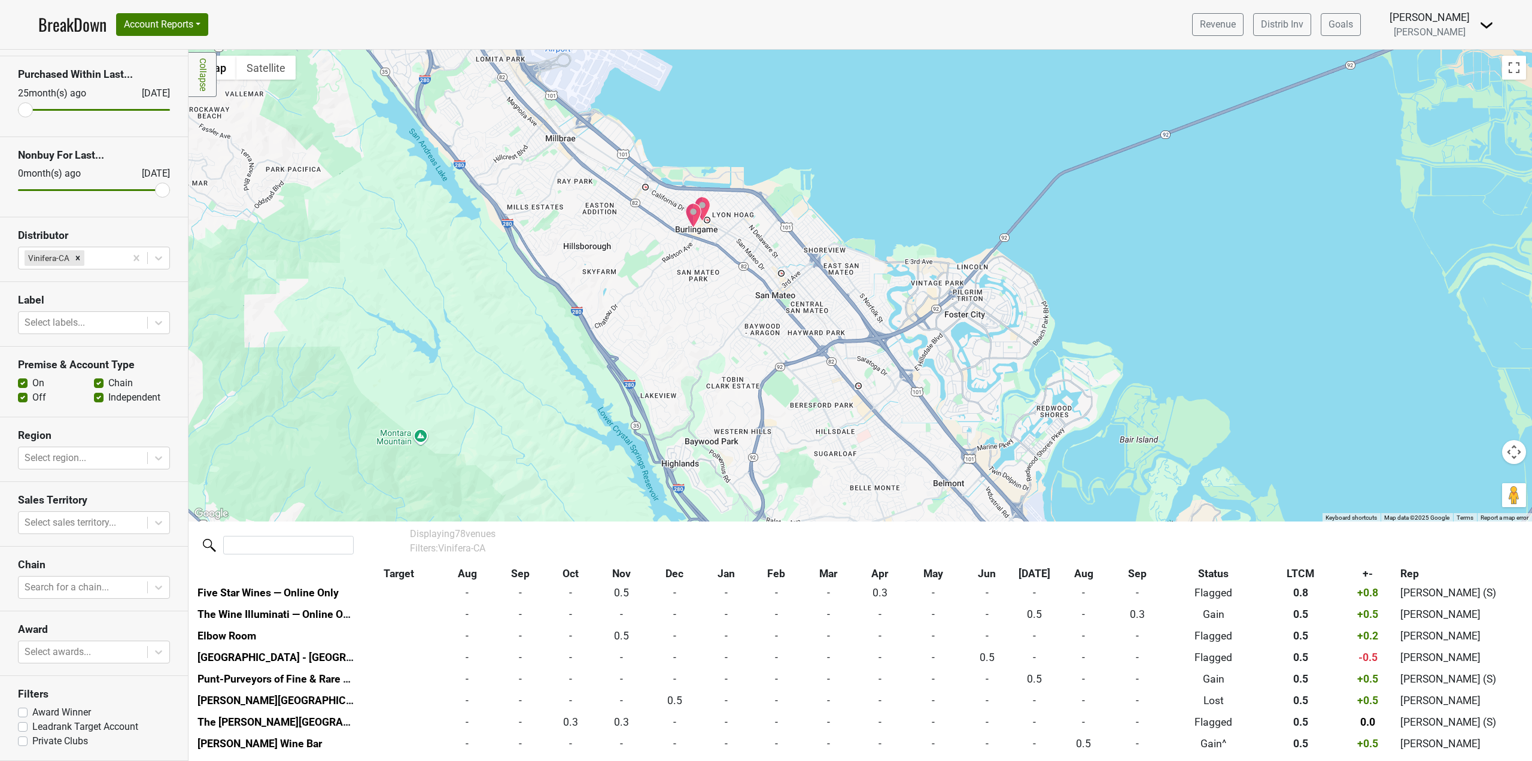
drag, startPoint x: 666, startPoint y: 260, endPoint x: 685, endPoint y: 312, distance: 56.3
click at [685, 312] on div at bounding box center [861, 286] width 1344 height 472
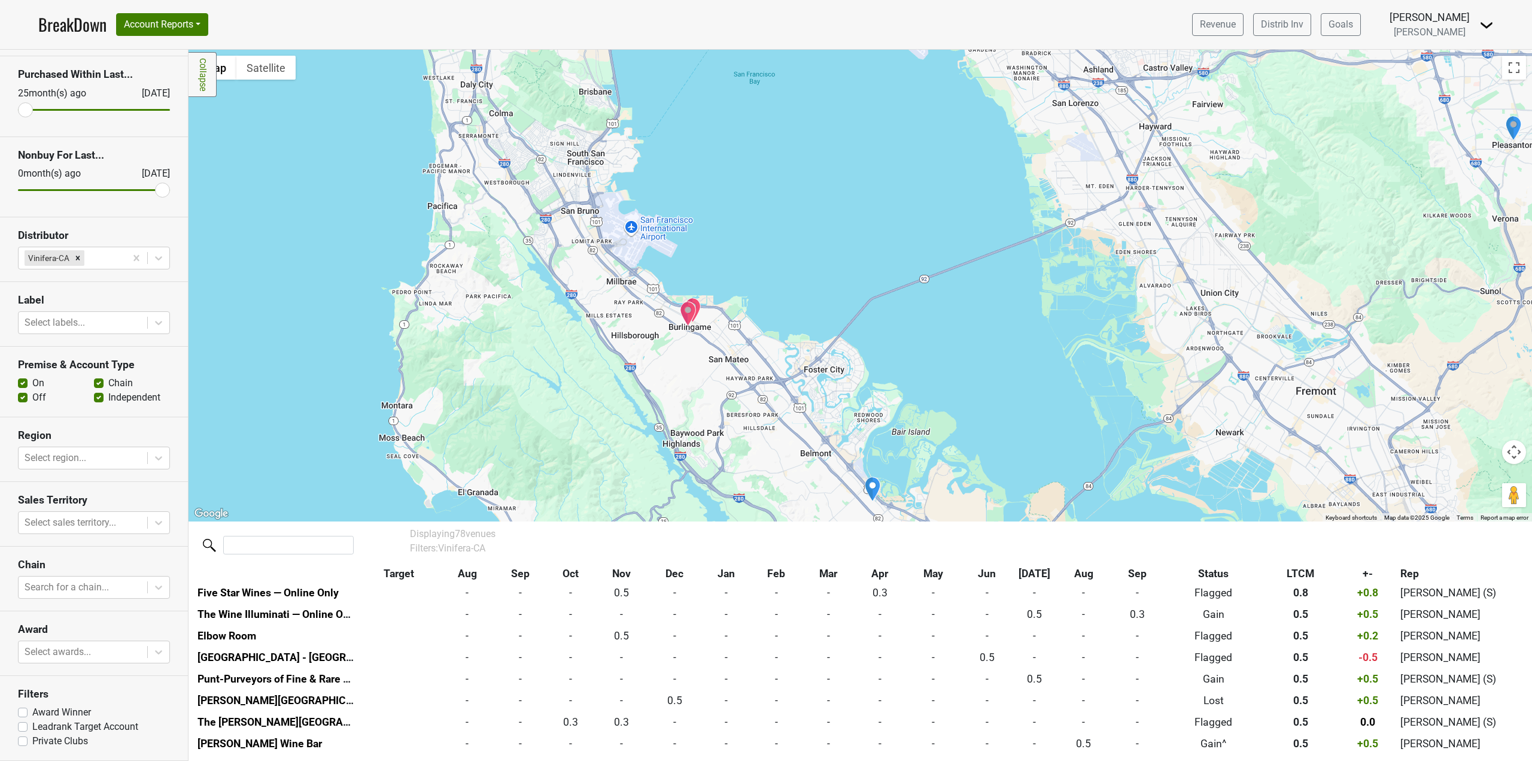
click at [697, 351] on div at bounding box center [861, 286] width 1344 height 472
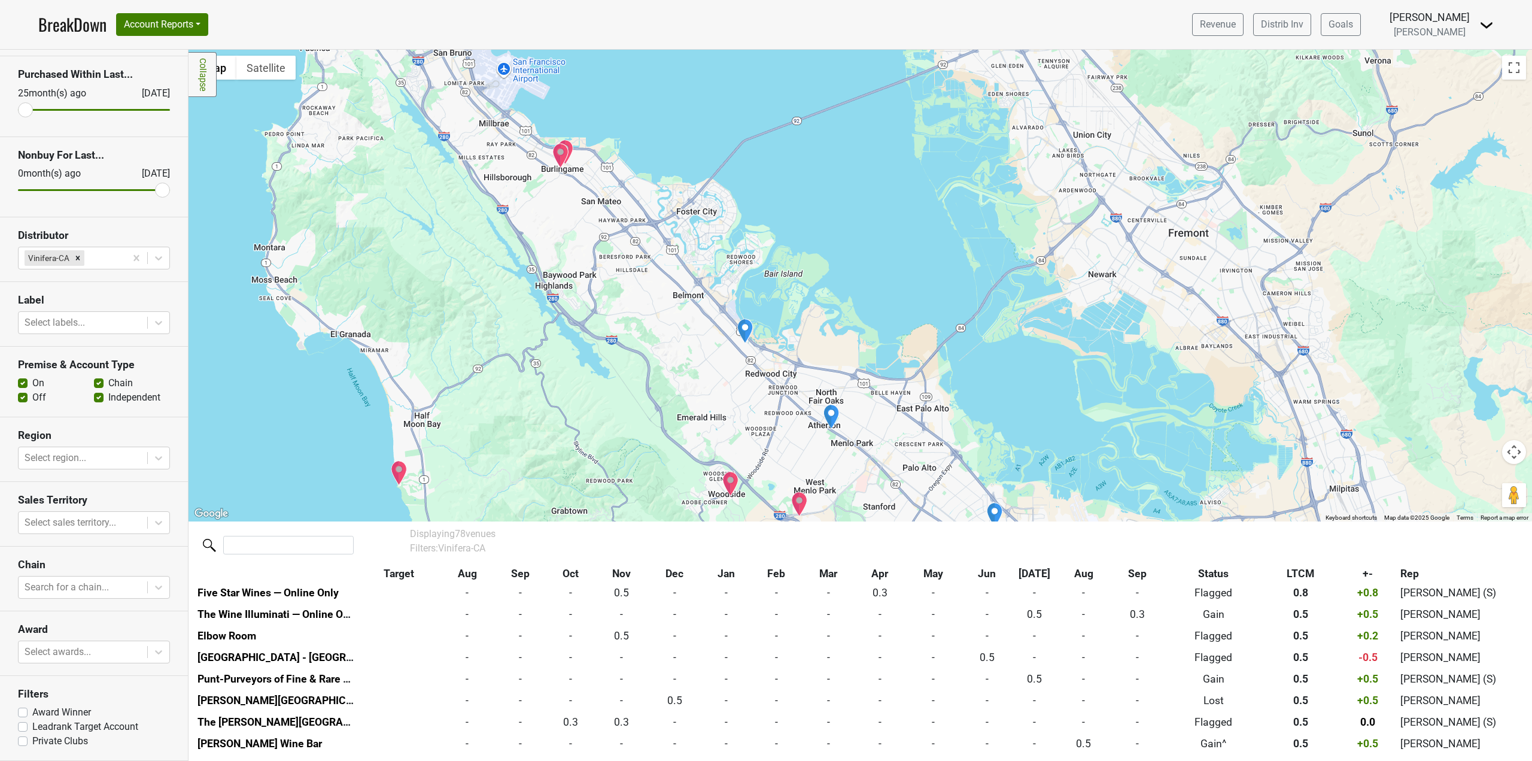
drag, startPoint x: 751, startPoint y: 409, endPoint x: 690, endPoint y: 352, distance: 83.0
click at [690, 352] on div at bounding box center [861, 286] width 1344 height 472
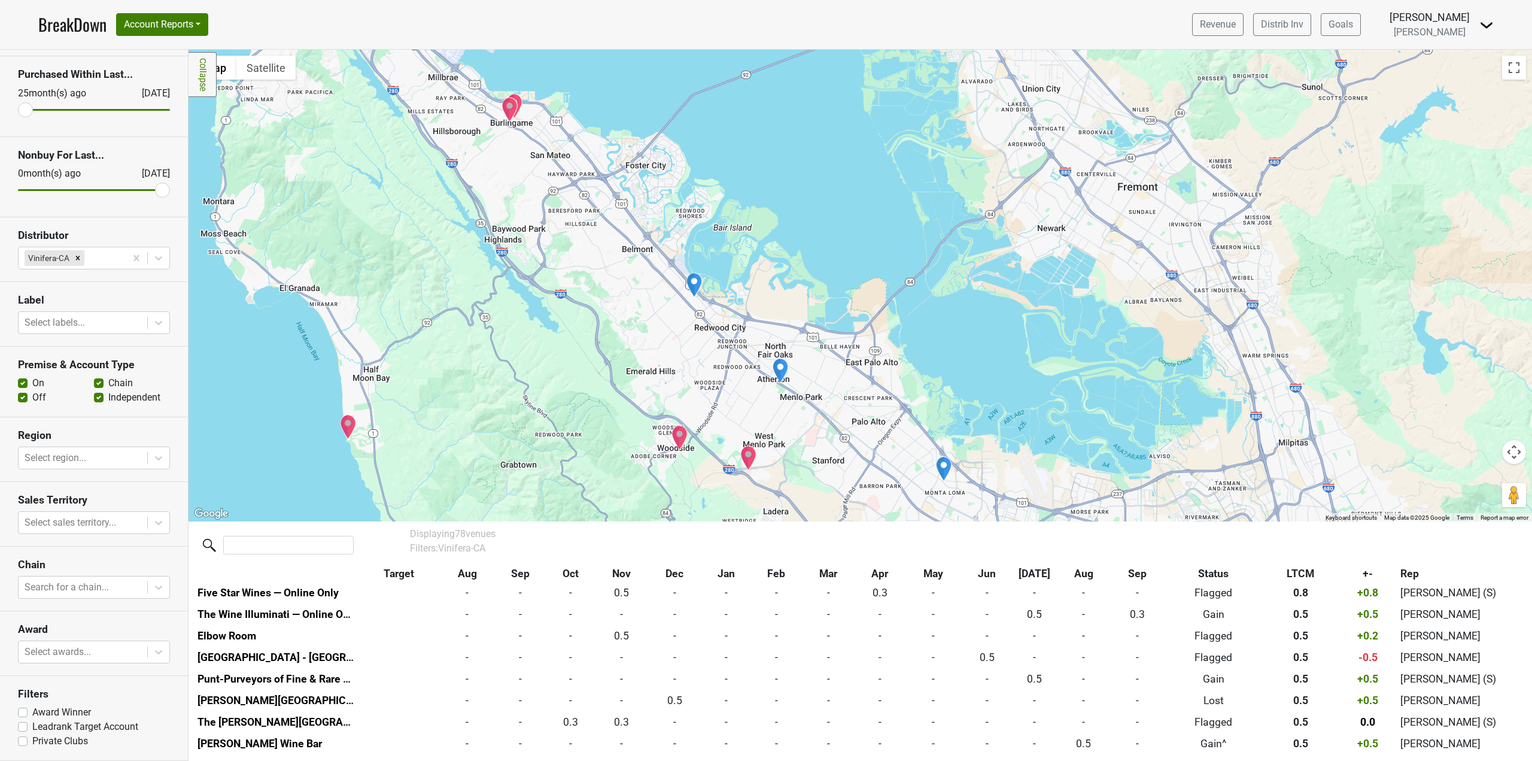
click at [700, 288] on img "K&L Wine Warehouse" at bounding box center [694, 284] width 17 height 25
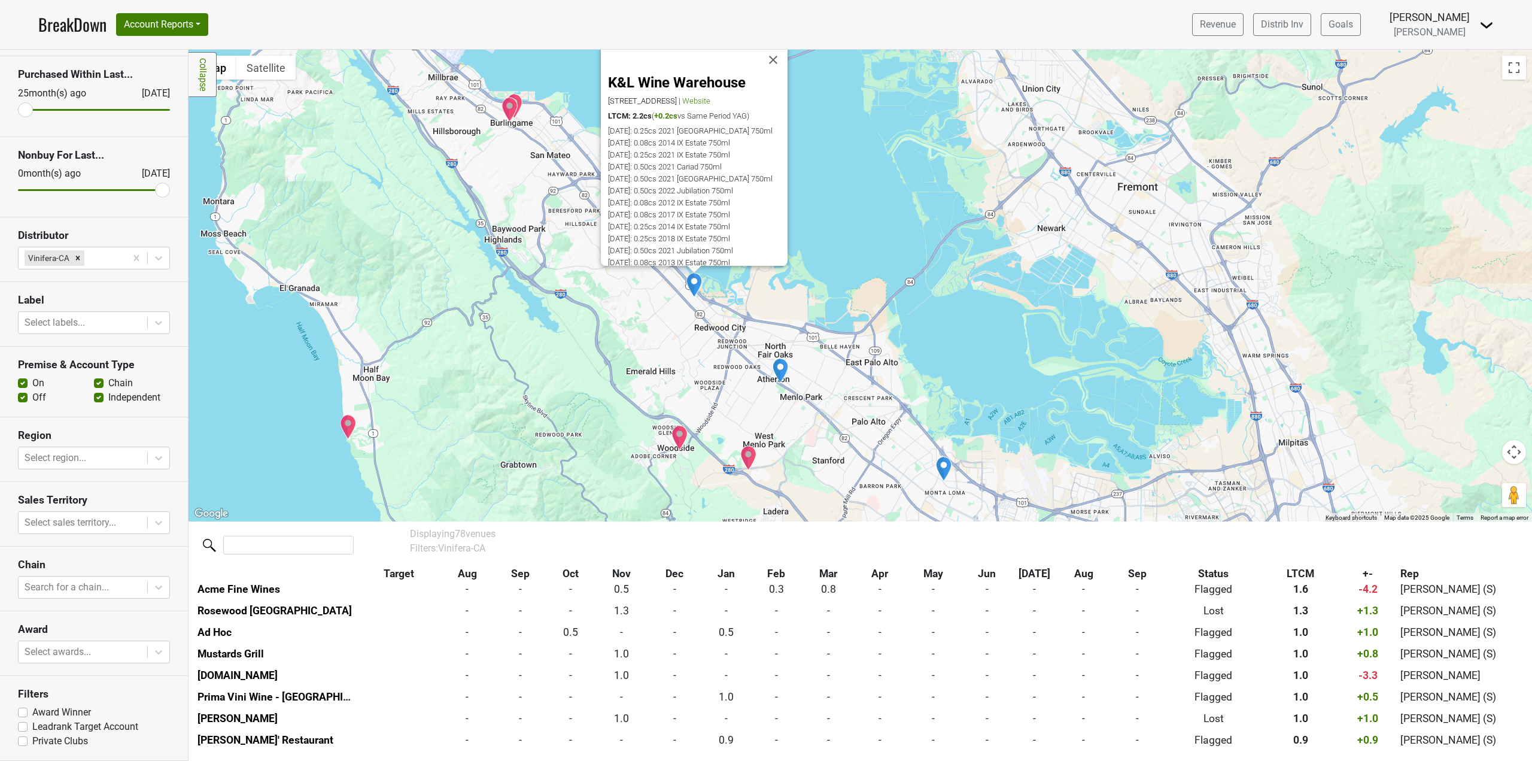
scroll to position [175, 0]
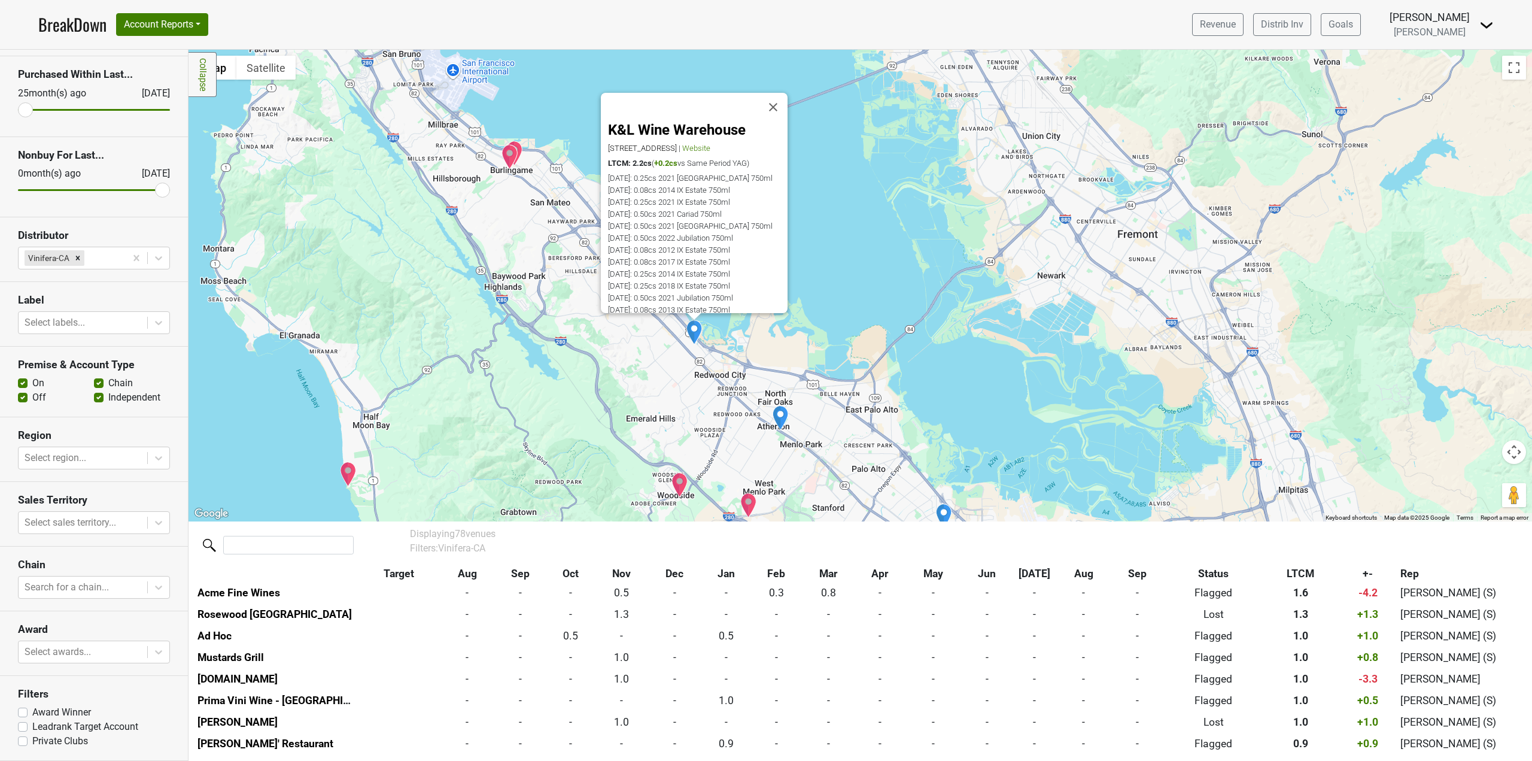
click at [783, 358] on div "K&L Wine Warehouse [STREET_ADDRESS] | Website LTCM: 2.2cs ( +0.2cs vs Same Peri…" at bounding box center [861, 286] width 1344 height 472
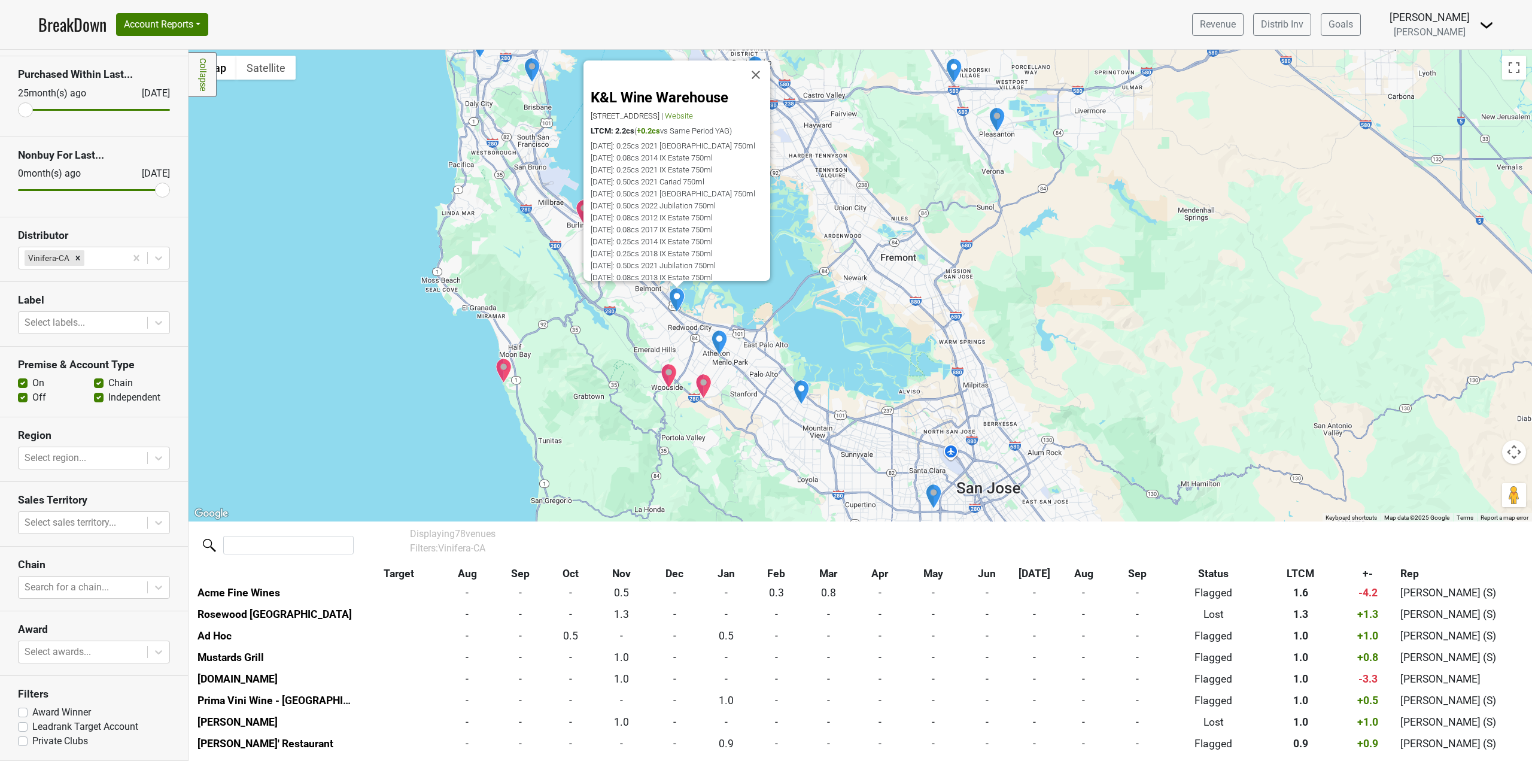
drag, startPoint x: 815, startPoint y: 482, endPoint x: 761, endPoint y: 392, distance: 105.2
click at [761, 393] on div "K&L Wine Warehouse [STREET_ADDRESS] | Website LTCM: 2.2cs ( +0.2cs vs Same Peri…" at bounding box center [861, 286] width 1344 height 472
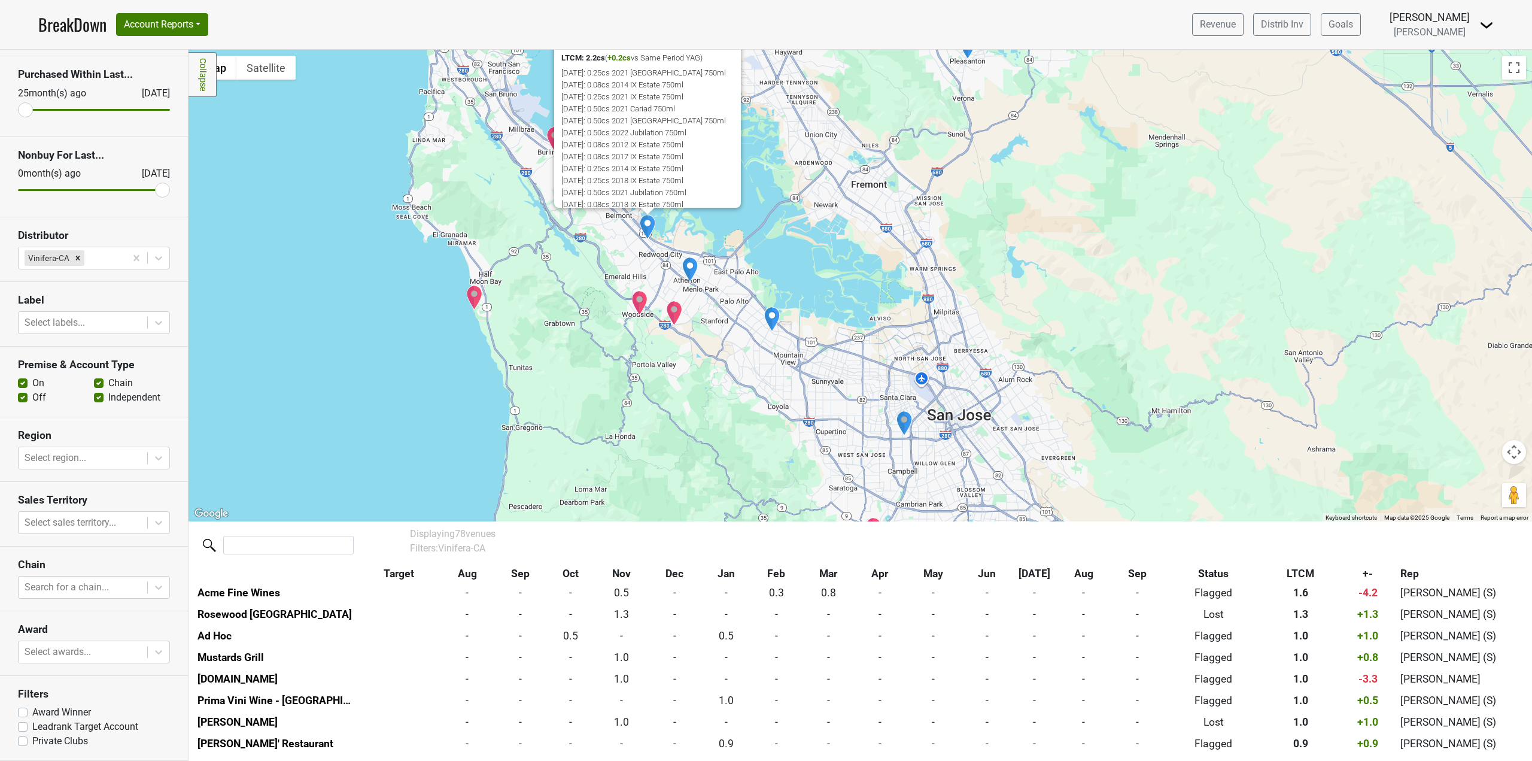
drag, startPoint x: 691, startPoint y: 450, endPoint x: 648, endPoint y: 415, distance: 55.3
click at [651, 417] on div "K&L Wine Warehouse [STREET_ADDRESS] | Website LTCM: 2.2cs ( +0.2cs vs Same Peri…" at bounding box center [861, 286] width 1344 height 472
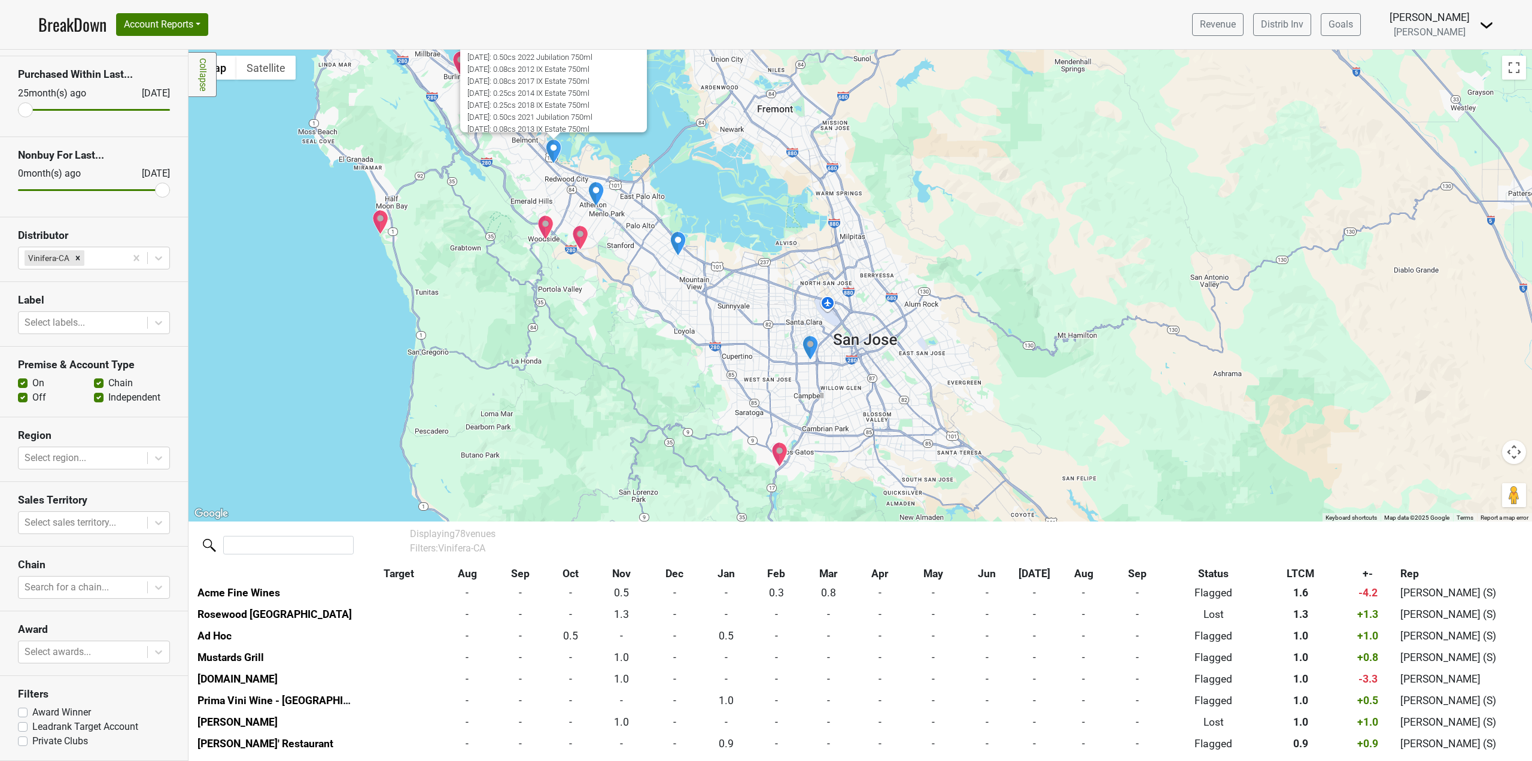
drag, startPoint x: 846, startPoint y: 440, endPoint x: 786, endPoint y: 400, distance: 72.2
click at [786, 400] on div "K&L Wine Warehouse [STREET_ADDRESS] | Website LTCM: 2.2cs ( +0.2cs vs Same Peri…" at bounding box center [861, 286] width 1344 height 472
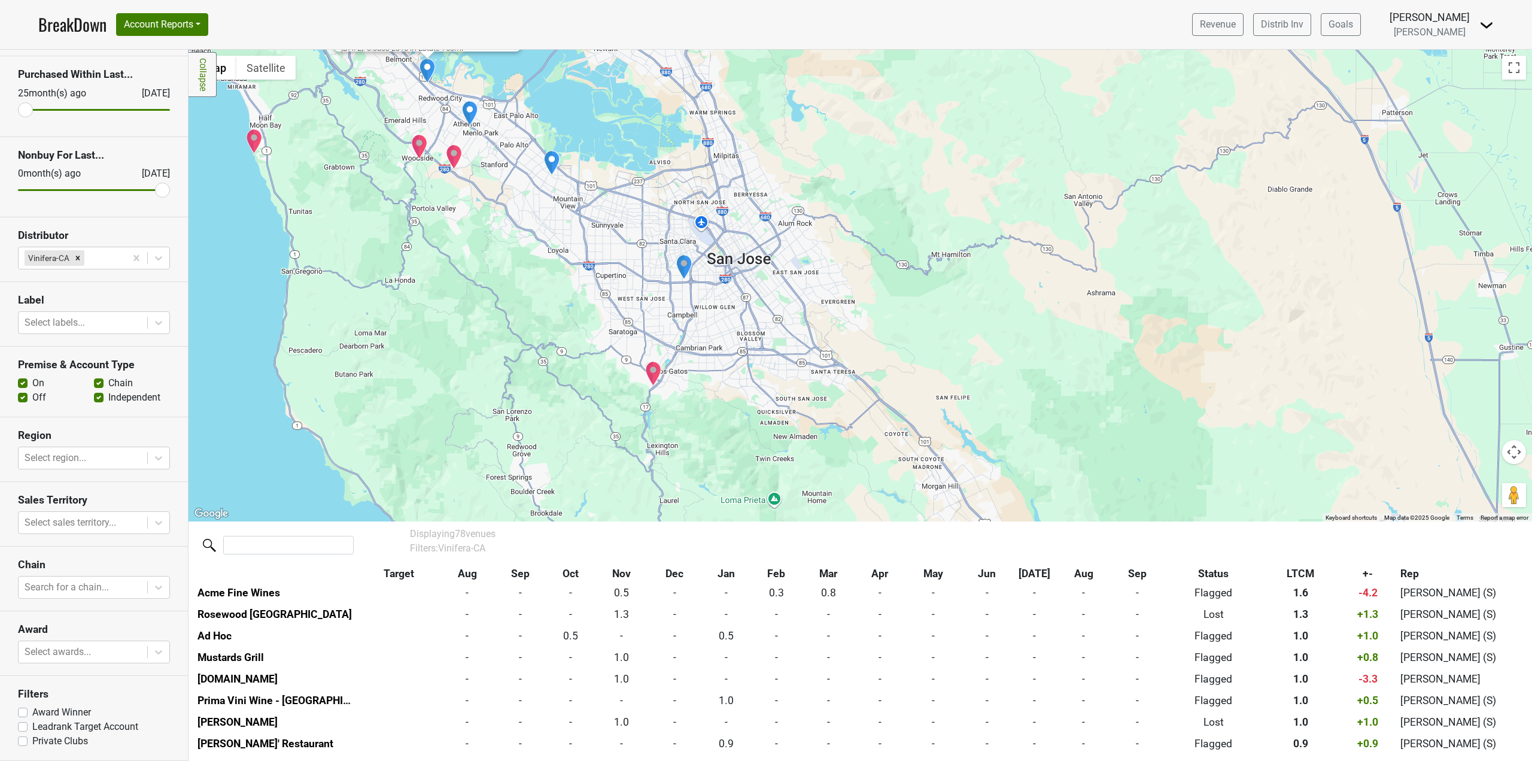
click at [657, 375] on img "Los Gatos Parkside" at bounding box center [653, 373] width 17 height 25
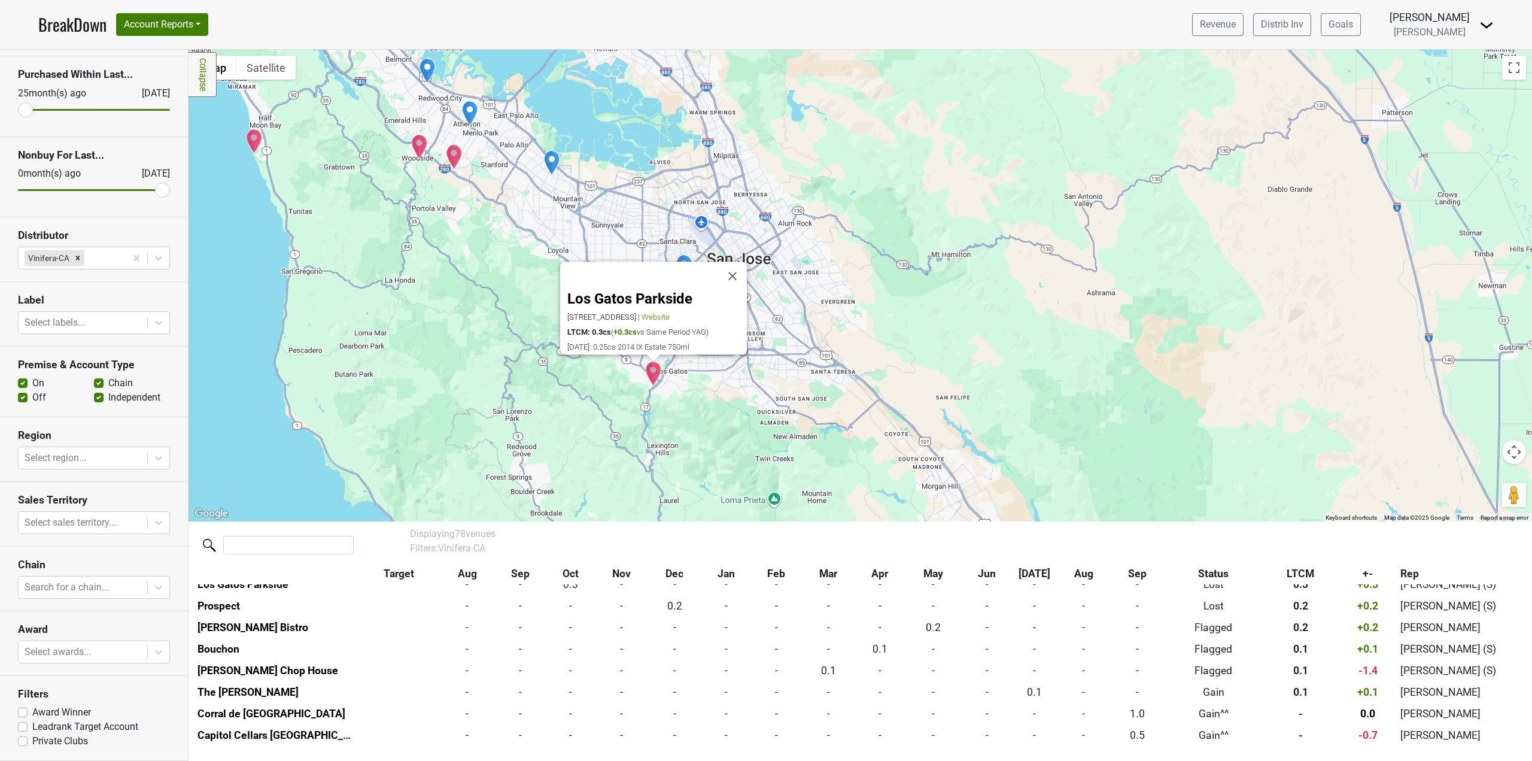
scroll to position [800, 0]
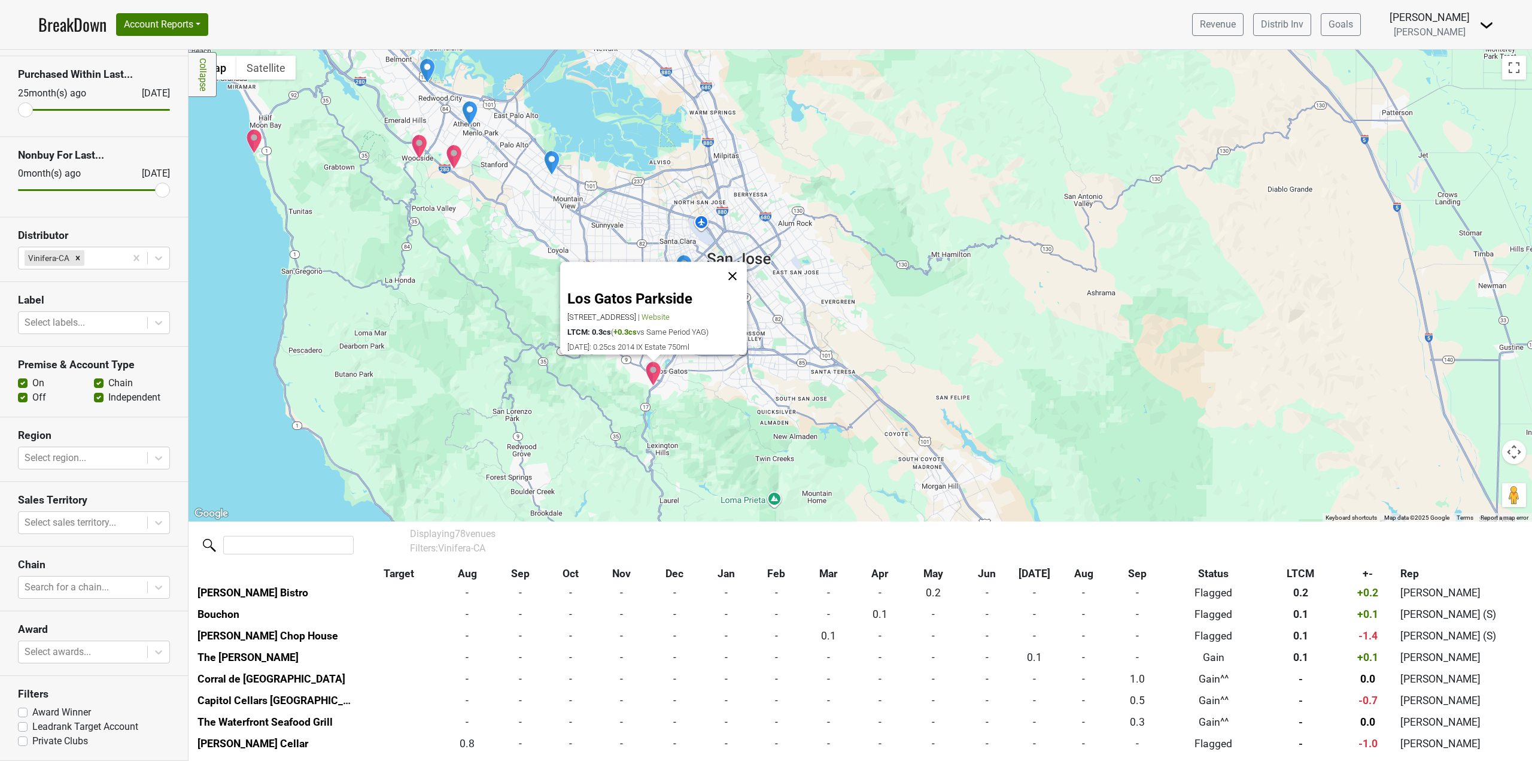
drag, startPoint x: 810, startPoint y: 406, endPoint x: 731, endPoint y: 267, distance: 159.8
click at [809, 405] on div "Los Gatos Parkside [STREET_ADDRESS] | Website LTCM: 0.3cs ( +0.3cs vs Same Peri…" at bounding box center [861, 286] width 1344 height 472
click at [712, 262] on div at bounding box center [642, 276] width 151 height 29
click at [735, 267] on button "Close" at bounding box center [732, 276] width 29 height 29
click at [691, 267] on img "Vintage Wine Merchants" at bounding box center [684, 266] width 17 height 25
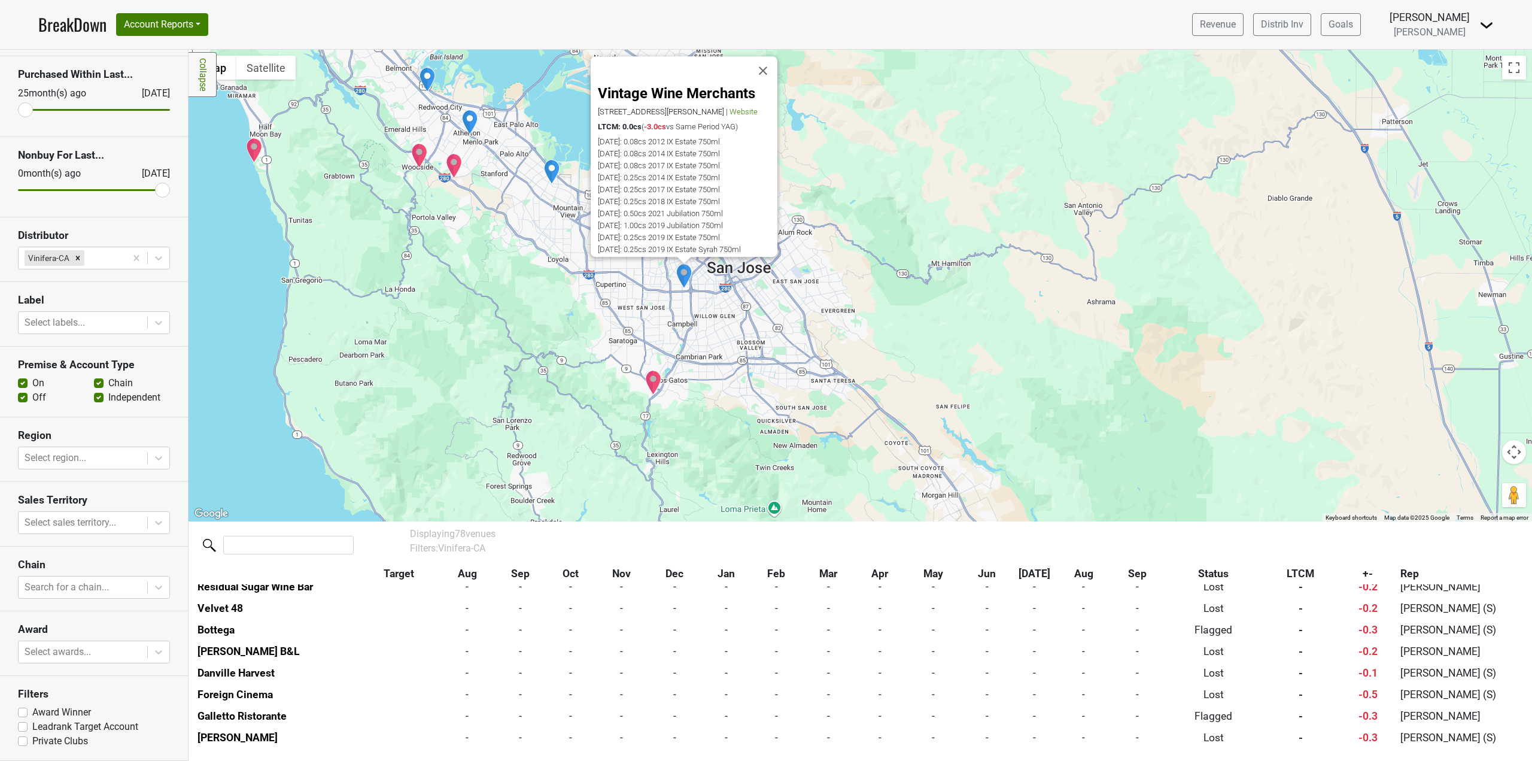
scroll to position [1080, 0]
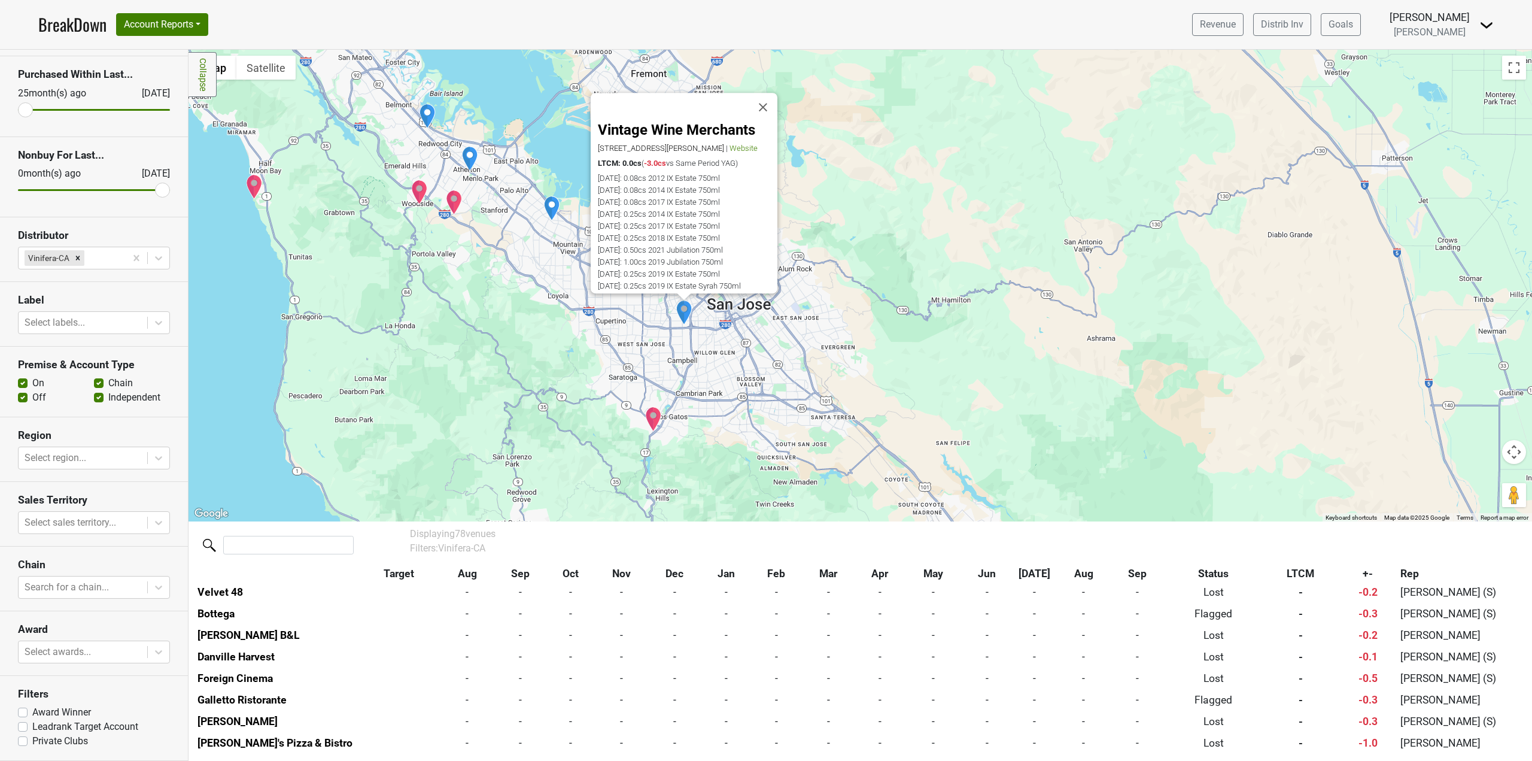
click at [813, 370] on div "Vintage Wine Merchants [STREET_ADDRESS][PERSON_NAME] | Website LTCM: 0.0cs ( -3…" at bounding box center [861, 286] width 1344 height 472
click at [770, 98] on button "Close" at bounding box center [763, 107] width 29 height 29
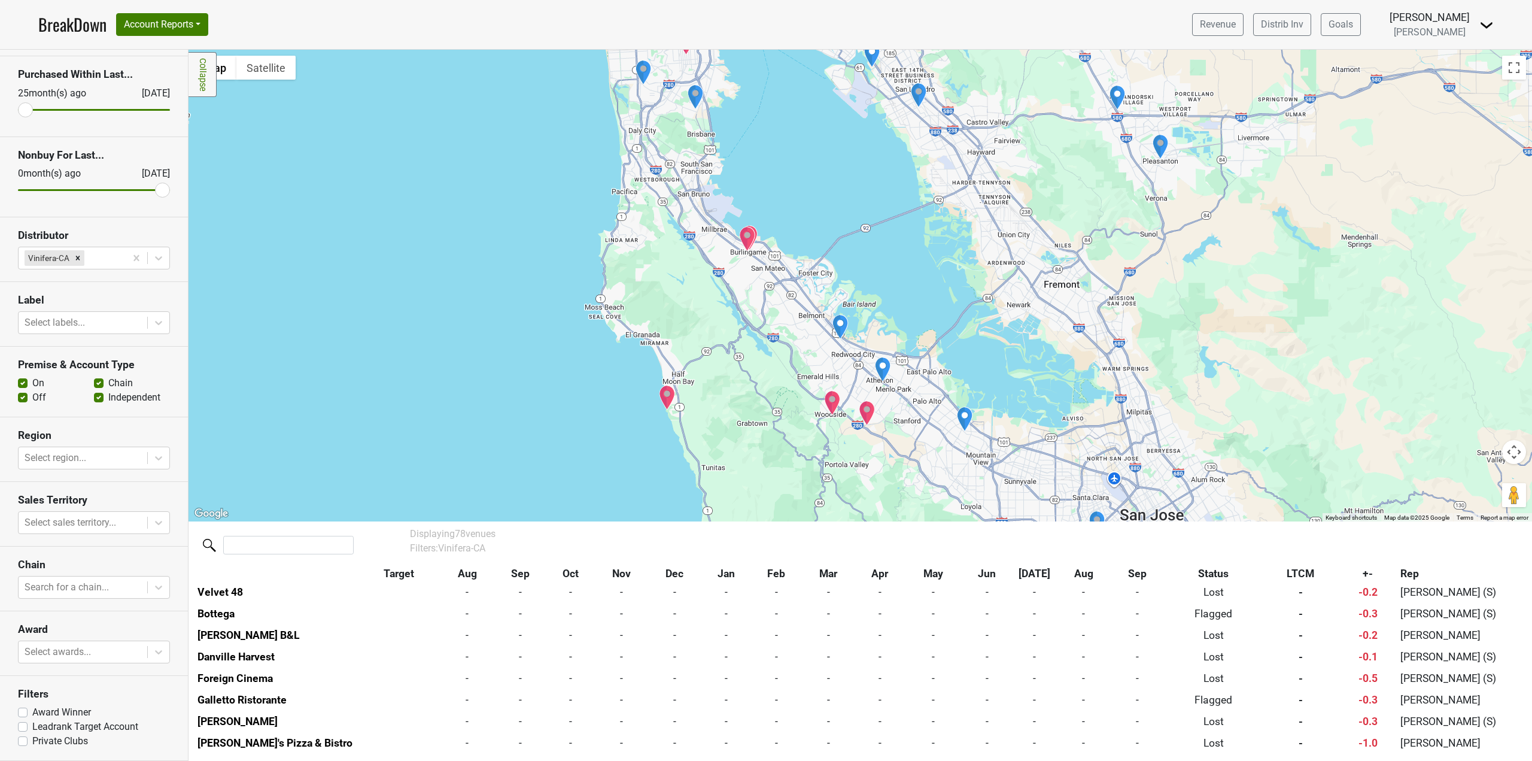
drag, startPoint x: 566, startPoint y: 120, endPoint x: 559, endPoint y: 332, distance: 212.0
click at [559, 332] on div "To navigate, press the arrow keys." at bounding box center [861, 286] width 1344 height 472
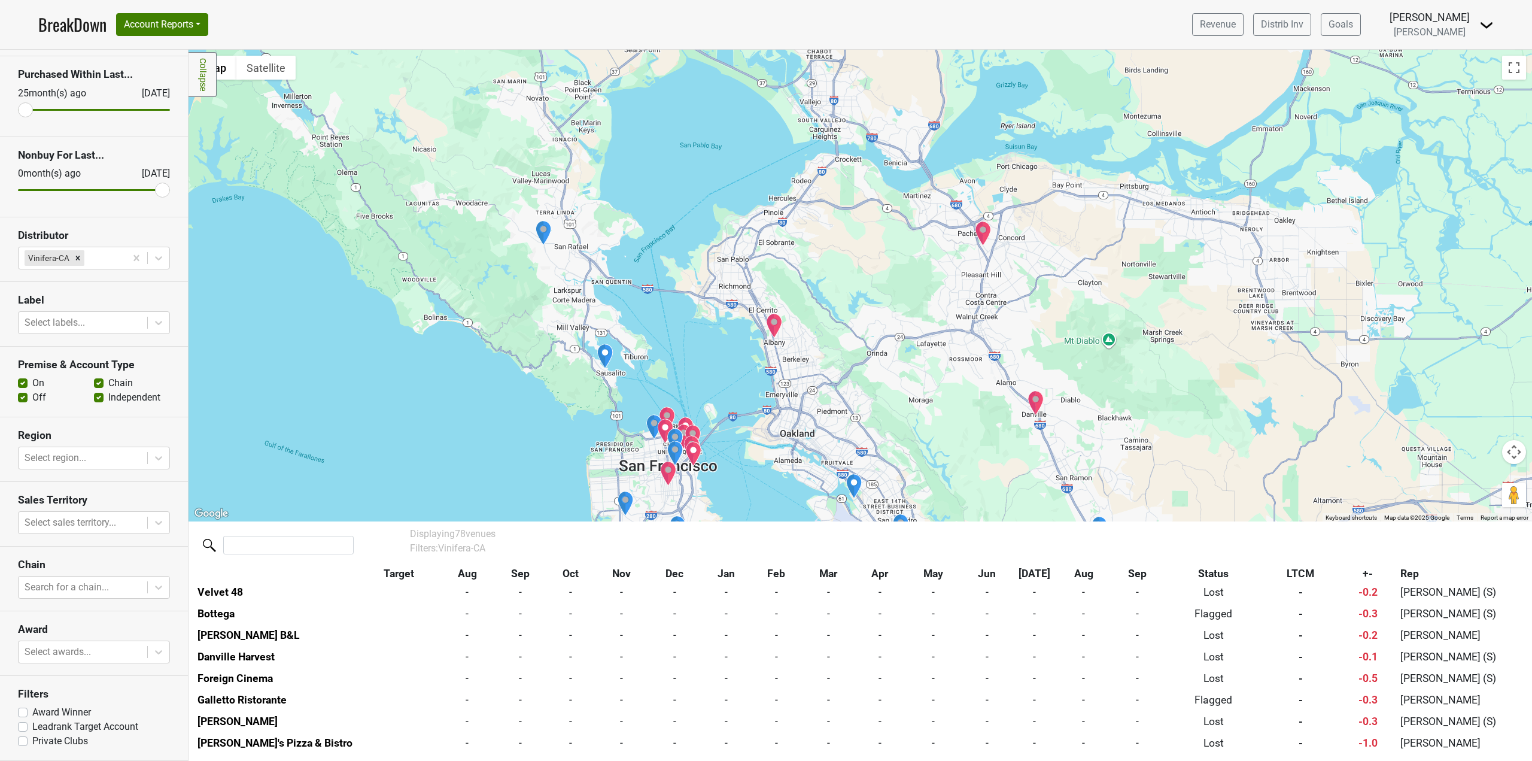
click at [599, 353] on img "Punt-Purveyors of Fine & Rare Wines" at bounding box center [605, 356] width 17 height 25
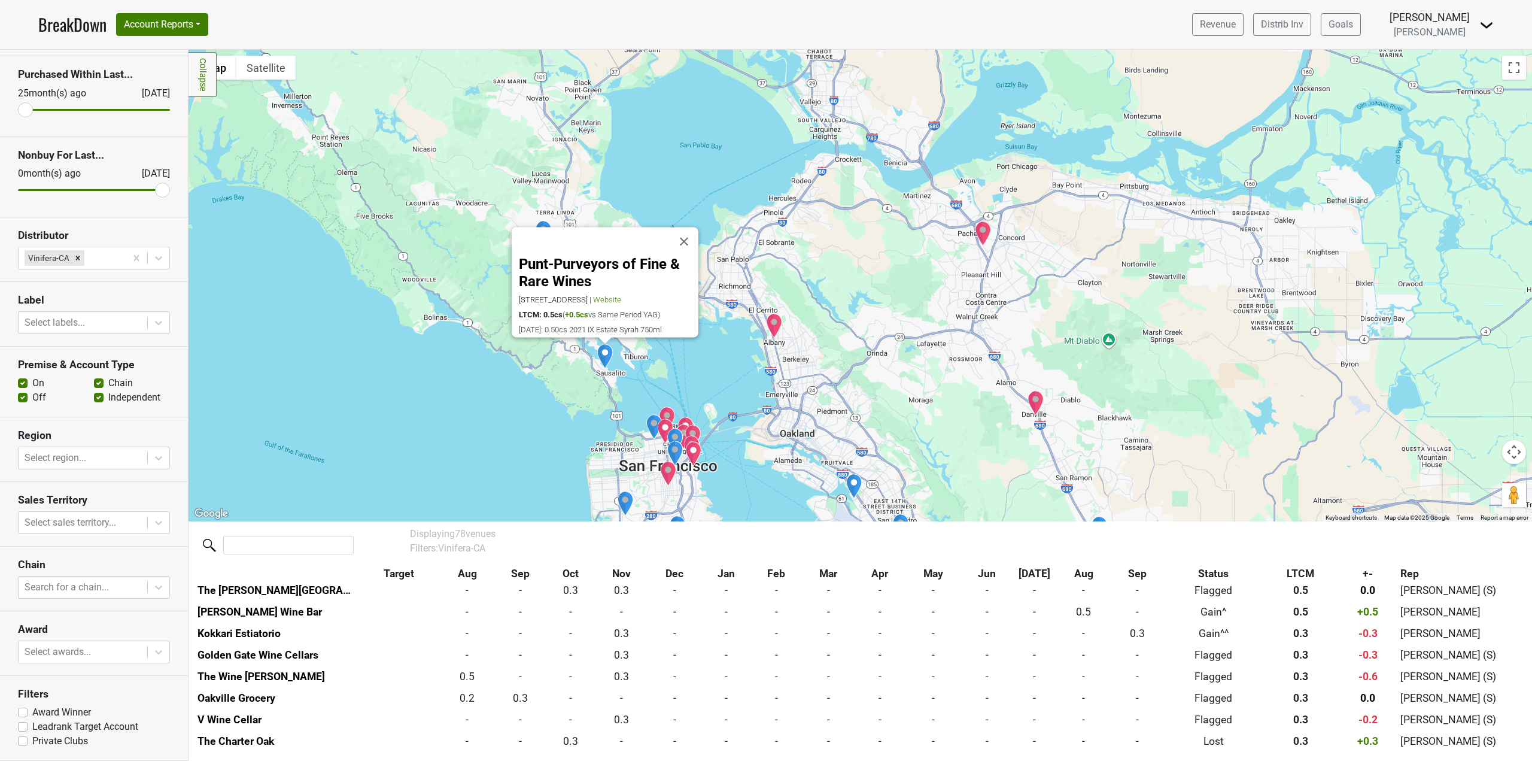
scroll to position [498, 0]
click at [512, 375] on div "Punt-Purveyors of Fine & Rare Wines [STREET_ADDRESS] | Website LTCM: 0.5cs ( +0…" at bounding box center [861, 286] width 1344 height 472
click at [692, 227] on button "Close" at bounding box center [684, 241] width 29 height 29
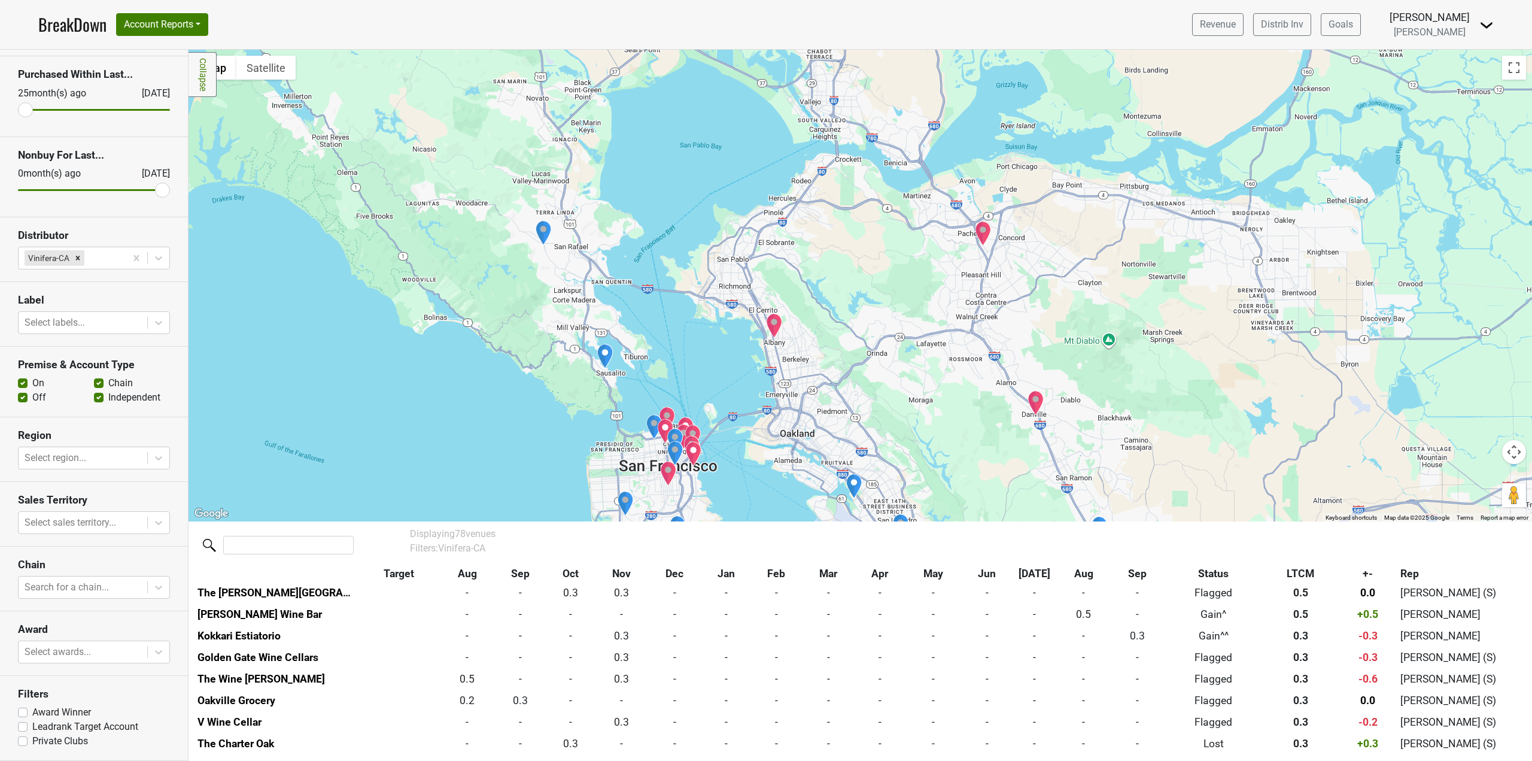
click at [548, 234] on img "Ludwig's Fine Wine & Spirits" at bounding box center [543, 232] width 17 height 25
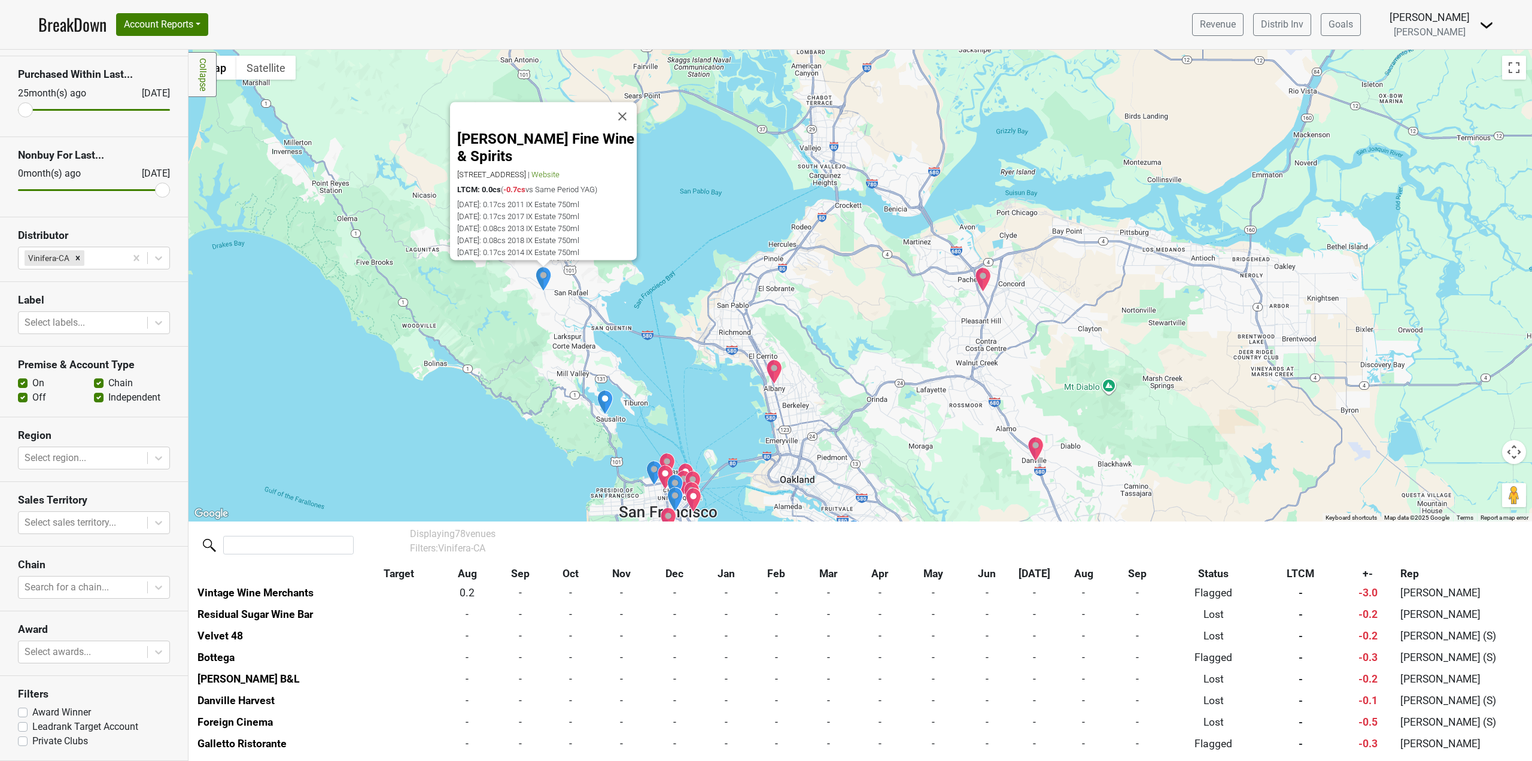
scroll to position [1037, 0]
click at [619, 102] on button "Close" at bounding box center [622, 116] width 29 height 29
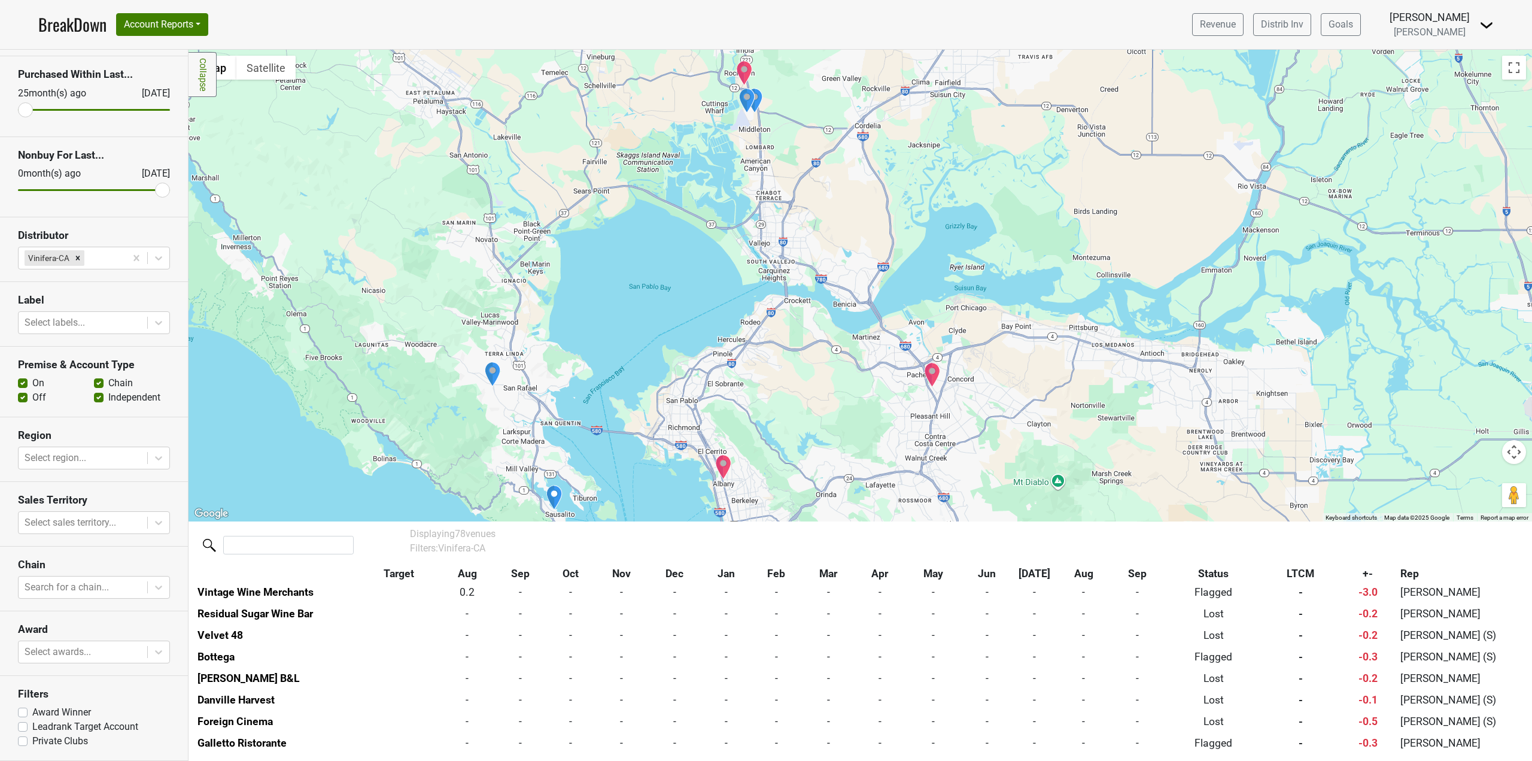
drag, startPoint x: 638, startPoint y: 327, endPoint x: 546, endPoint y: 283, distance: 102.0
click at [549, 296] on div at bounding box center [861, 286] width 1344 height 472
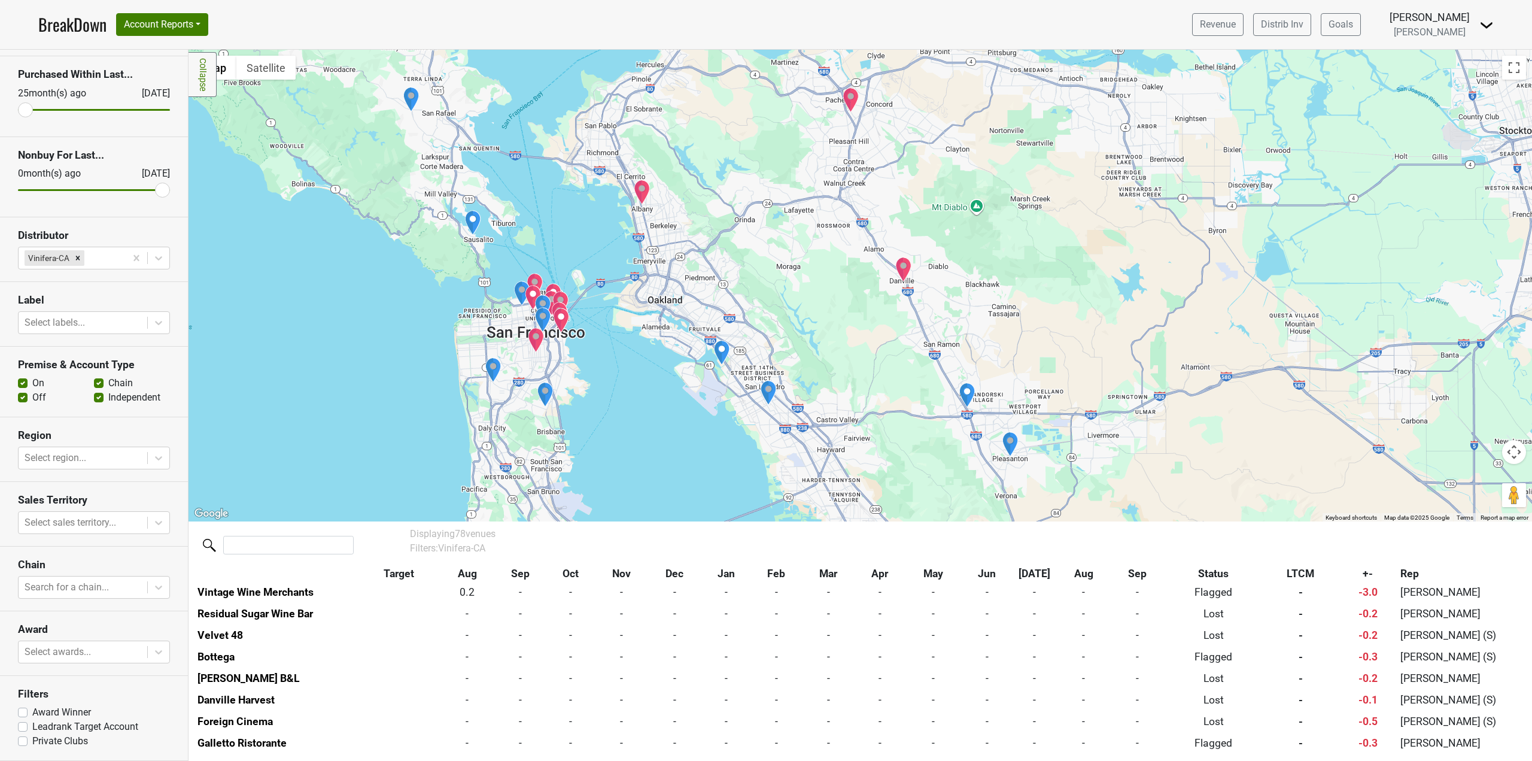
drag, startPoint x: 651, startPoint y: 422, endPoint x: 625, endPoint y: 307, distance: 117.8
click at [625, 323] on div at bounding box center [861, 286] width 1344 height 472
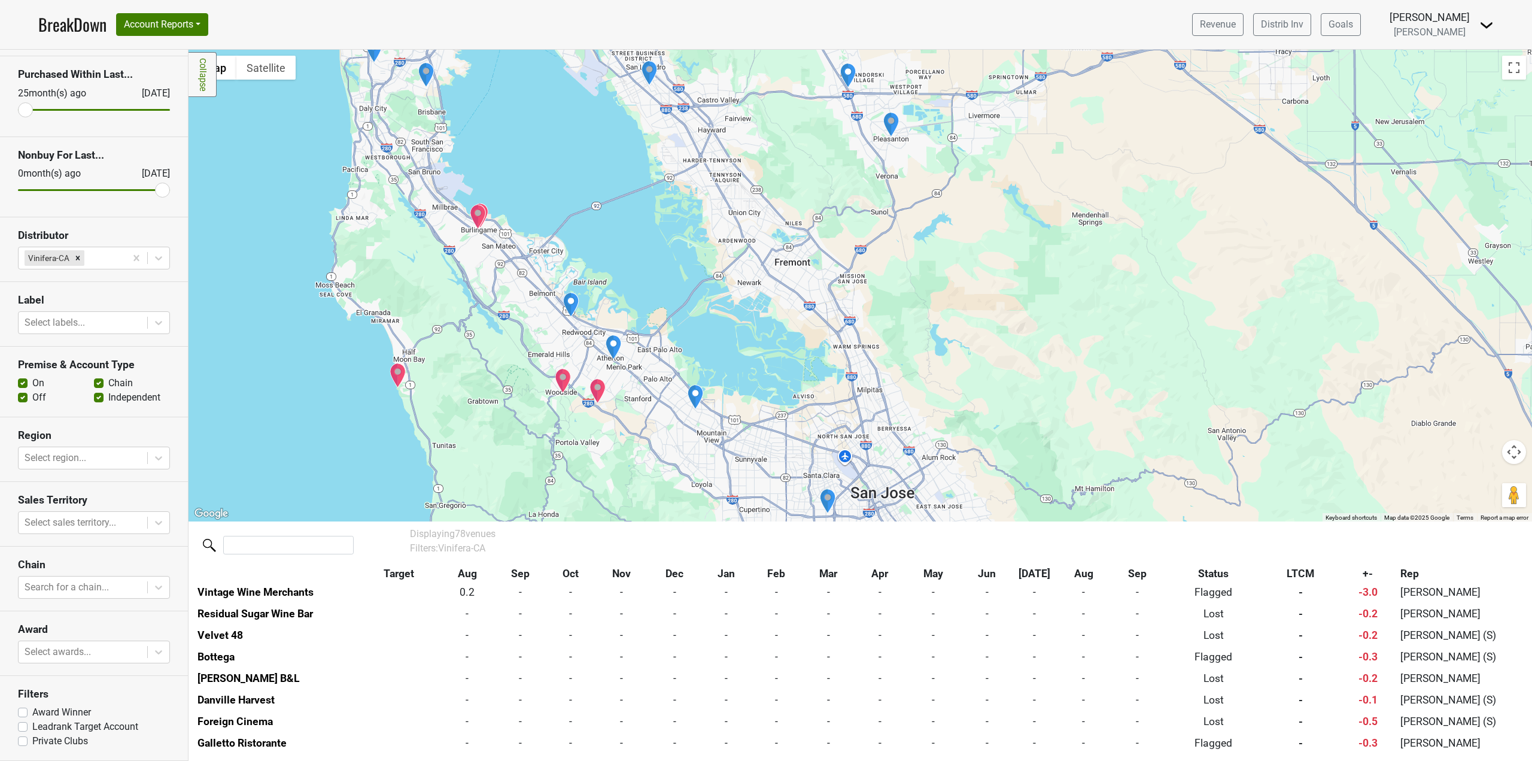
drag, startPoint x: 811, startPoint y: 257, endPoint x: 780, endPoint y: 466, distance: 211.1
click at [788, 450] on div at bounding box center [861, 286] width 1344 height 472
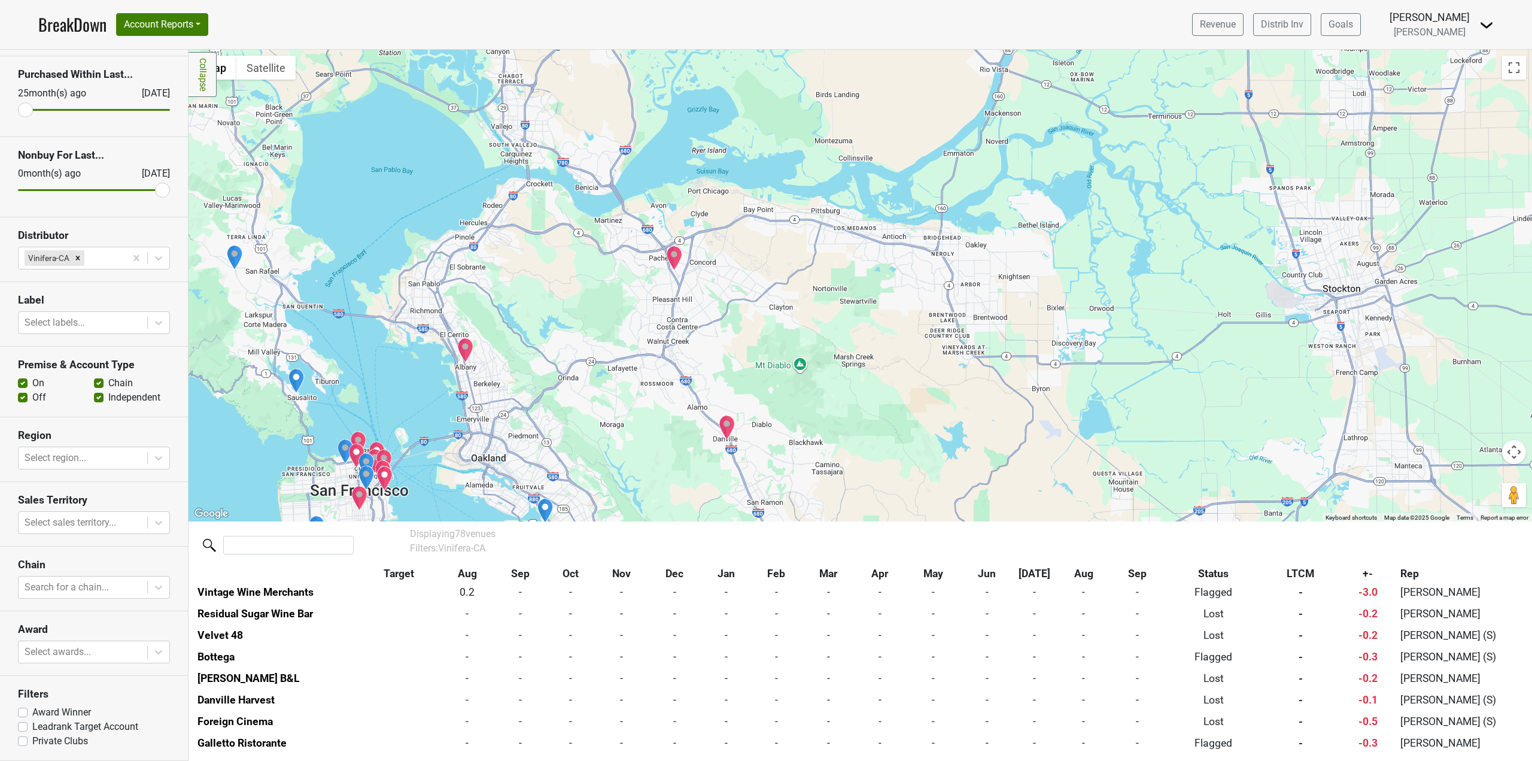
click at [787, 460] on div at bounding box center [861, 286] width 1344 height 472
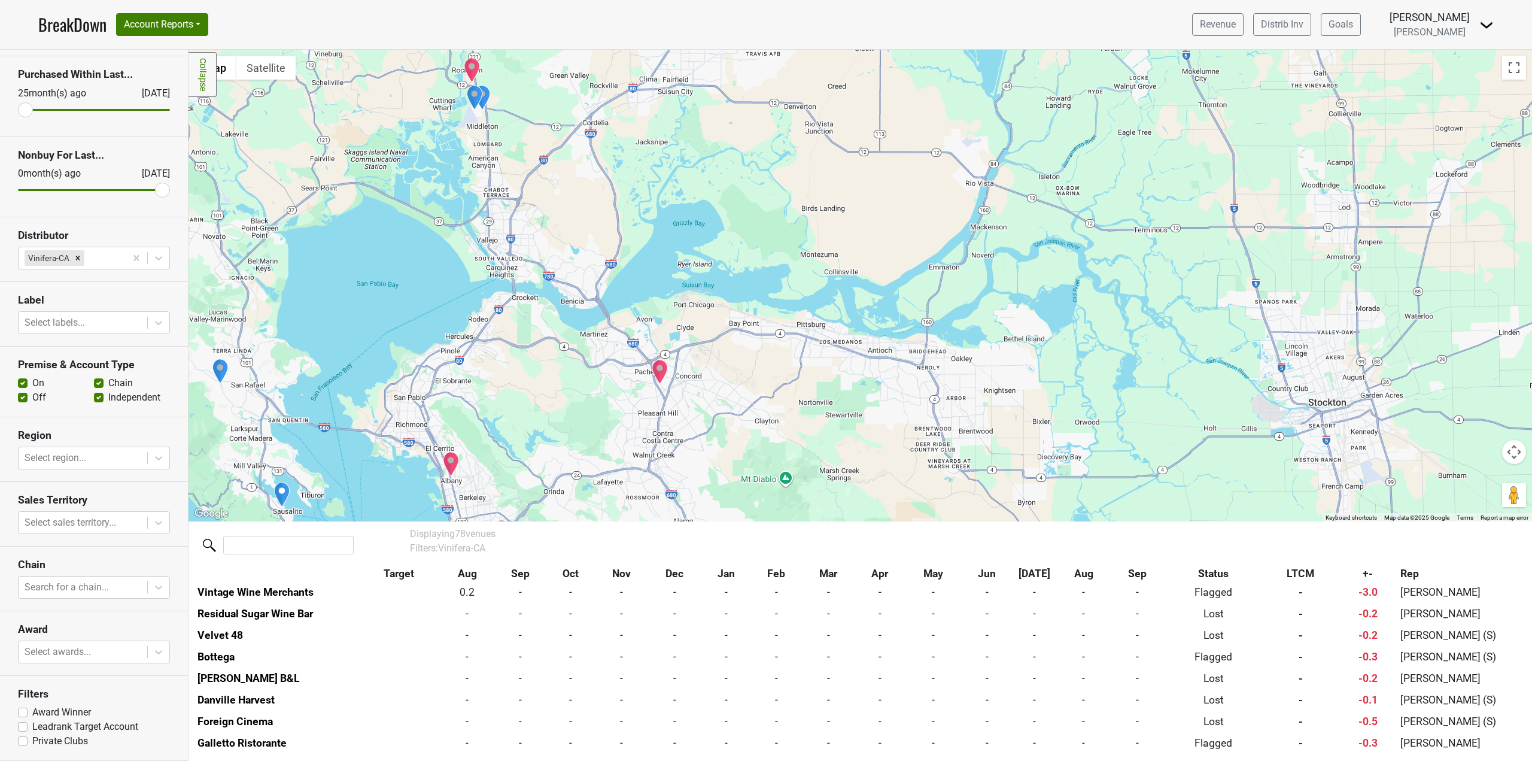
drag, startPoint x: 814, startPoint y: 378, endPoint x: 855, endPoint y: 215, distance: 167.8
click at [855, 215] on div at bounding box center [861, 286] width 1344 height 472
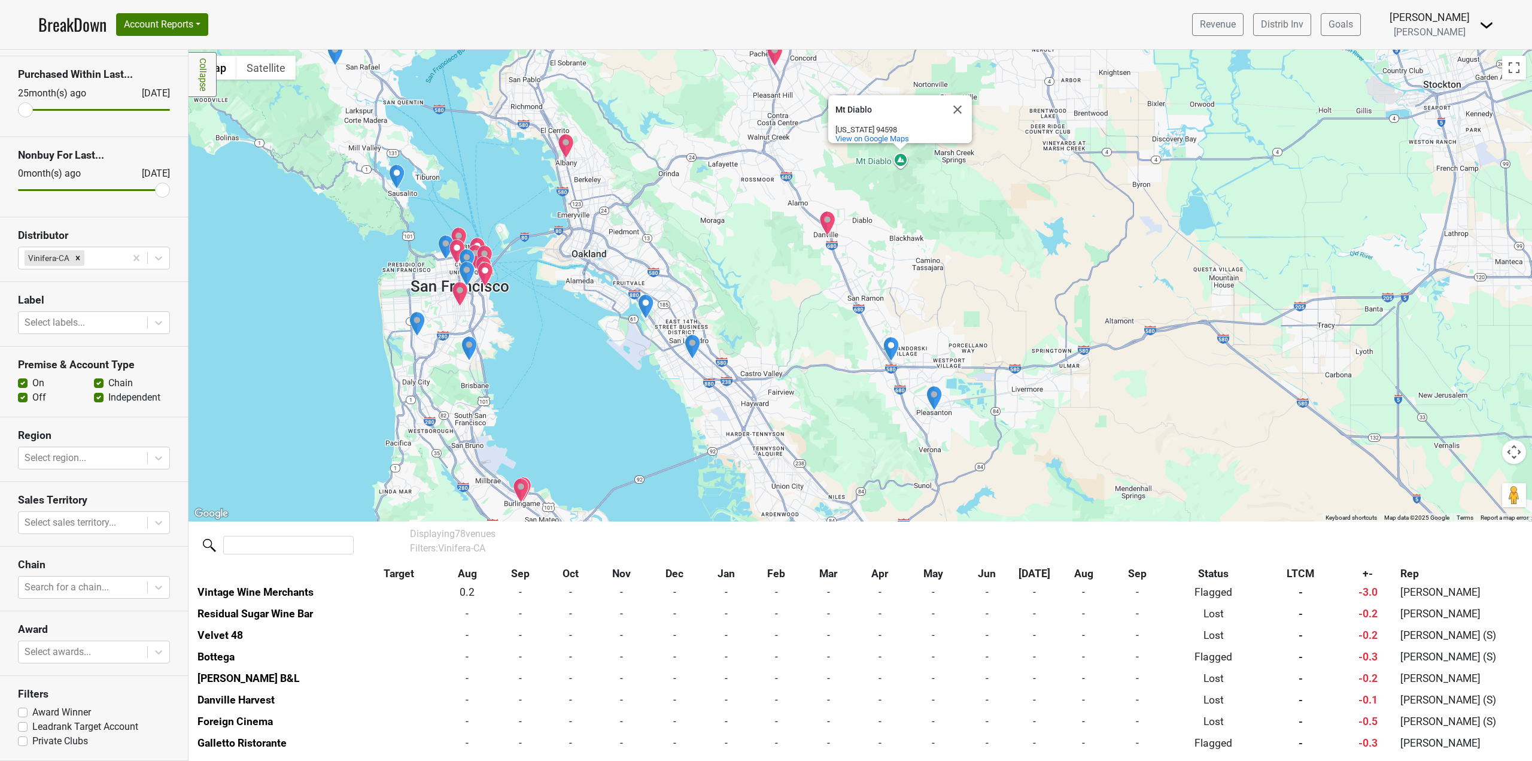
drag, startPoint x: 858, startPoint y: 232, endPoint x: 860, endPoint y: 277, distance: 45.0
click at [860, 277] on div "[GEOGRAPHIC_DATA][US_STATE] View on Google Maps" at bounding box center [861, 286] width 1344 height 472
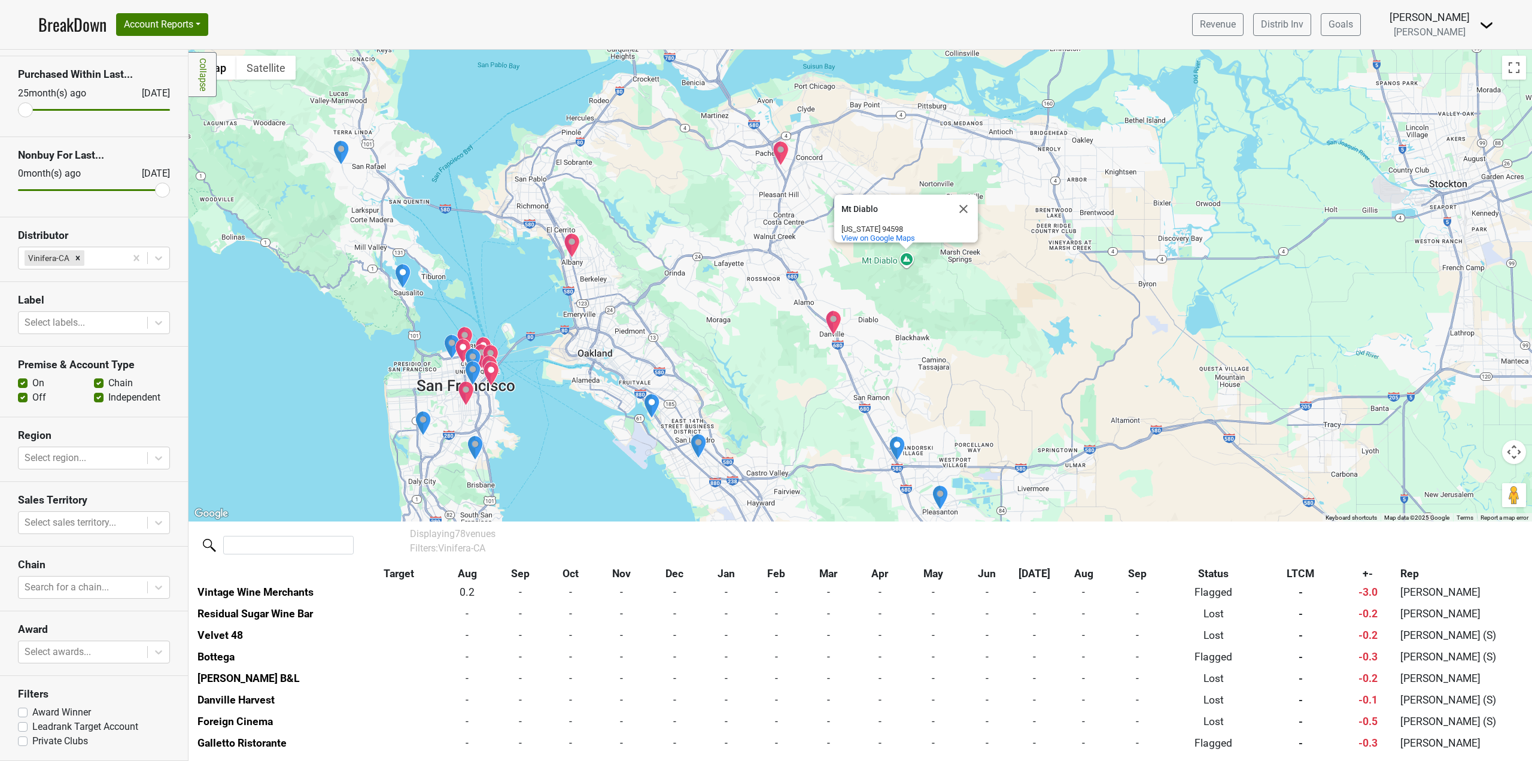
click at [575, 247] on img "Zaytoon Mediterranean Restaurant & Bar" at bounding box center [572, 245] width 17 height 25
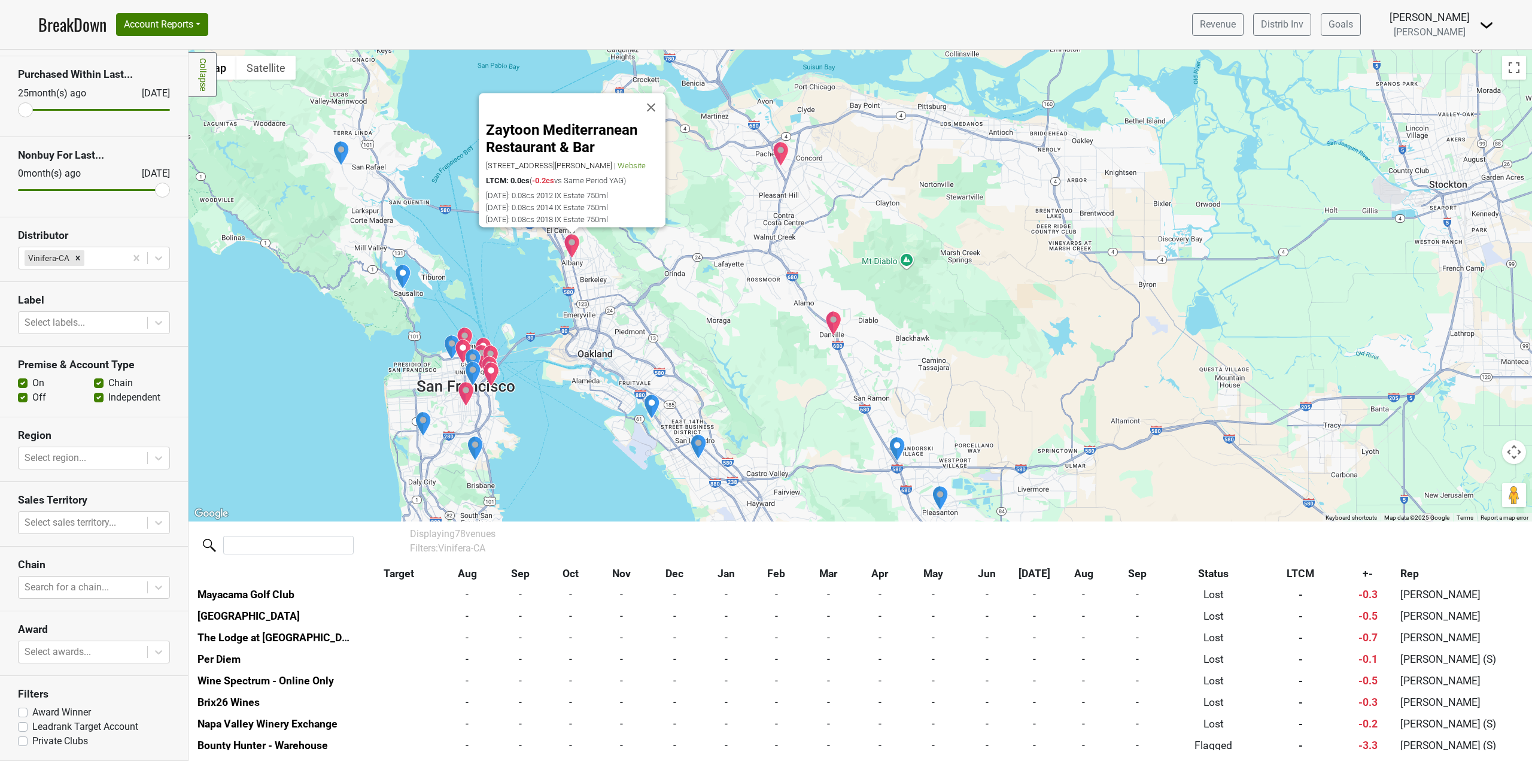
scroll to position [1381, 0]
click at [834, 329] on img "Danville Harvest" at bounding box center [833, 323] width 17 height 25
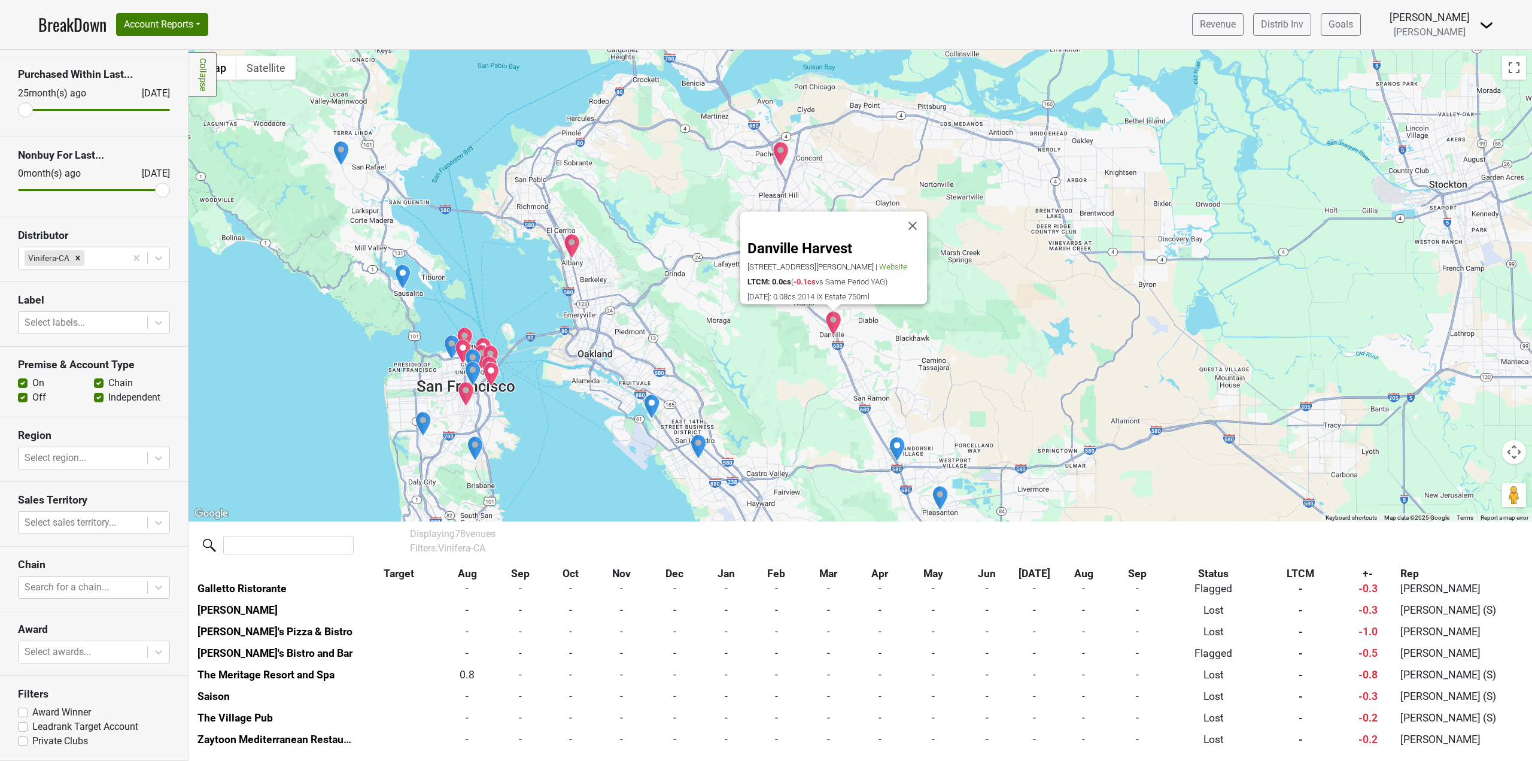
scroll to position [1187, 0]
click at [783, 150] on img "Residual Sugar Wine Bar" at bounding box center [781, 153] width 17 height 25
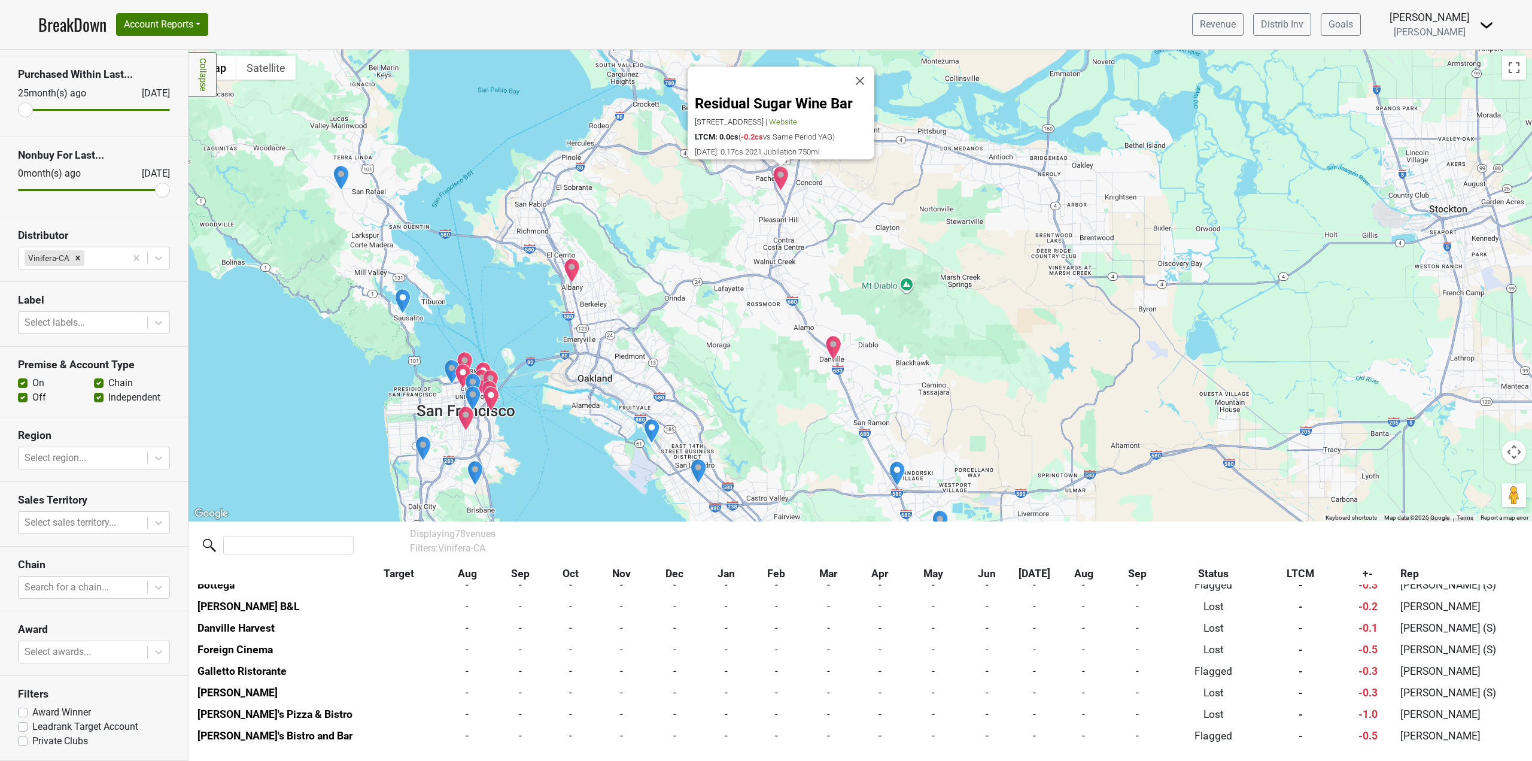
scroll to position [1101, 0]
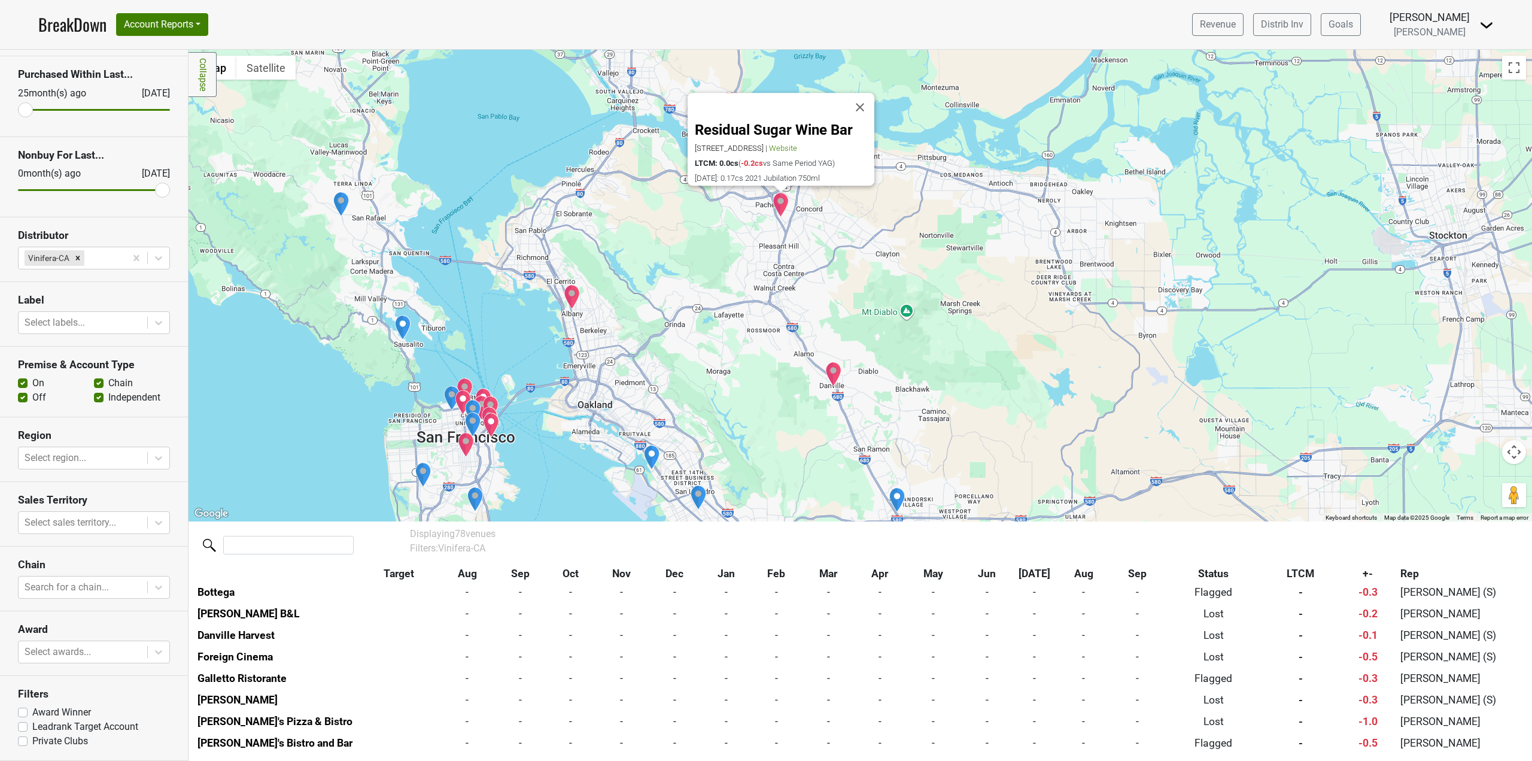
click at [795, 353] on div "Residual Sugar Wine Bar [STREET_ADDRESS] | Website LTCM: 0.0cs ( -0.2cs vs Same…" at bounding box center [861, 286] width 1344 height 472
drag, startPoint x: 788, startPoint y: 390, endPoint x: 770, endPoint y: 236, distance: 154.9
click at [770, 254] on div "Residual Sugar Wine Bar [STREET_ADDRESS] | Website LTCM: 0.0cs ( -0.2cs vs Same…" at bounding box center [861, 286] width 1344 height 472
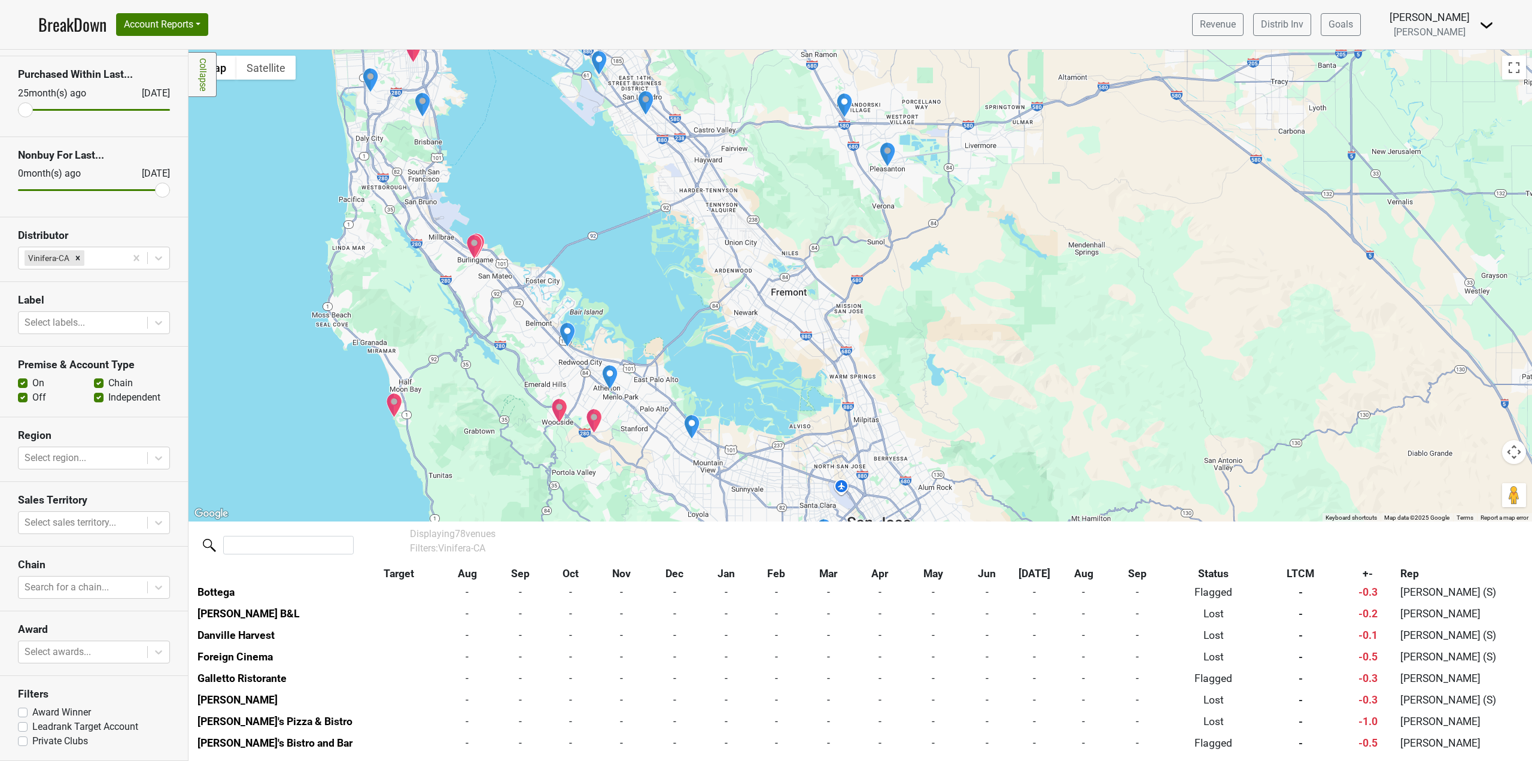
click at [771, 245] on div "Residual Sugar Wine Bar [STREET_ADDRESS] | Website LTCM: 0.0cs ( -0.2cs vs Same…" at bounding box center [861, 286] width 1344 height 472
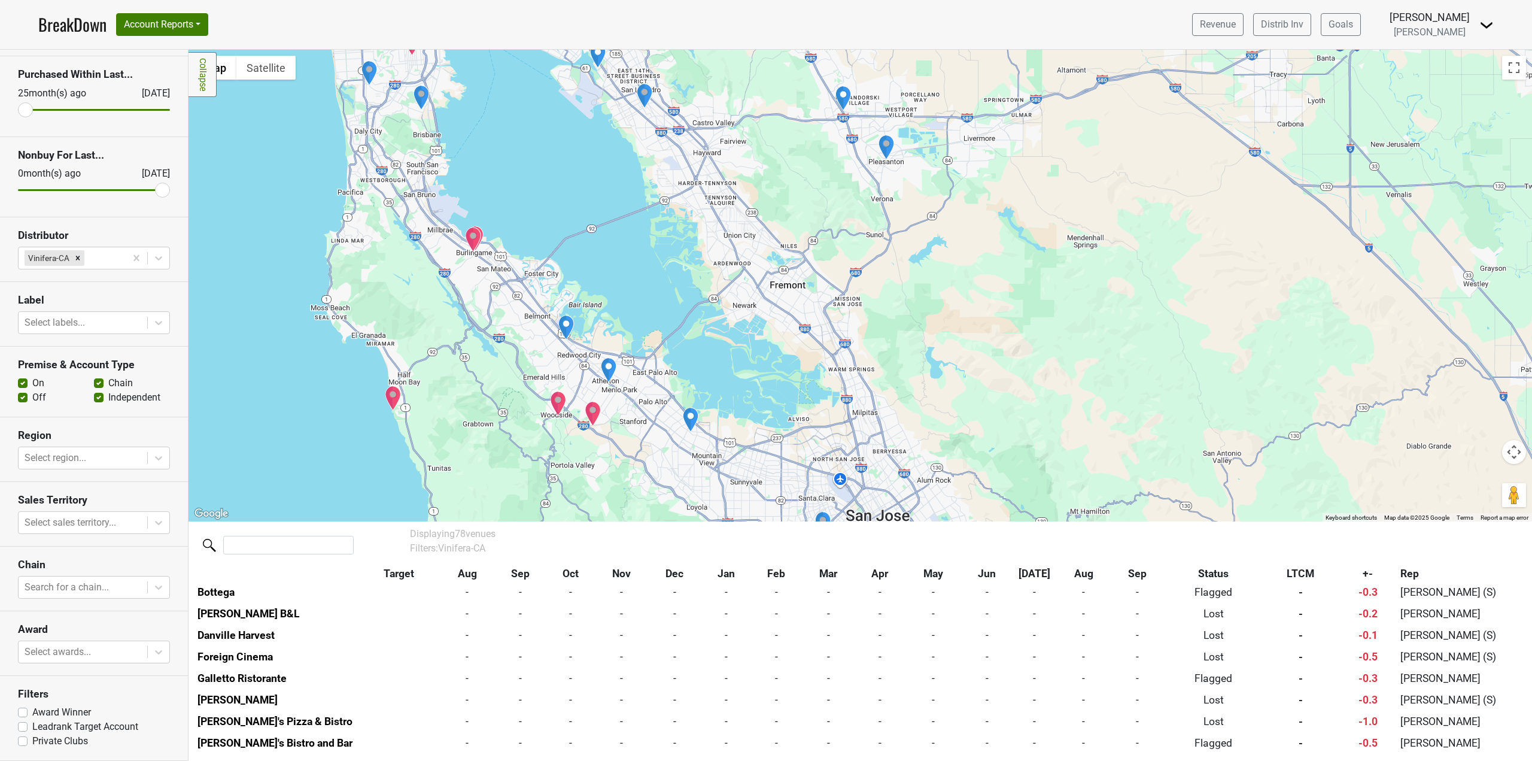
click at [598, 65] on img "JJ Buckley Fine Wines" at bounding box center [598, 55] width 17 height 25
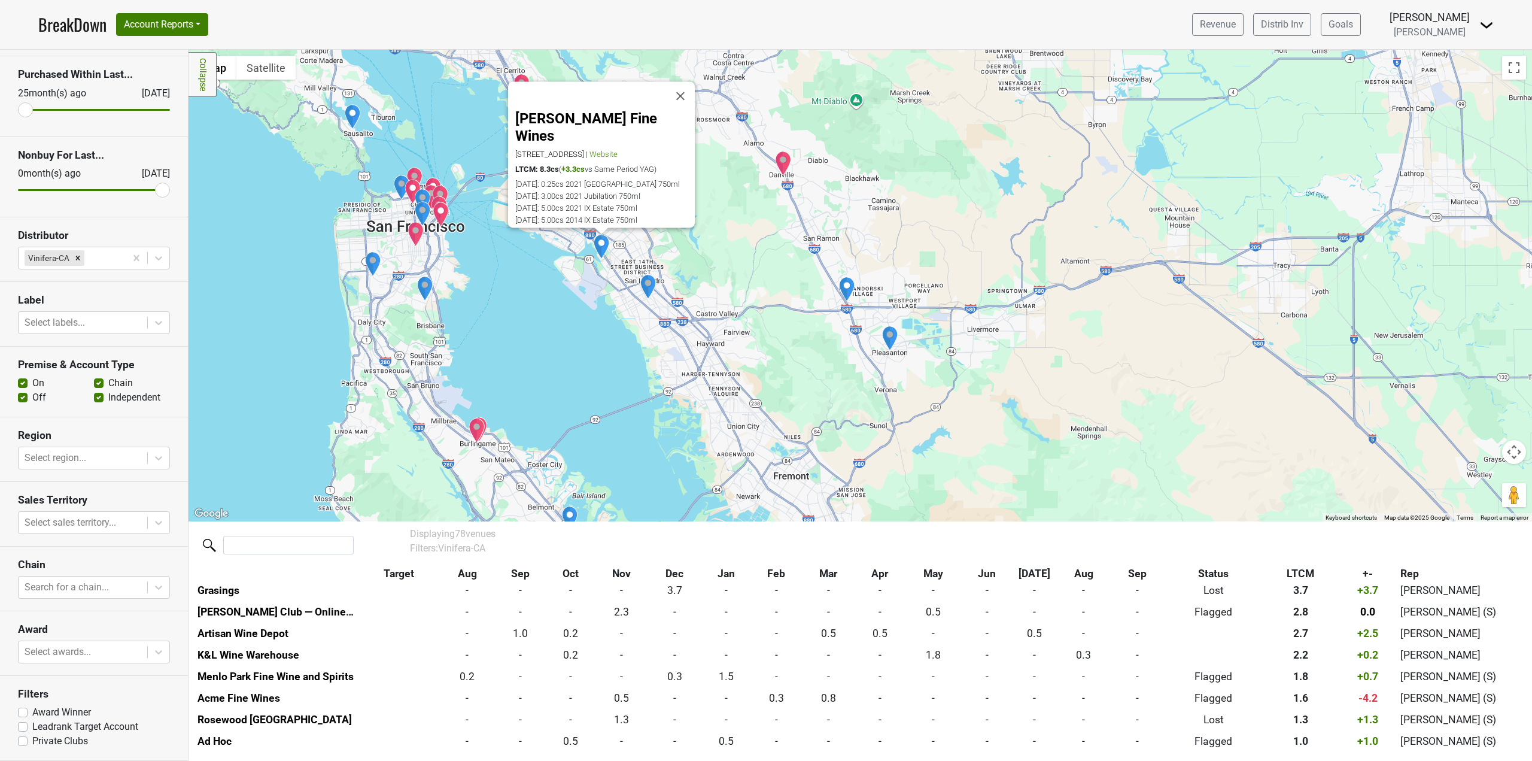
scroll to position [67, 0]
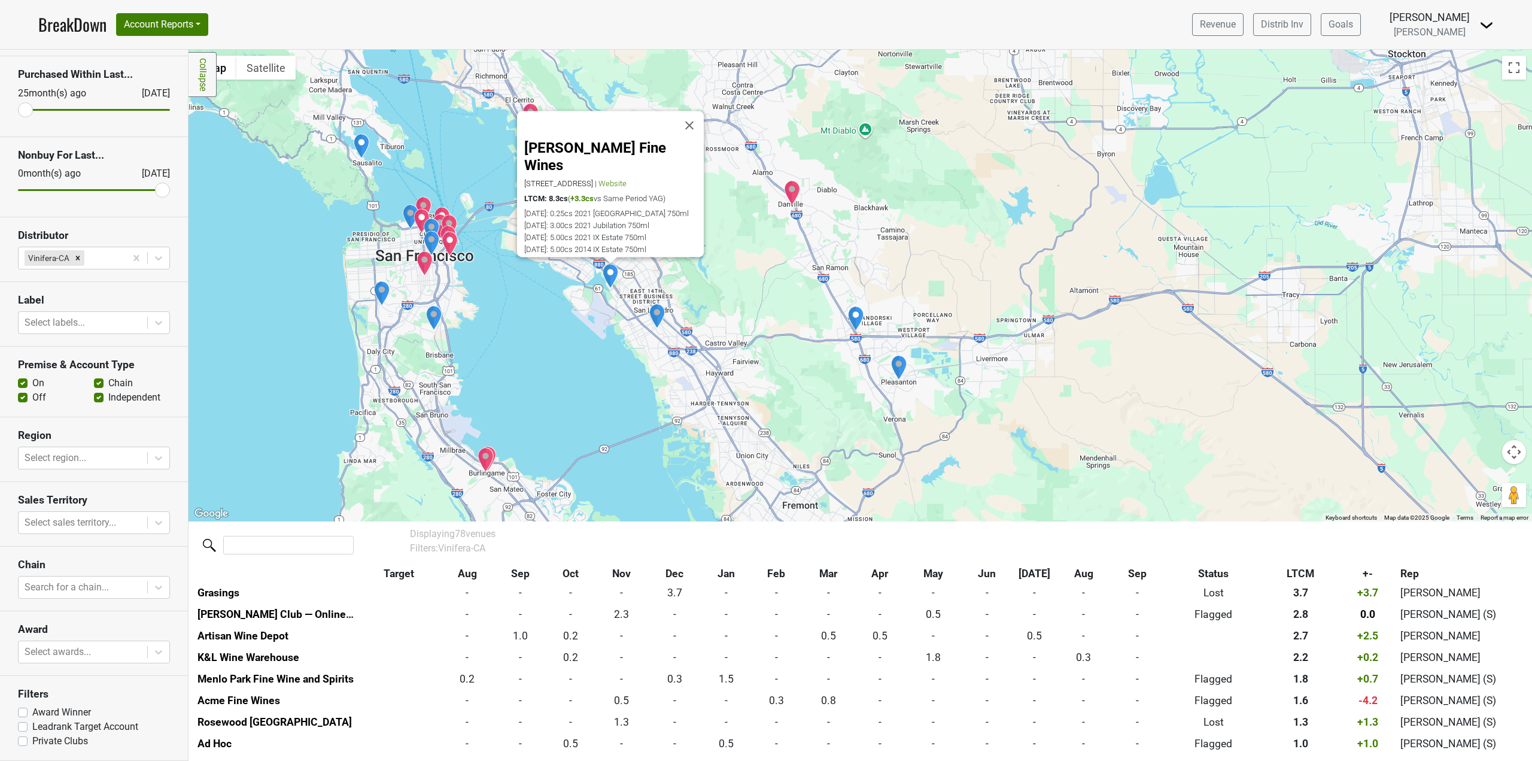
drag, startPoint x: 673, startPoint y: 248, endPoint x: 682, endPoint y: 277, distance: 30.7
click at [682, 277] on div "[PERSON_NAME] Fine Wines [STREET_ADDRESS] | Website LTCM: 8.3cs ( +3.3cs vs Sam…" at bounding box center [861, 286] width 1344 height 472
click at [662, 321] on img "Wine.com" at bounding box center [658, 316] width 17 height 25
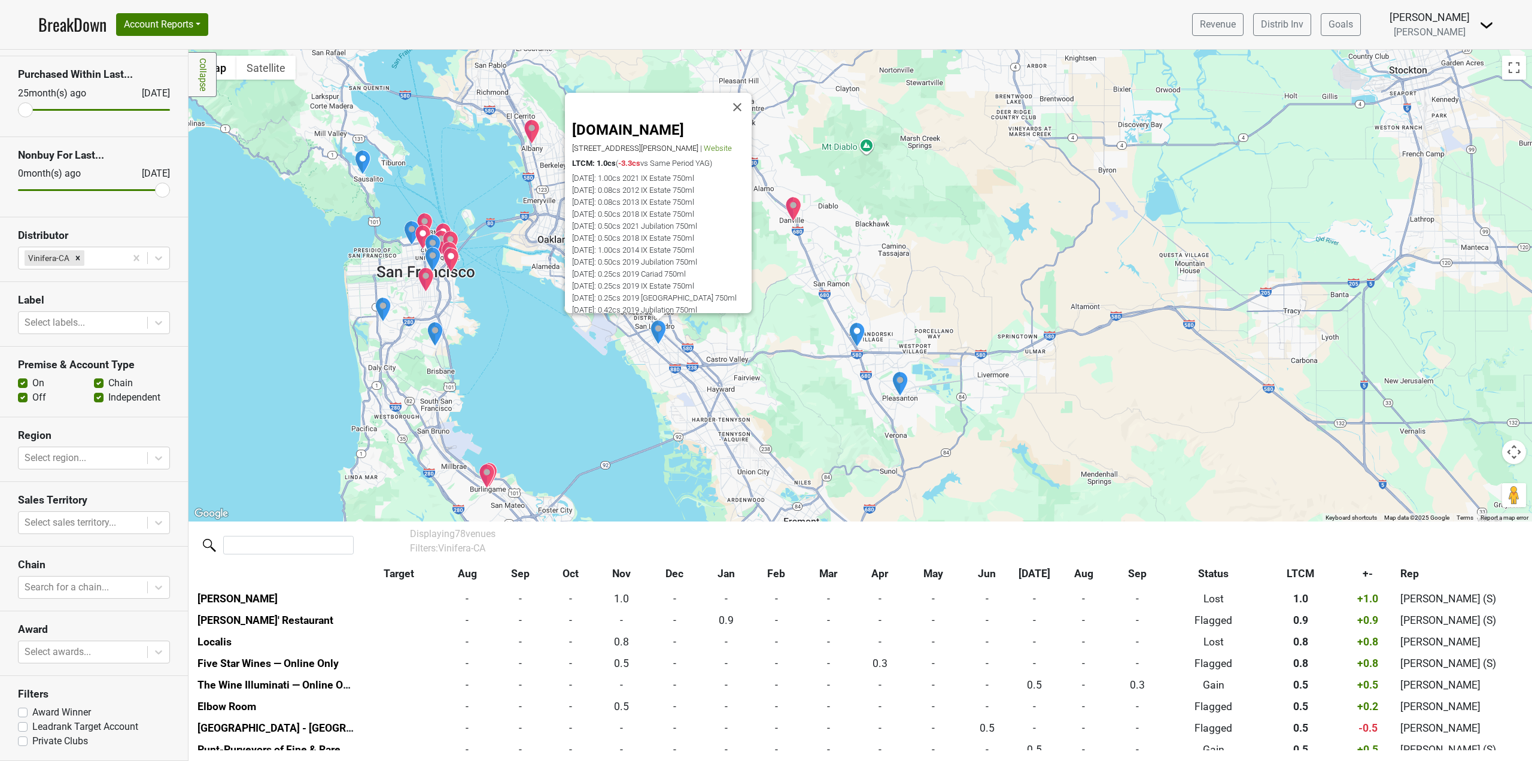
scroll to position [304, 0]
click at [856, 338] on img "Prima Vini Wine - Dublin" at bounding box center [857, 334] width 17 height 25
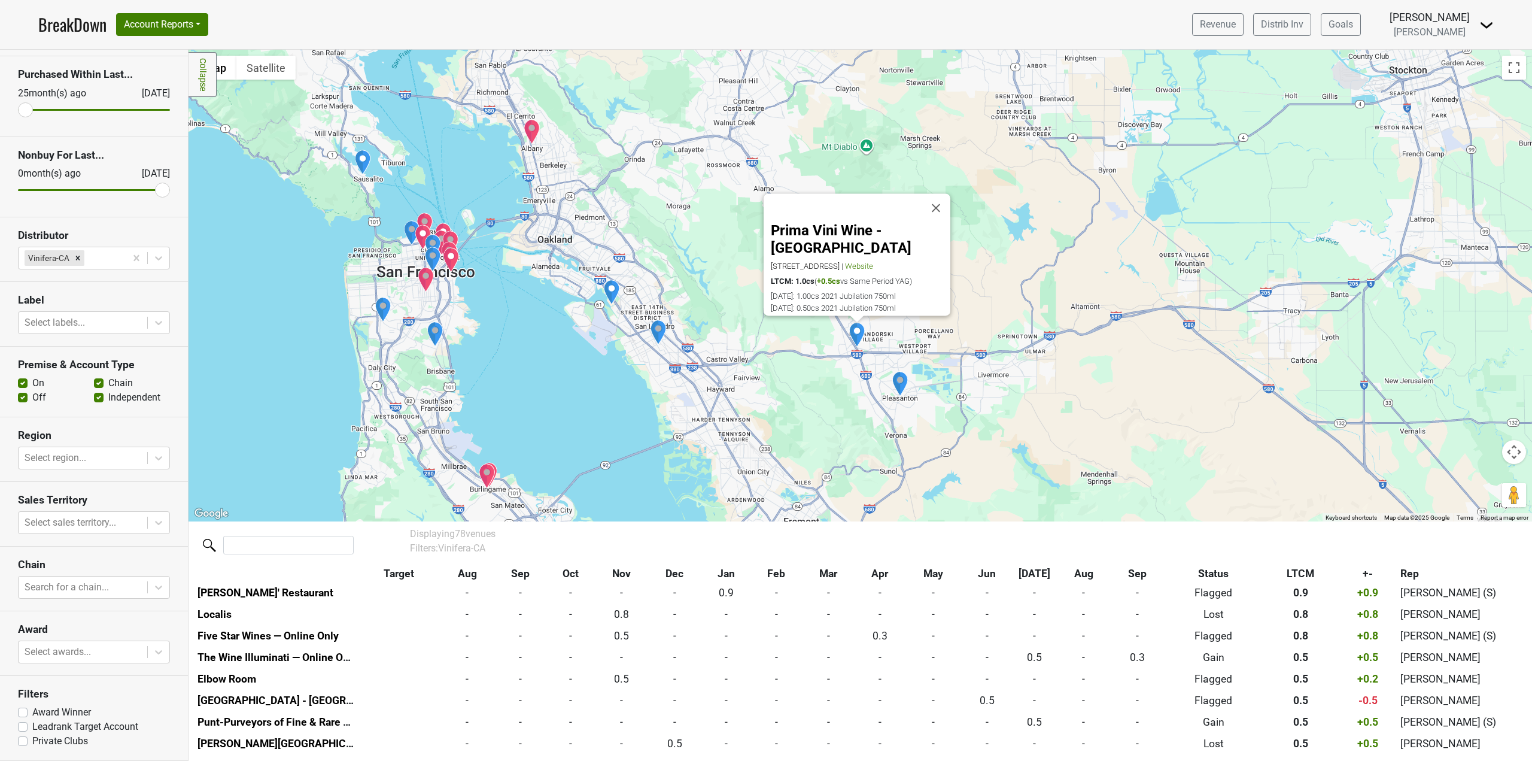
click at [660, 338] on img "Wine.com" at bounding box center [658, 332] width 17 height 25
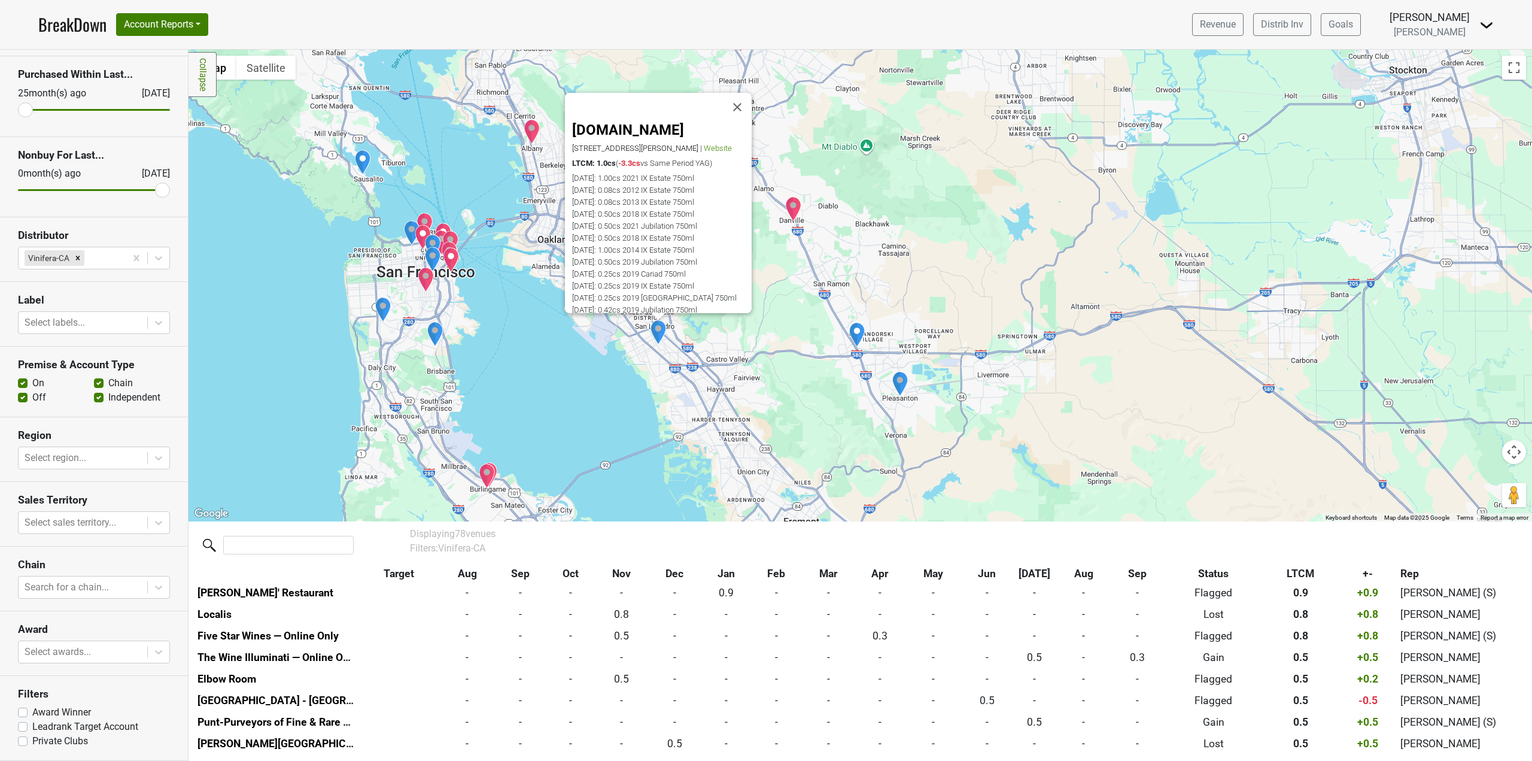
scroll to position [304, 0]
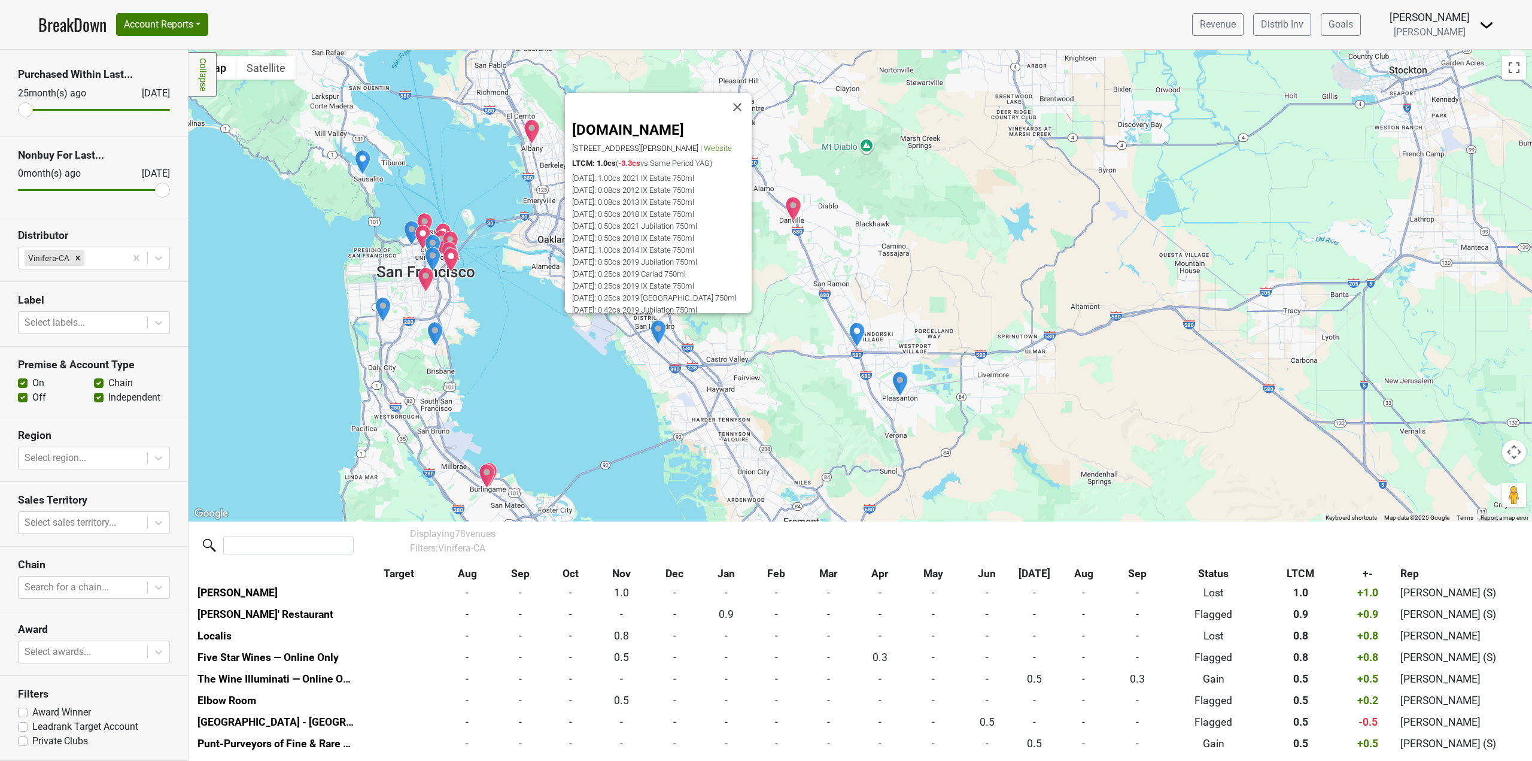
click at [897, 382] on img "The Wine Steward" at bounding box center [900, 383] width 17 height 25
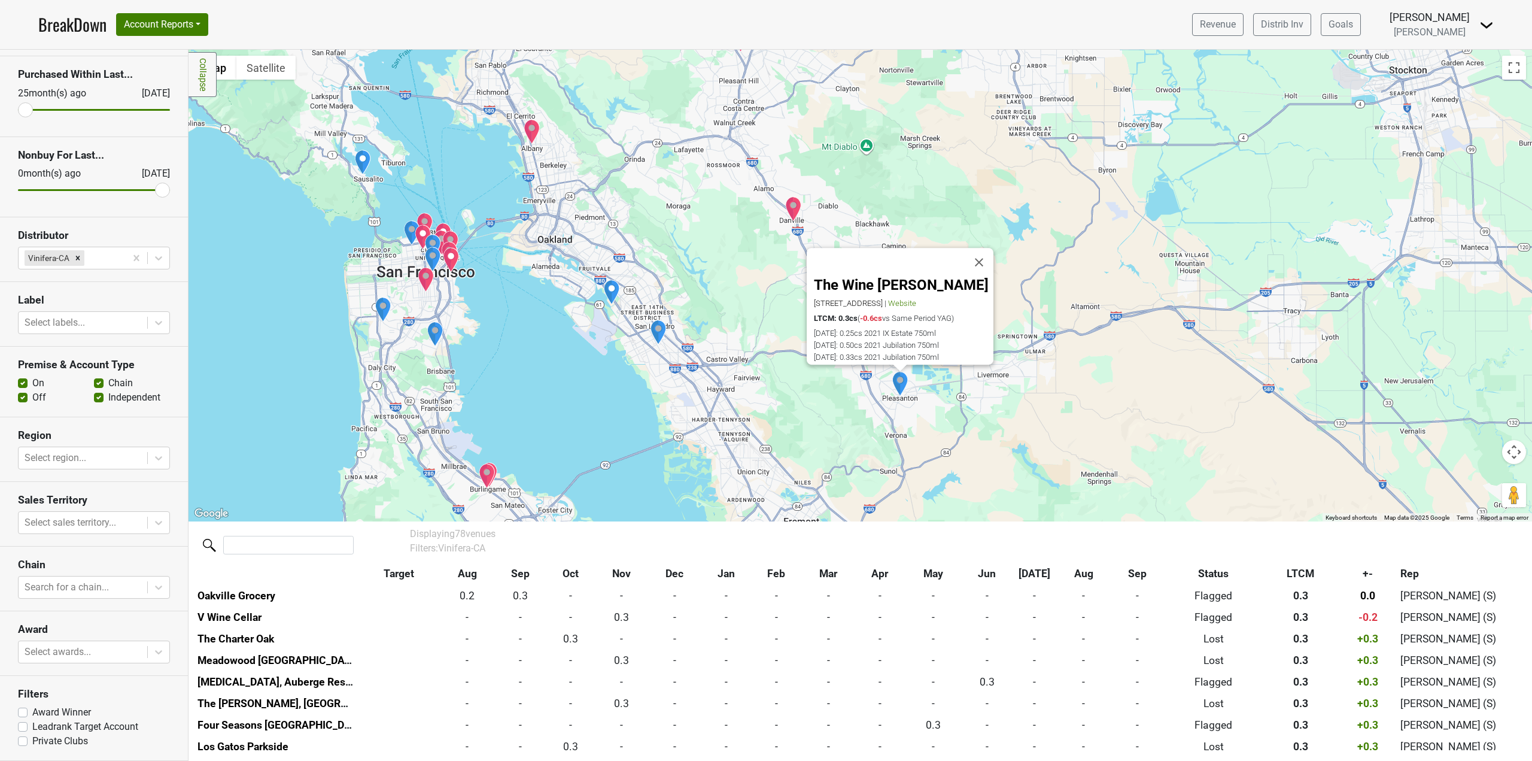
scroll to position [627, 0]
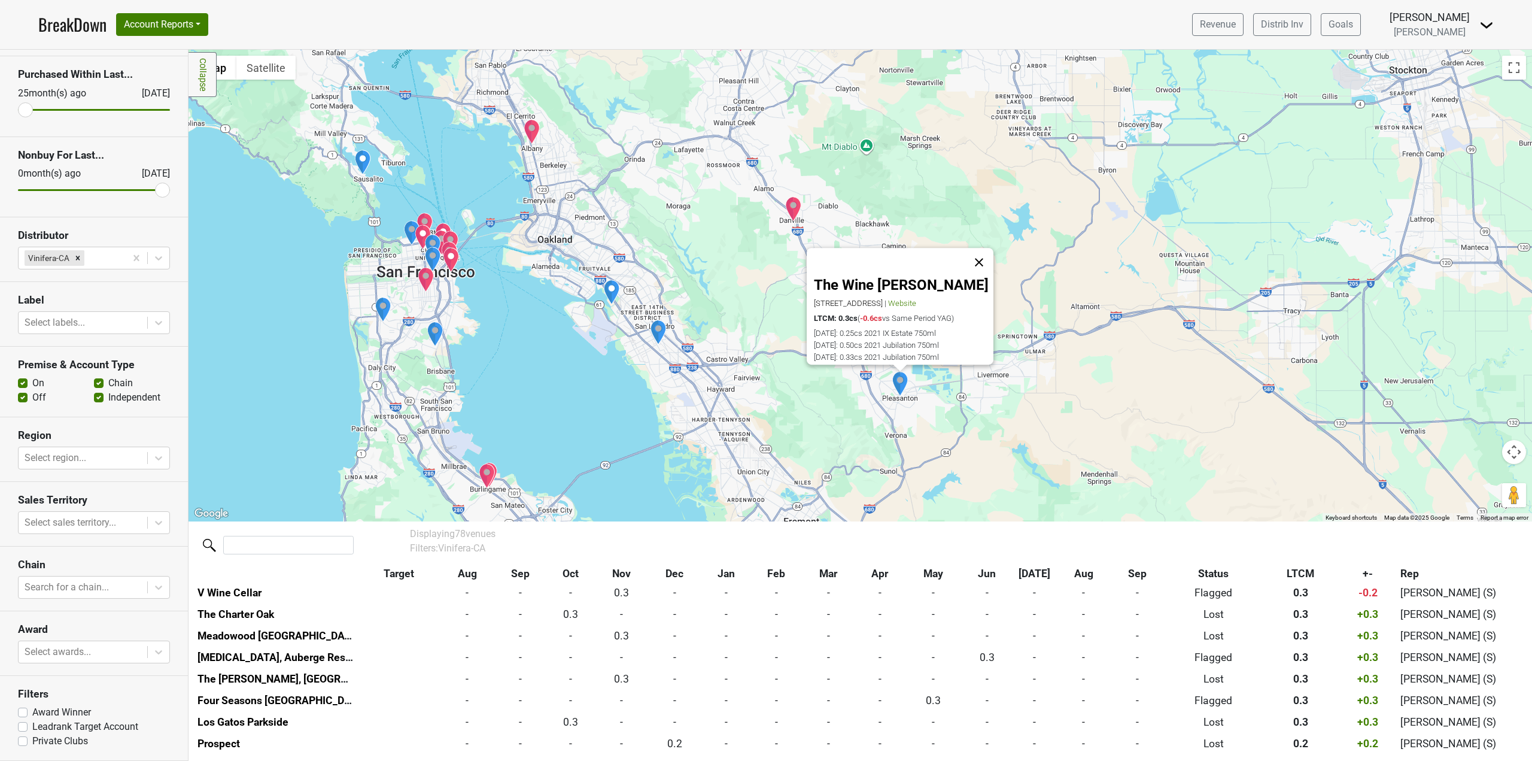
click at [984, 255] on button "Close" at bounding box center [979, 262] width 29 height 29
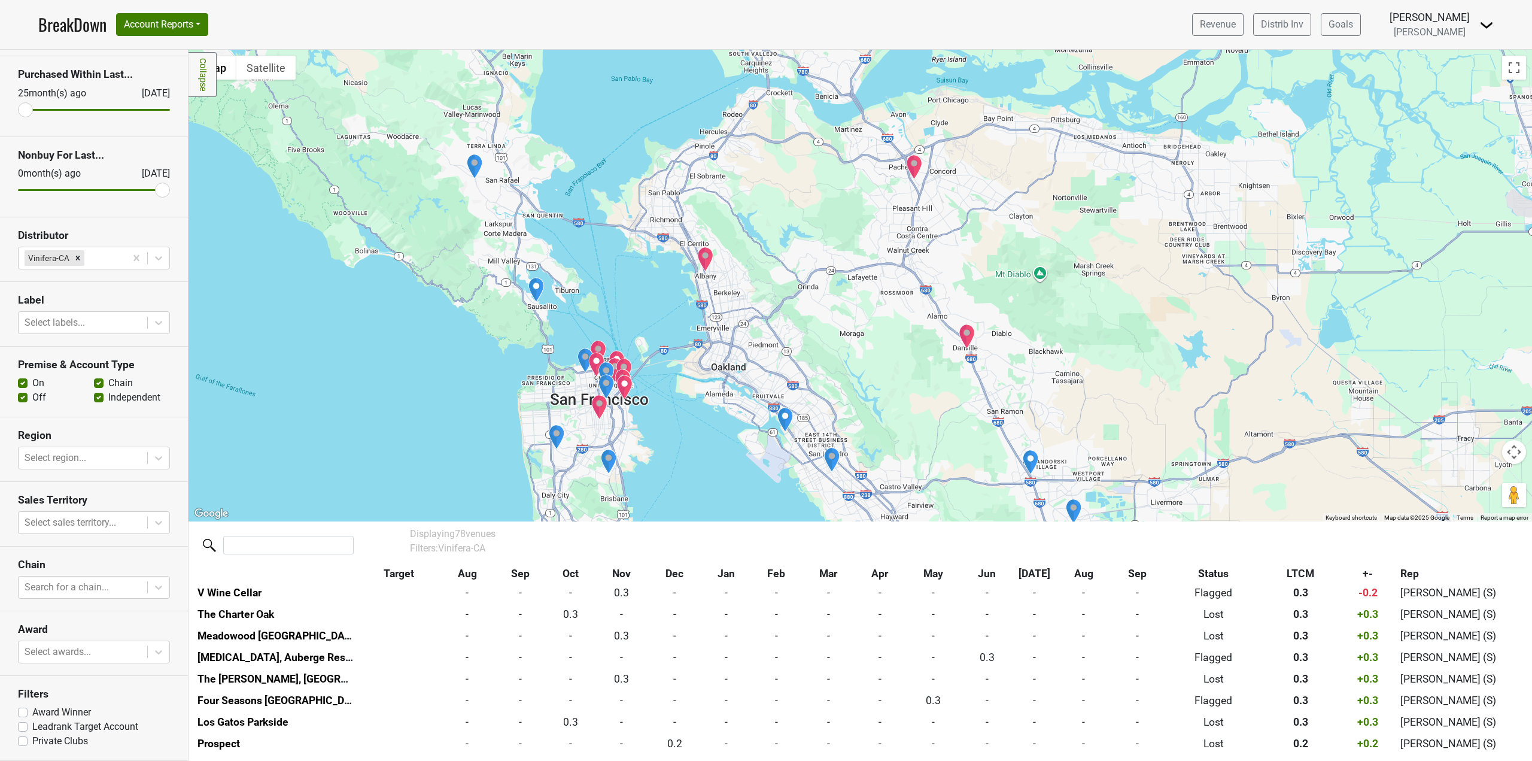
drag, startPoint x: 575, startPoint y: 399, endPoint x: 576, endPoint y: 314, distance: 84.4
click at [576, 314] on div at bounding box center [861, 286] width 1344 height 472
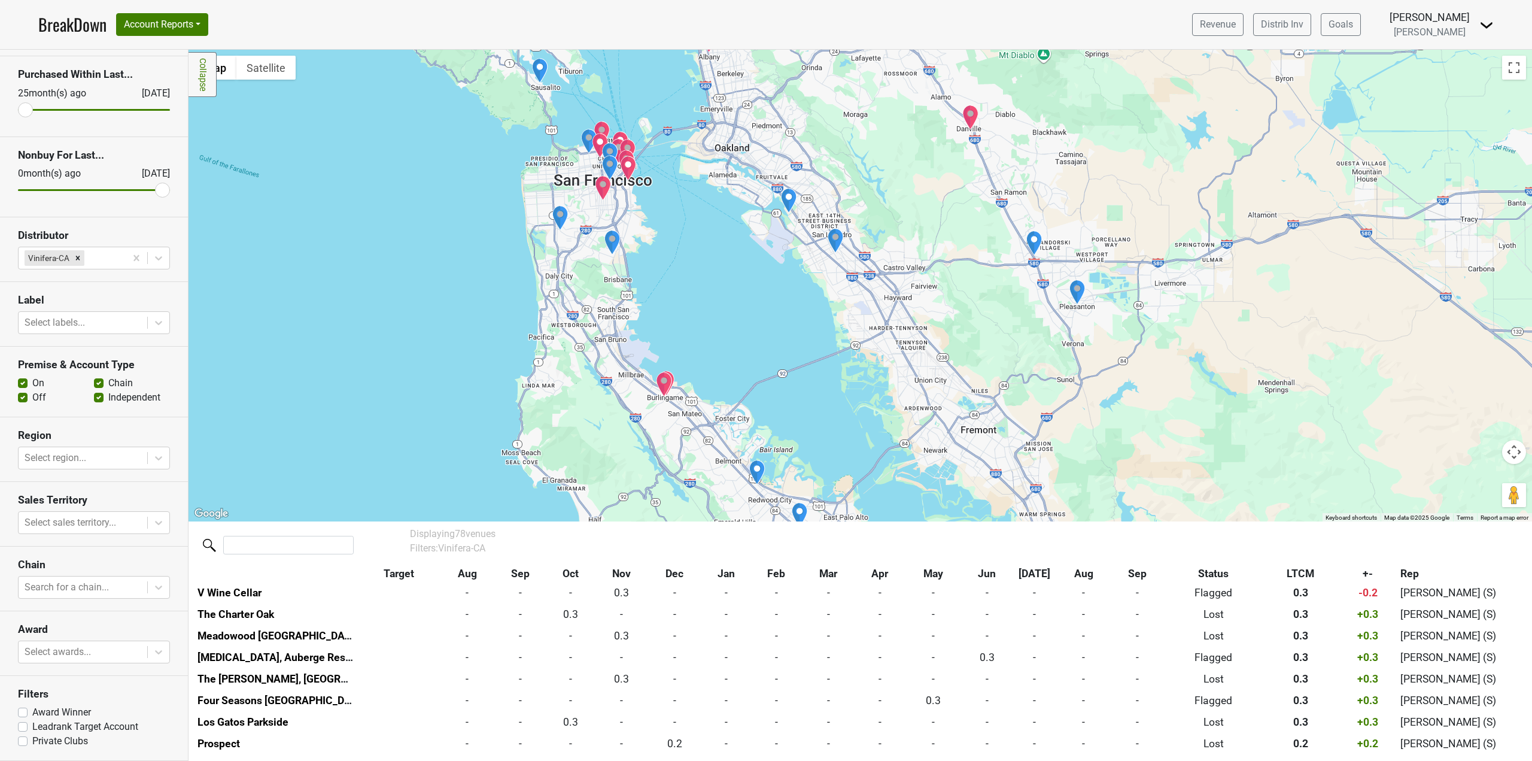
click at [569, 342] on div at bounding box center [861, 286] width 1344 height 472
